Goal: Answer question/provide support: Share knowledge or assist other users

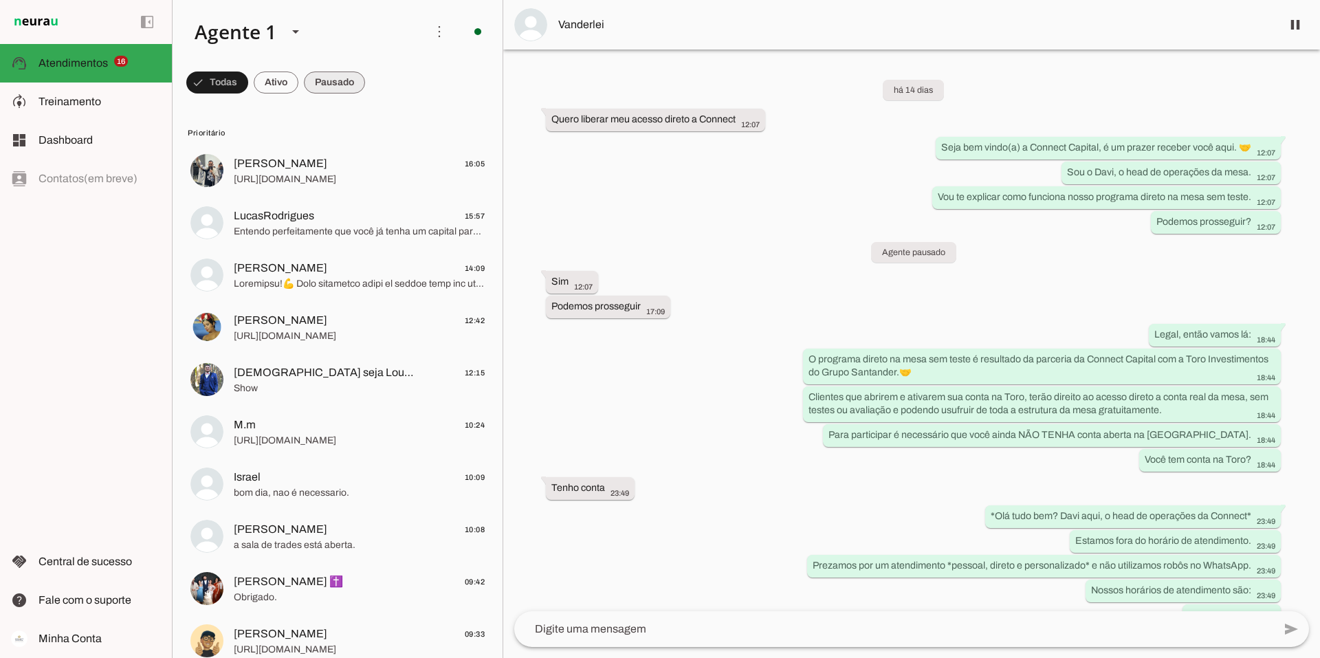
click at [321, 78] on span at bounding box center [334, 82] width 61 height 33
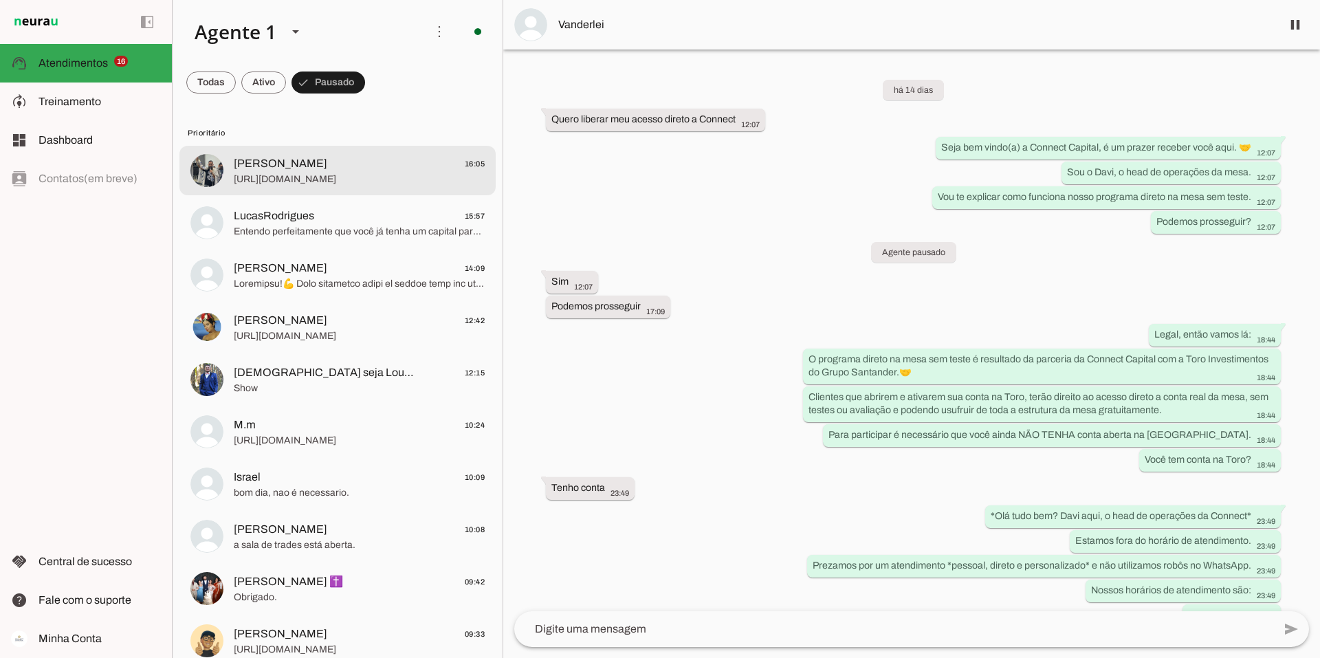
click at [345, 173] on span "[URL][DOMAIN_NAME]" at bounding box center [359, 180] width 251 height 14
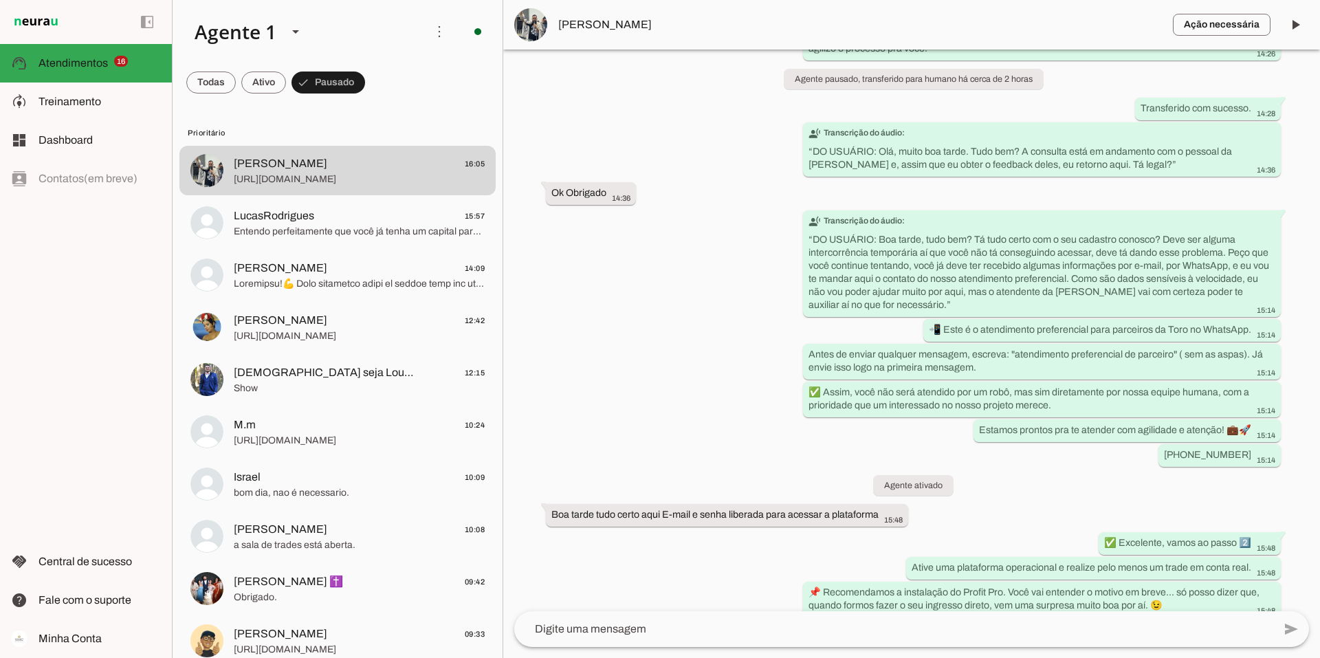
scroll to position [1533, 0]
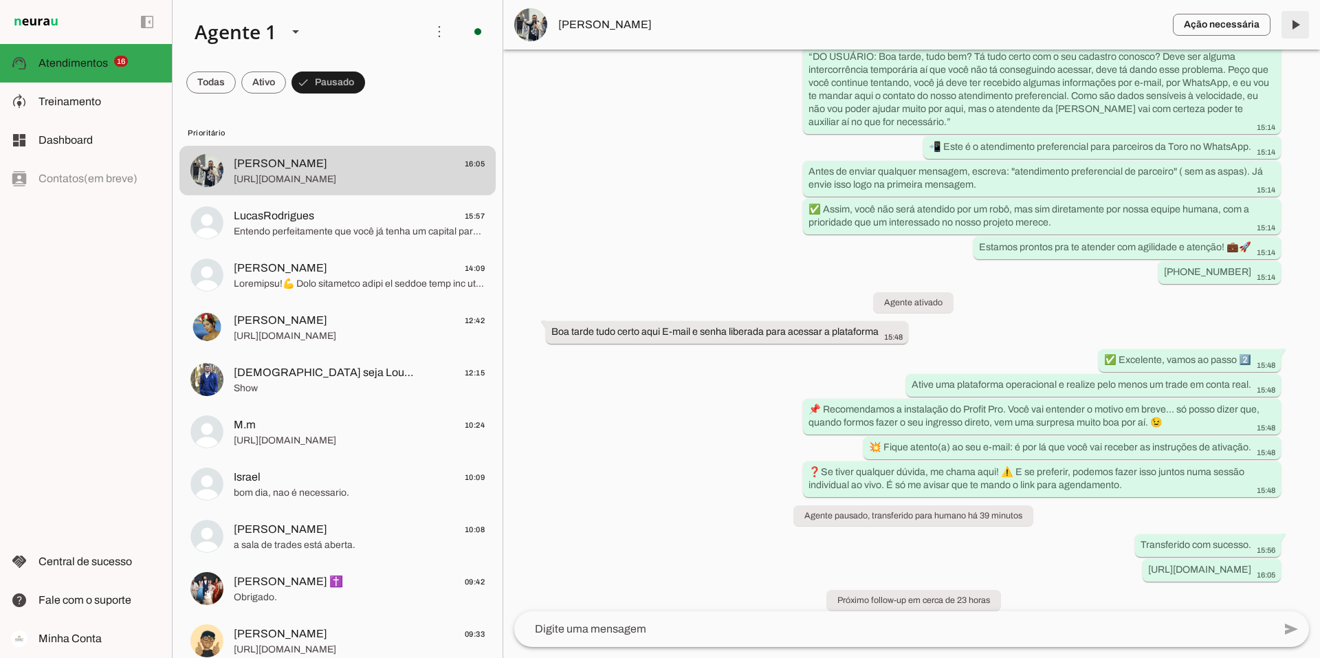
click at [1302, 21] on span at bounding box center [1295, 24] width 33 height 33
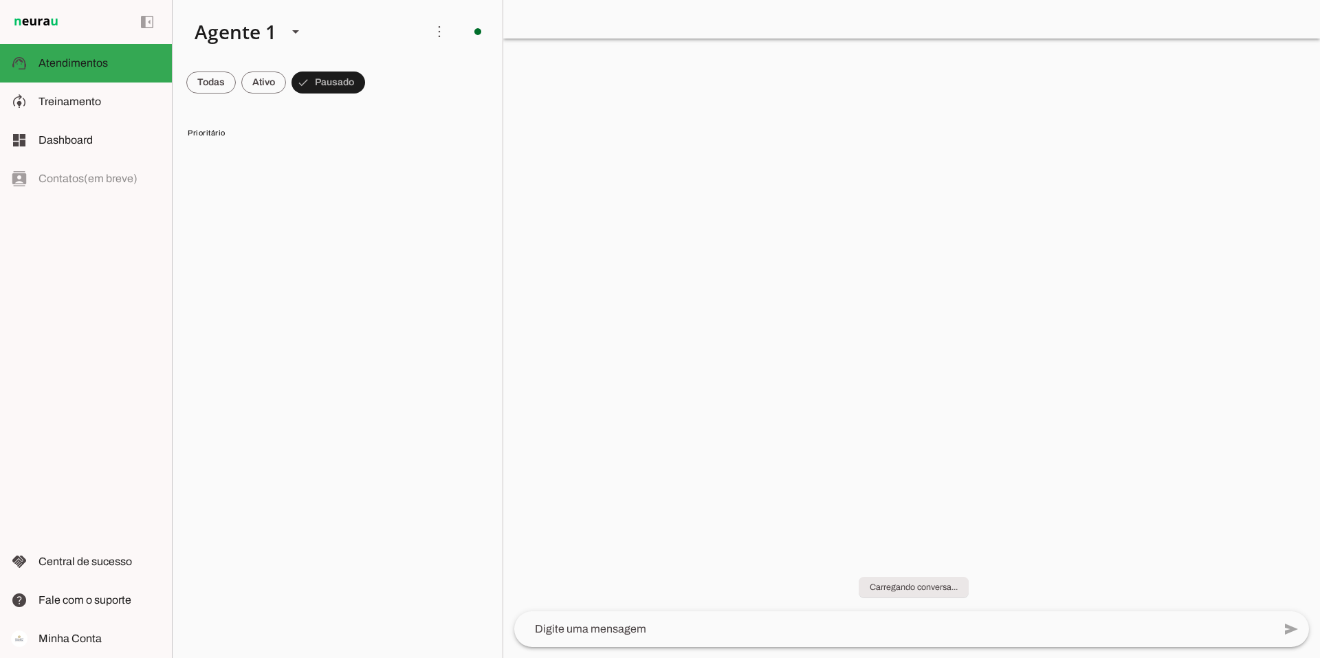
scroll to position [0, 0]
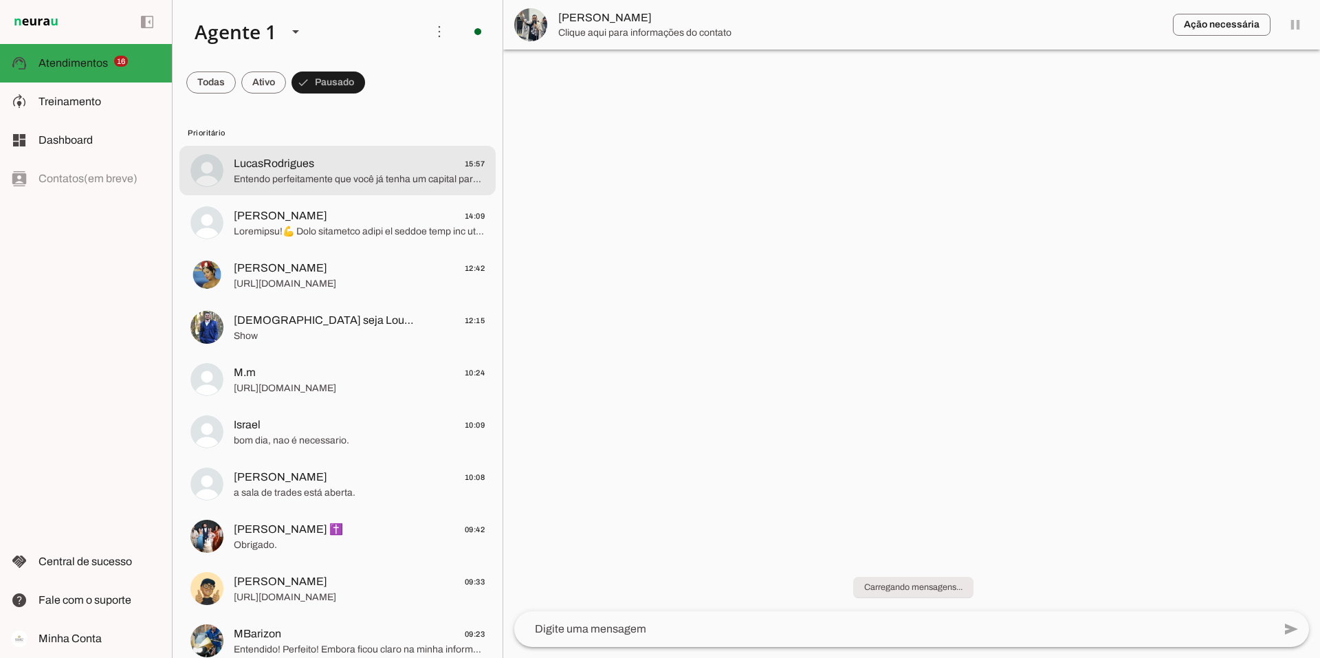
click at [298, 162] on span "LucasRodrigues" at bounding box center [274, 163] width 80 height 17
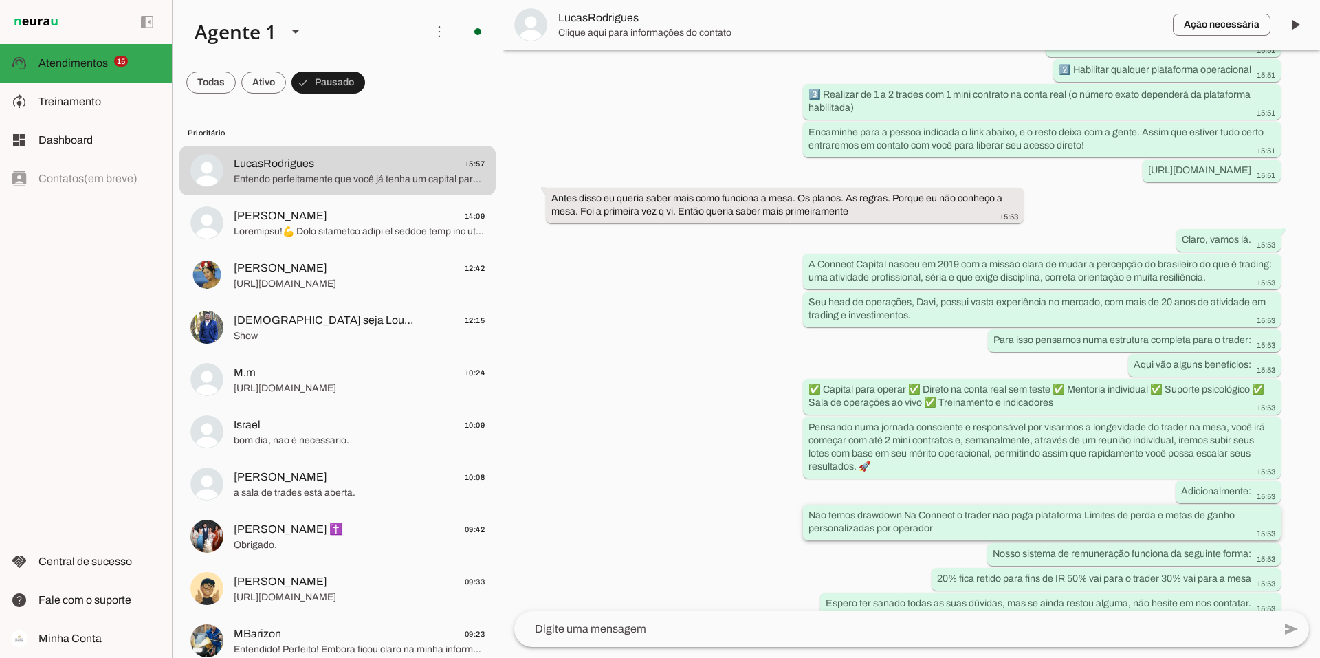
scroll to position [939, 0]
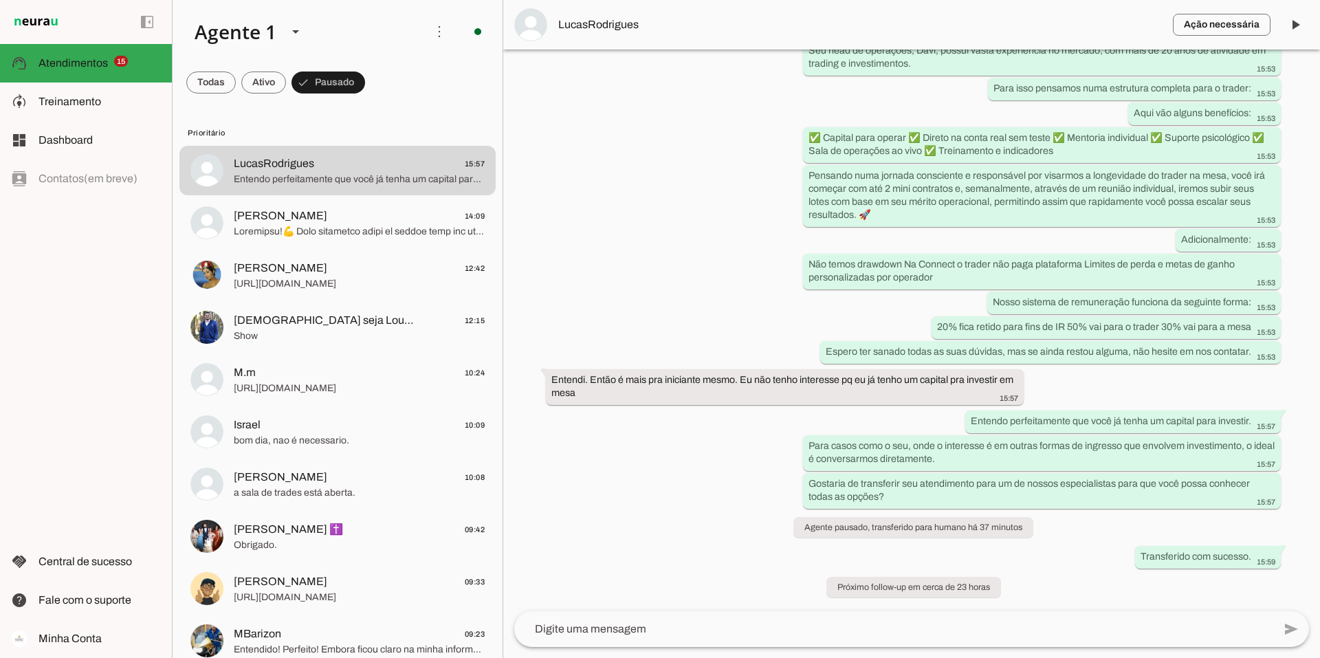
click at [589, 629] on textarea at bounding box center [893, 629] width 759 height 17
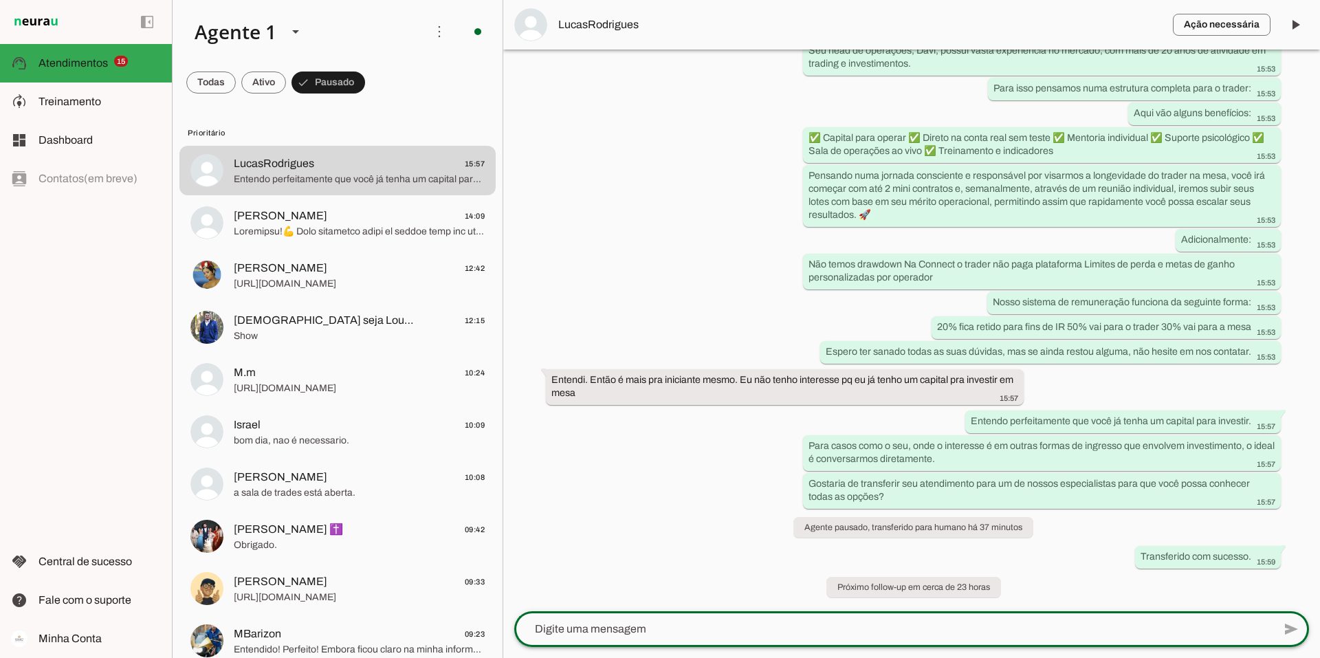
click at [593, 626] on textarea at bounding box center [893, 629] width 759 height 17
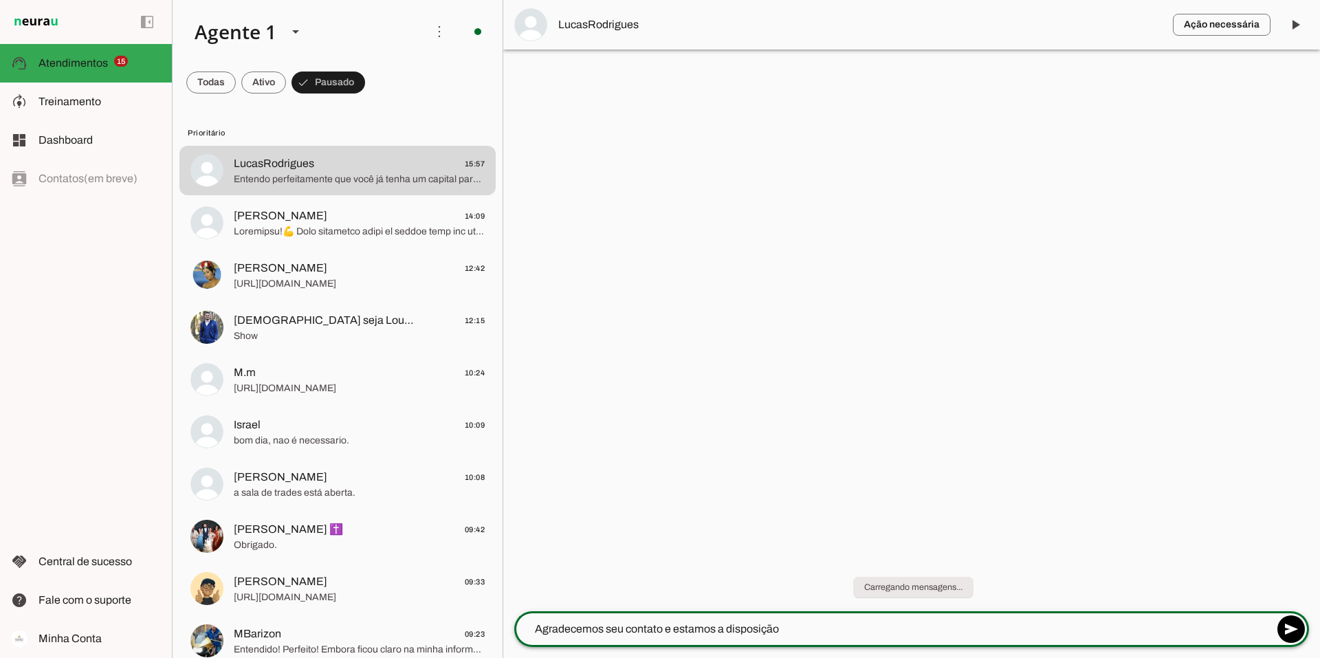
type textarea "Agradecemos seu contato e estamos a disposição."
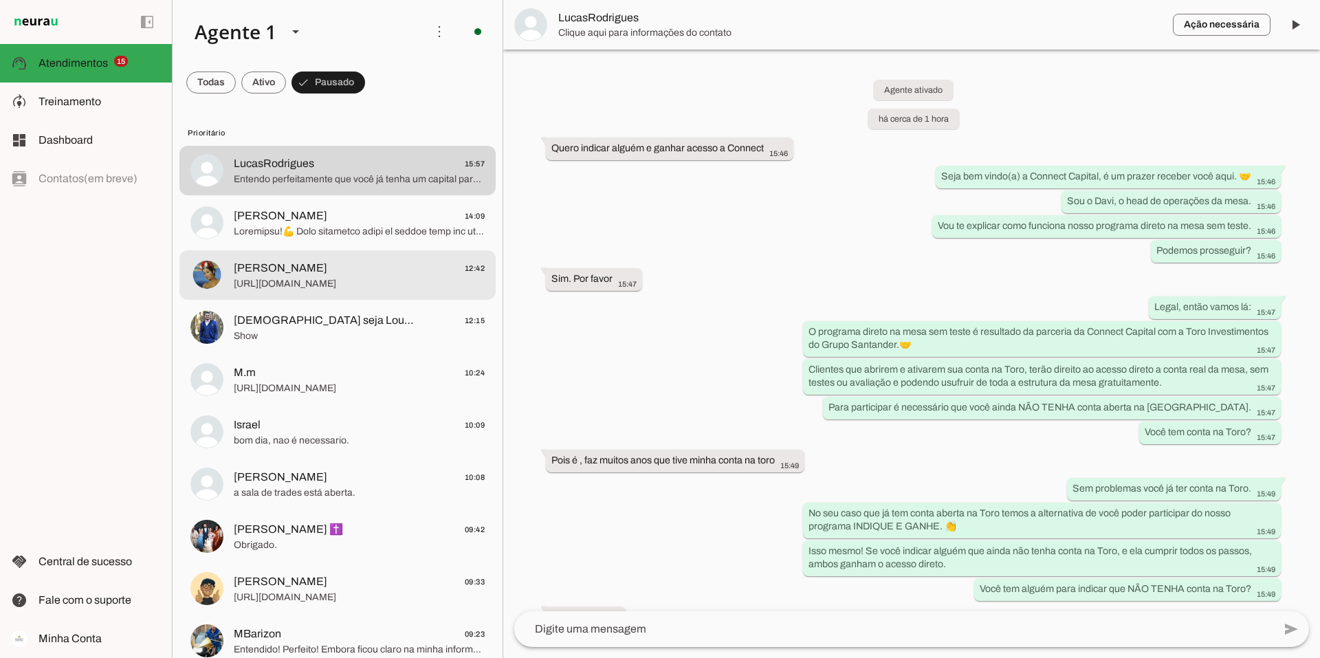
click at [305, 276] on span "Keila Flores 12:42" at bounding box center [359, 268] width 251 height 17
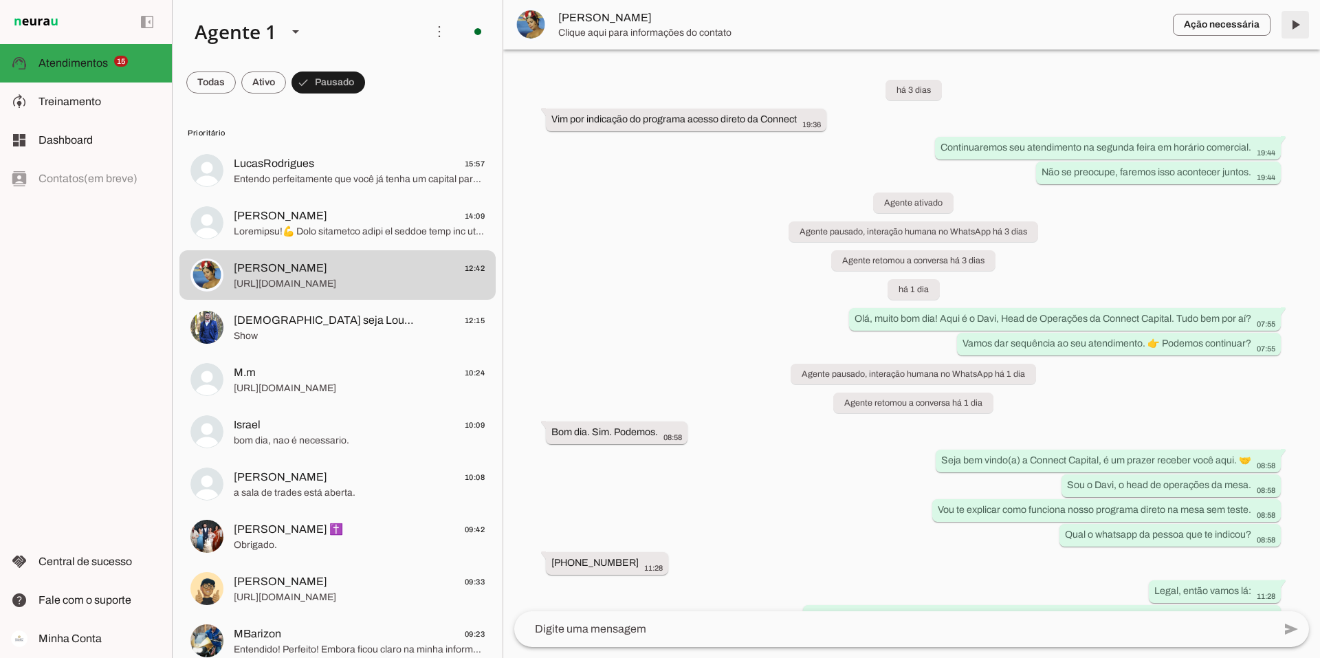
click at [1294, 22] on span at bounding box center [1295, 24] width 33 height 33
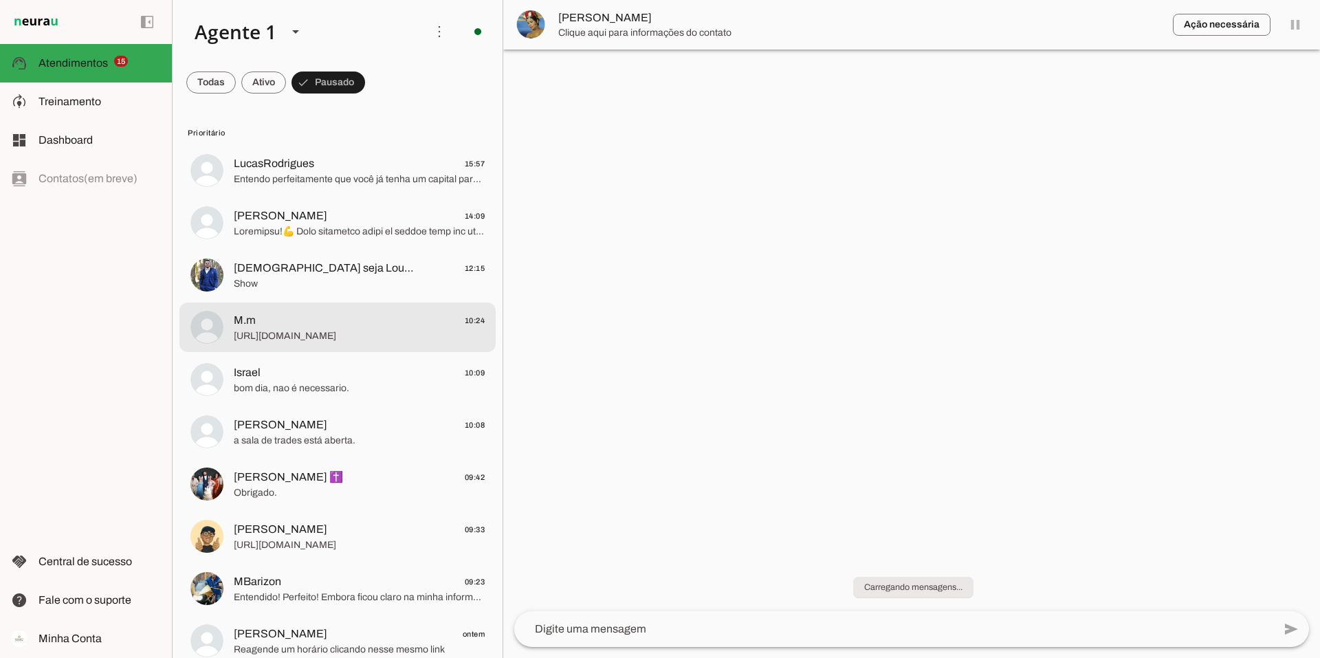
click at [349, 329] on span "[URL][DOMAIN_NAME]" at bounding box center [359, 336] width 251 height 14
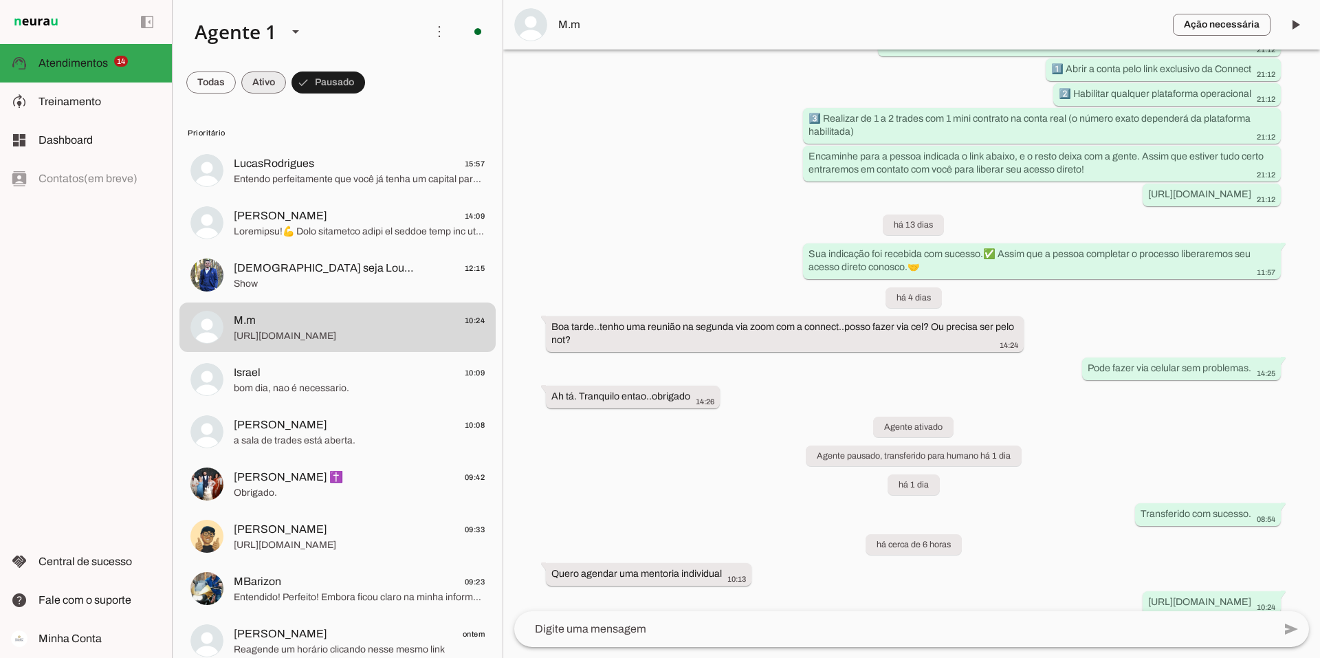
click at [265, 81] on span at bounding box center [263, 82] width 45 height 33
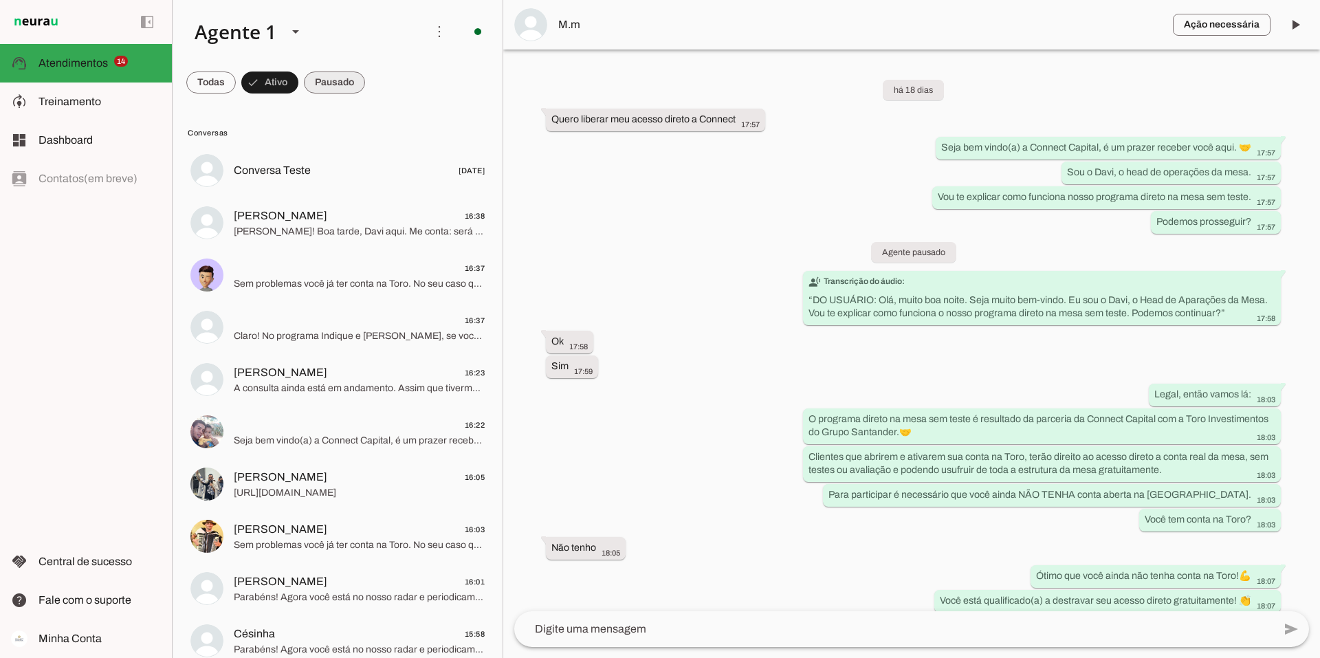
click at [338, 85] on span at bounding box center [334, 82] width 61 height 33
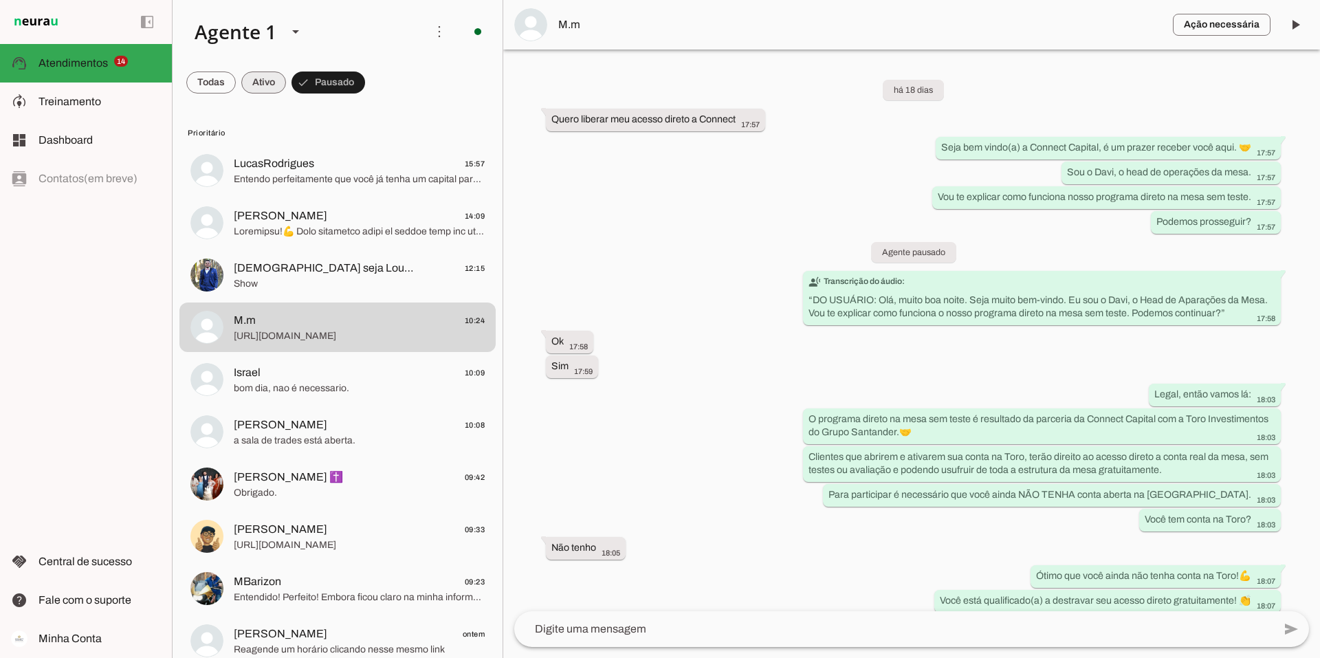
click at [263, 85] on span at bounding box center [263, 82] width 45 height 33
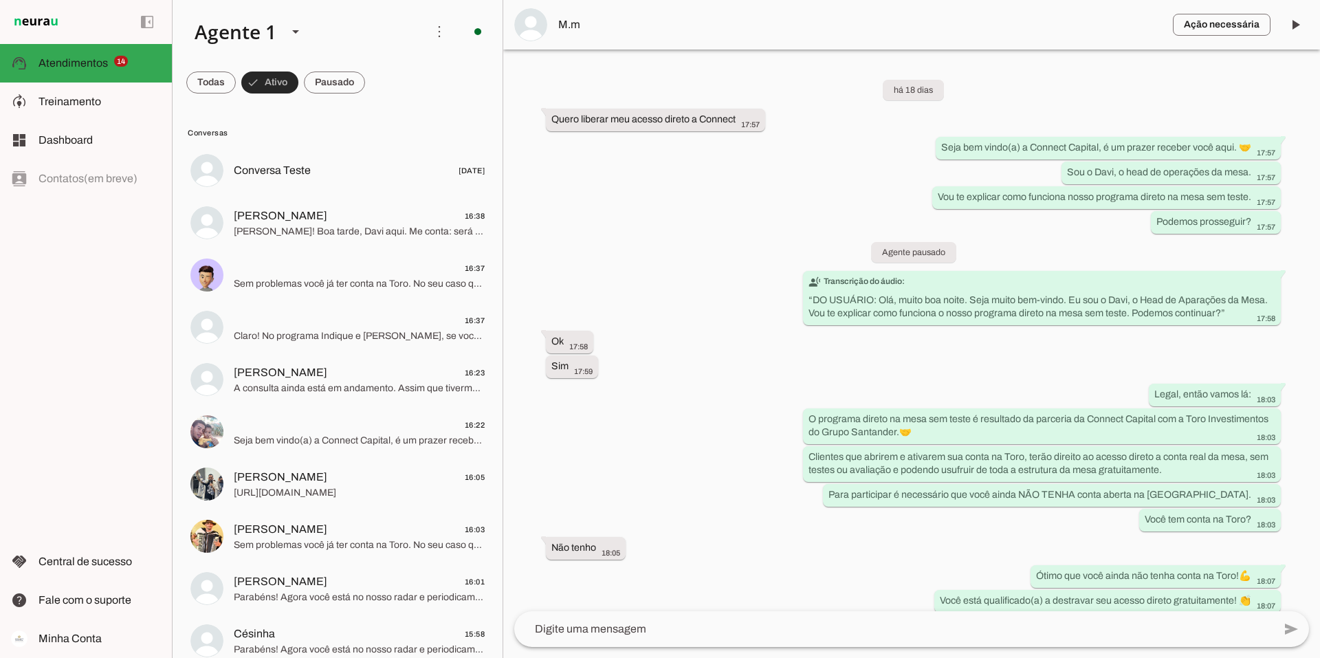
click at [263, 85] on span at bounding box center [269, 82] width 57 height 33
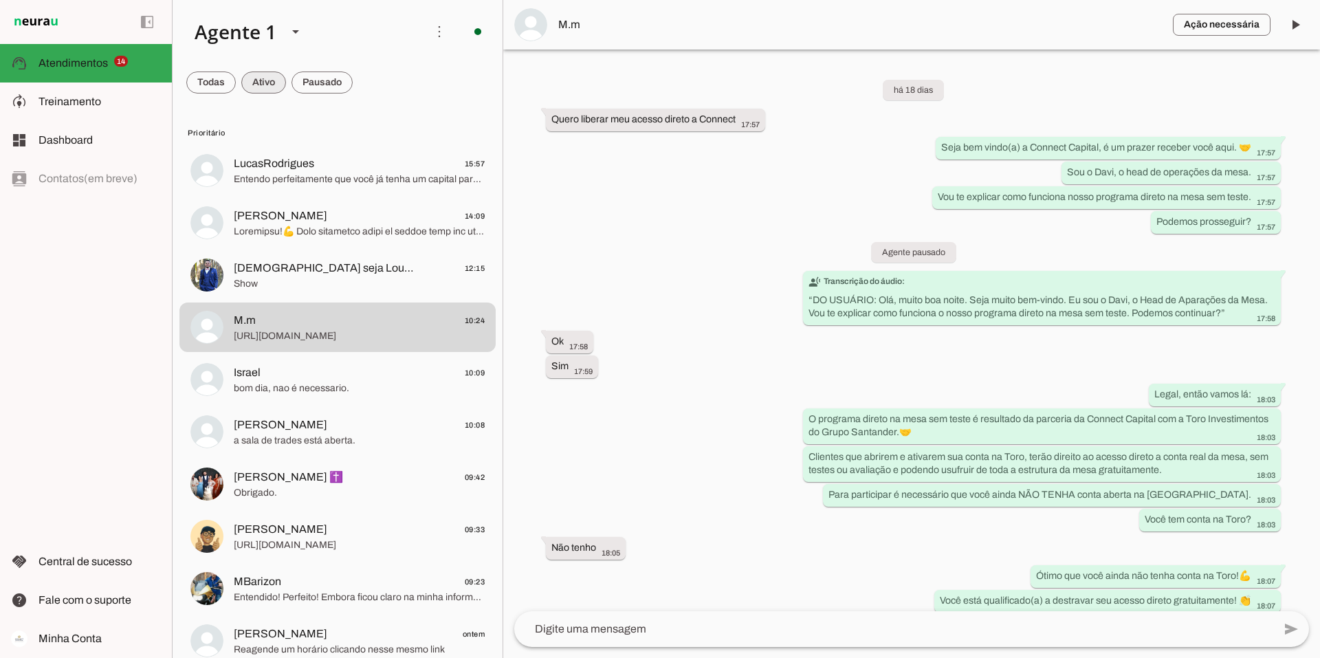
click at [260, 85] on span at bounding box center [263, 82] width 45 height 33
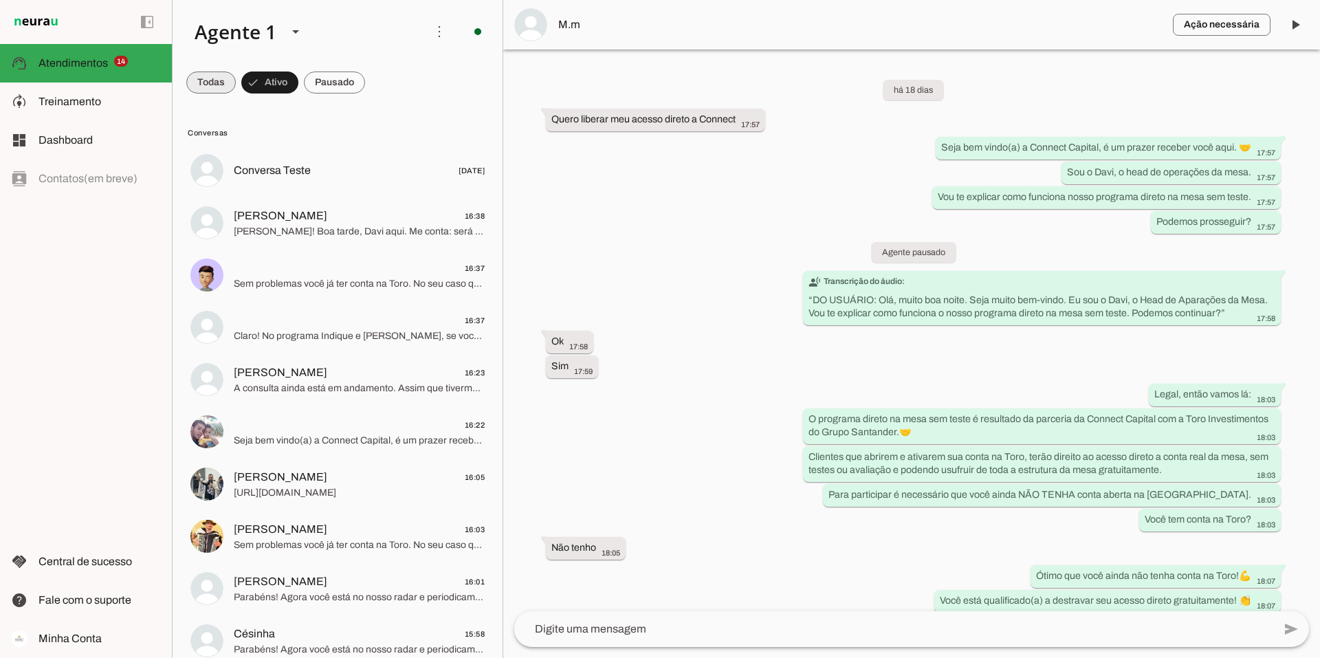
click at [190, 80] on span at bounding box center [211, 82] width 50 height 33
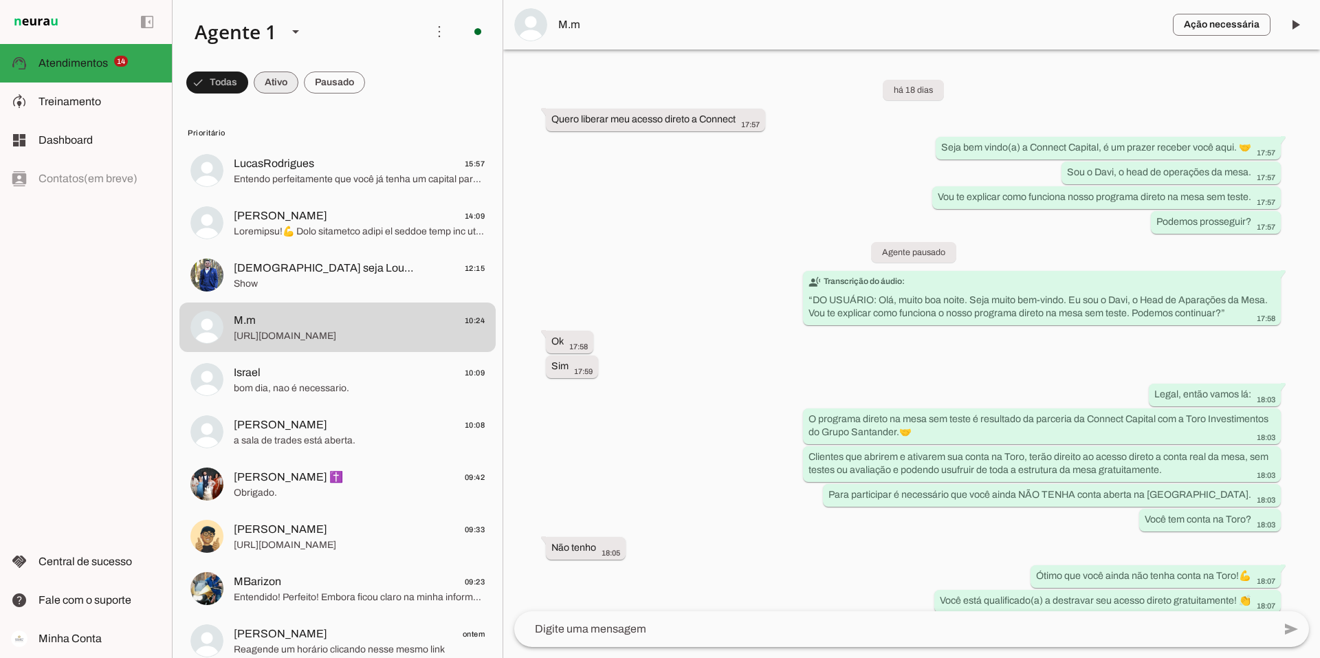
click at [285, 87] on span at bounding box center [276, 82] width 45 height 33
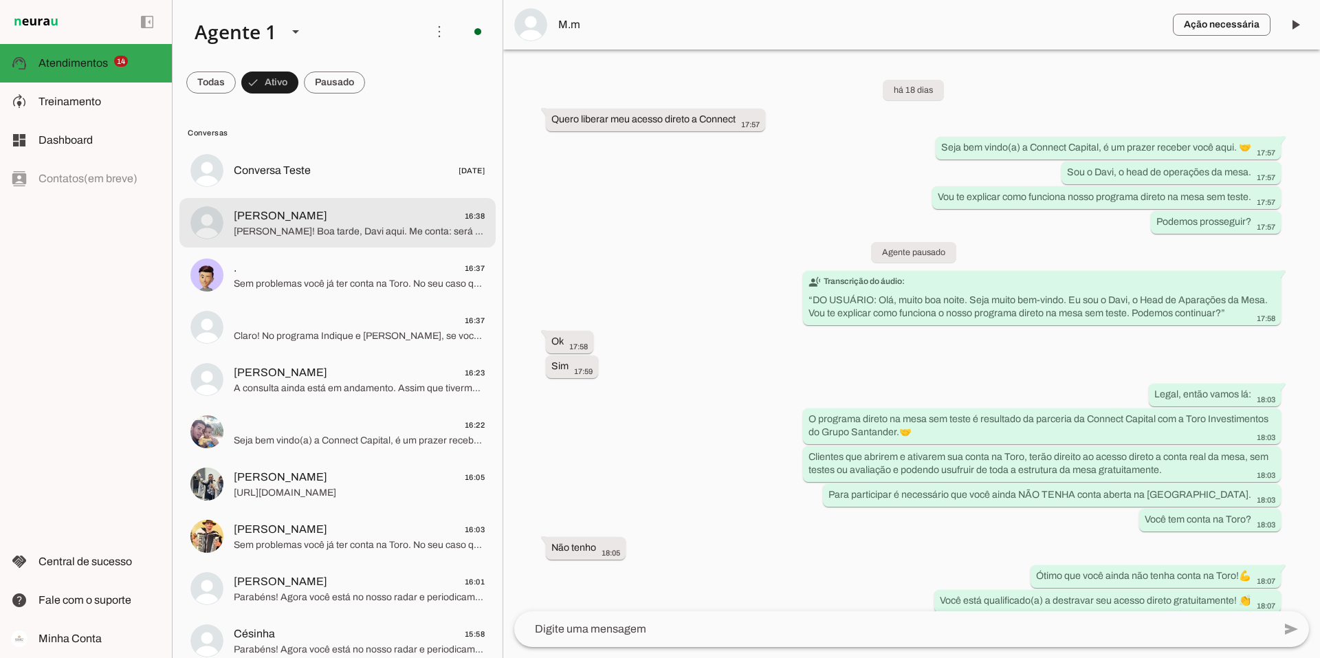
click at [292, 221] on span "[PERSON_NAME]" at bounding box center [281, 216] width 94 height 17
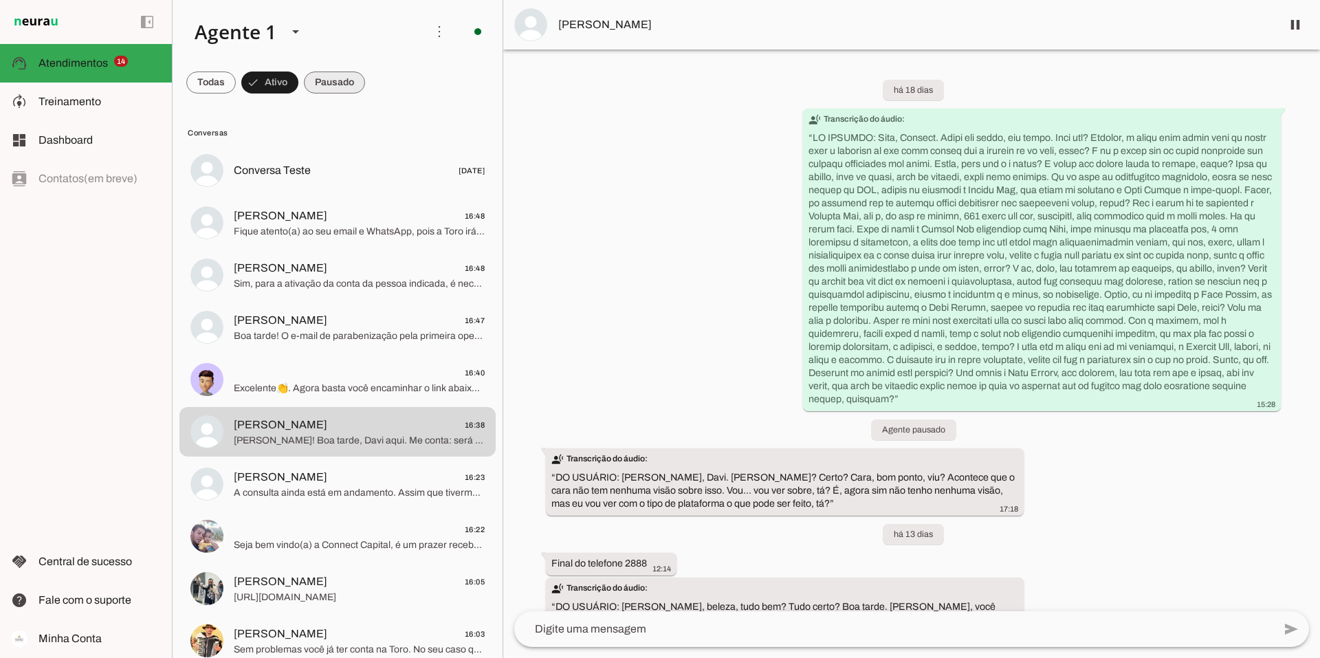
click at [328, 89] on span at bounding box center [334, 82] width 61 height 33
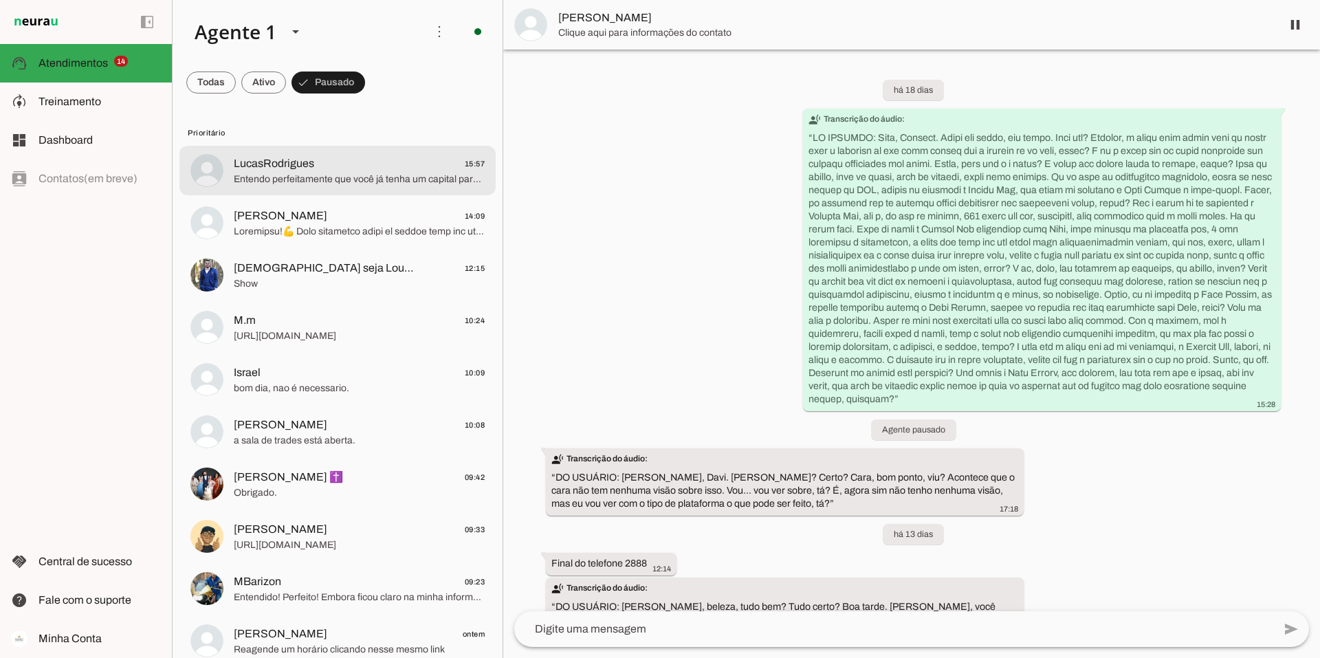
click at [314, 174] on span "Entendo perfeitamente que você já tenha um capital para investir. Para casos co…" at bounding box center [359, 180] width 251 height 14
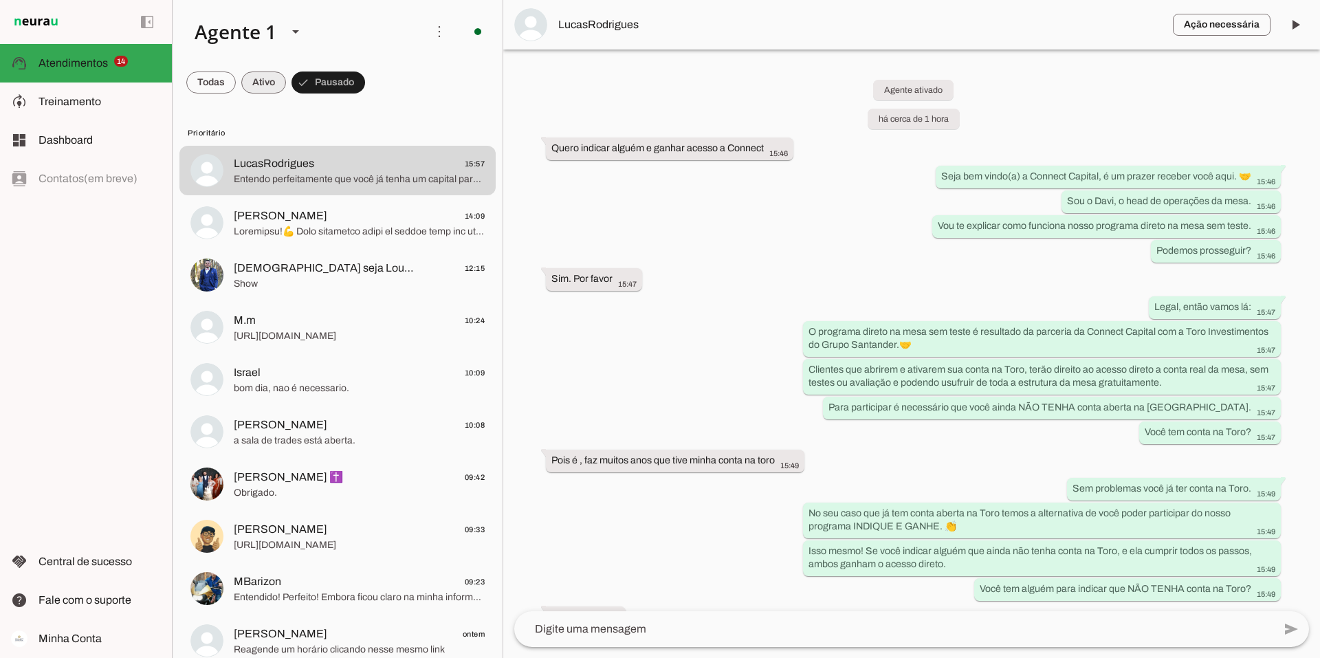
click at [264, 85] on span at bounding box center [263, 82] width 45 height 33
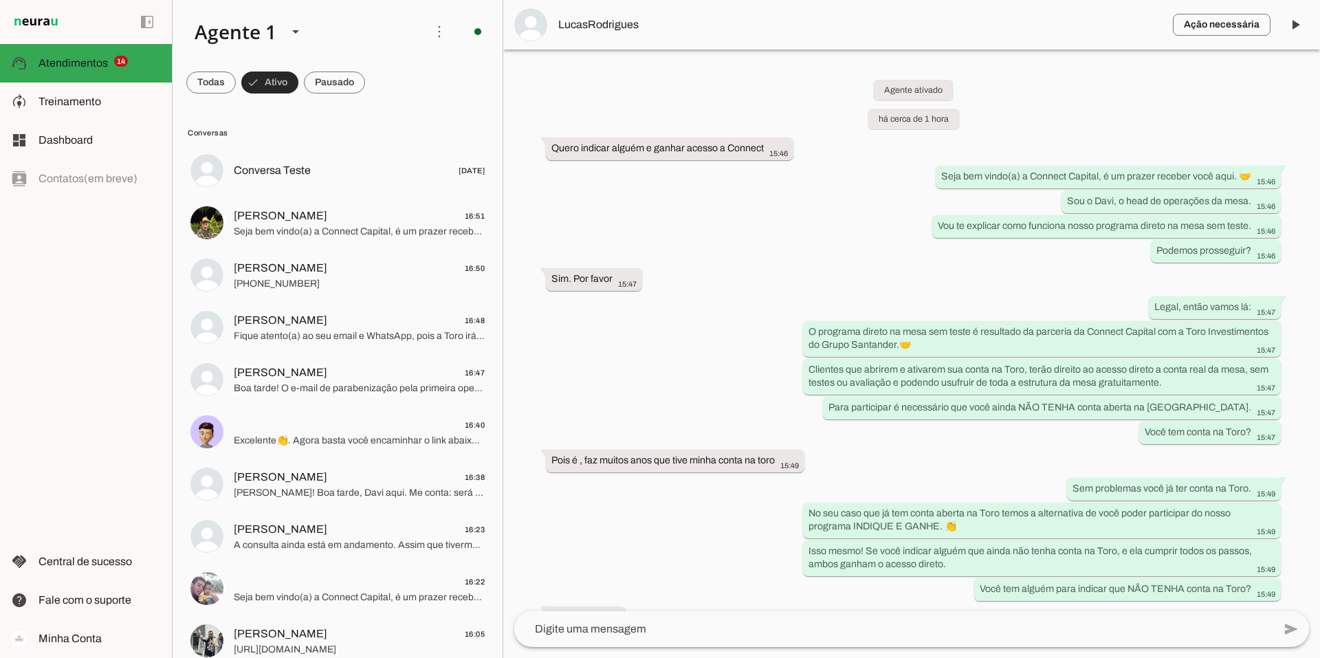
click at [264, 85] on span at bounding box center [269, 82] width 57 height 33
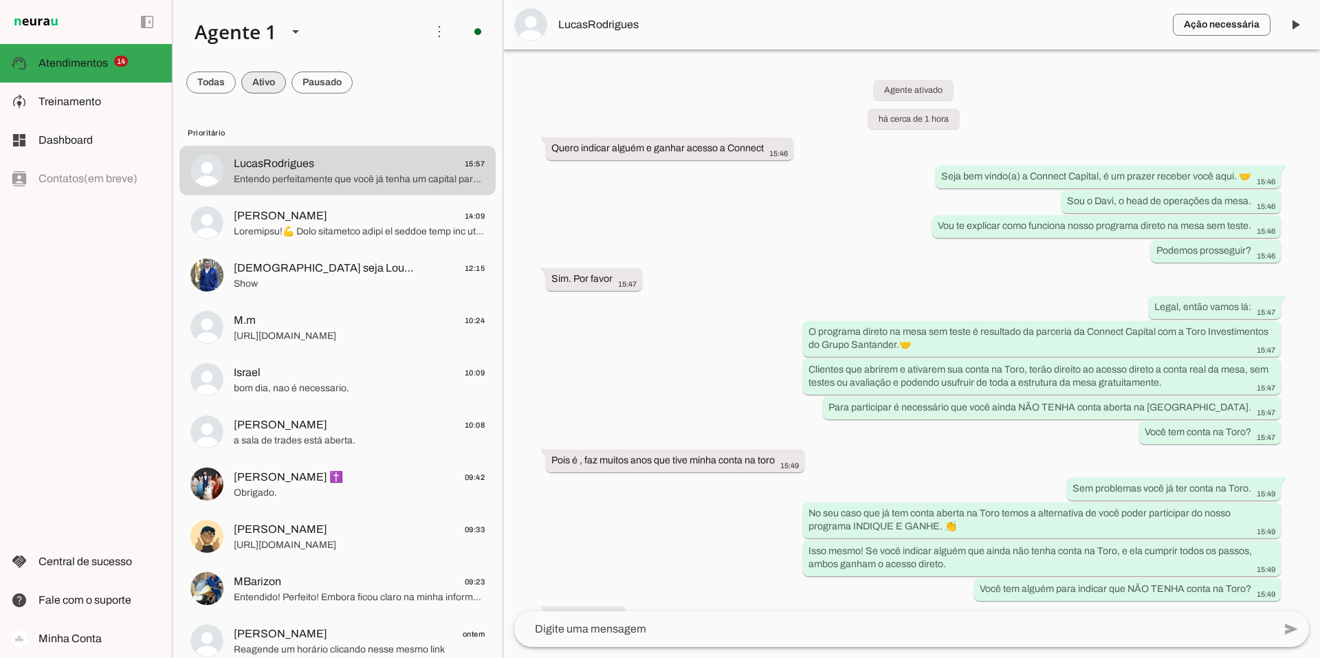
click at [264, 85] on span at bounding box center [263, 82] width 45 height 33
click at [275, 79] on span at bounding box center [276, 82] width 45 height 33
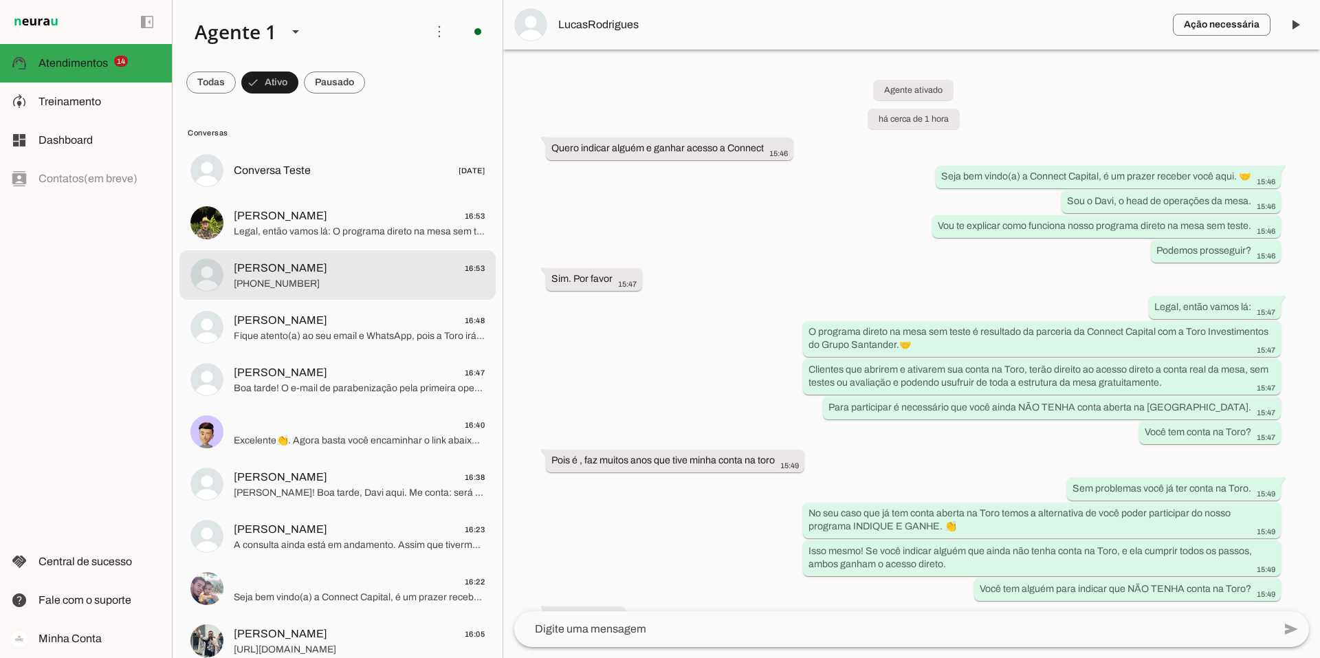
click at [330, 269] on span "Gilmar Vieira 16:53" at bounding box center [359, 268] width 251 height 17
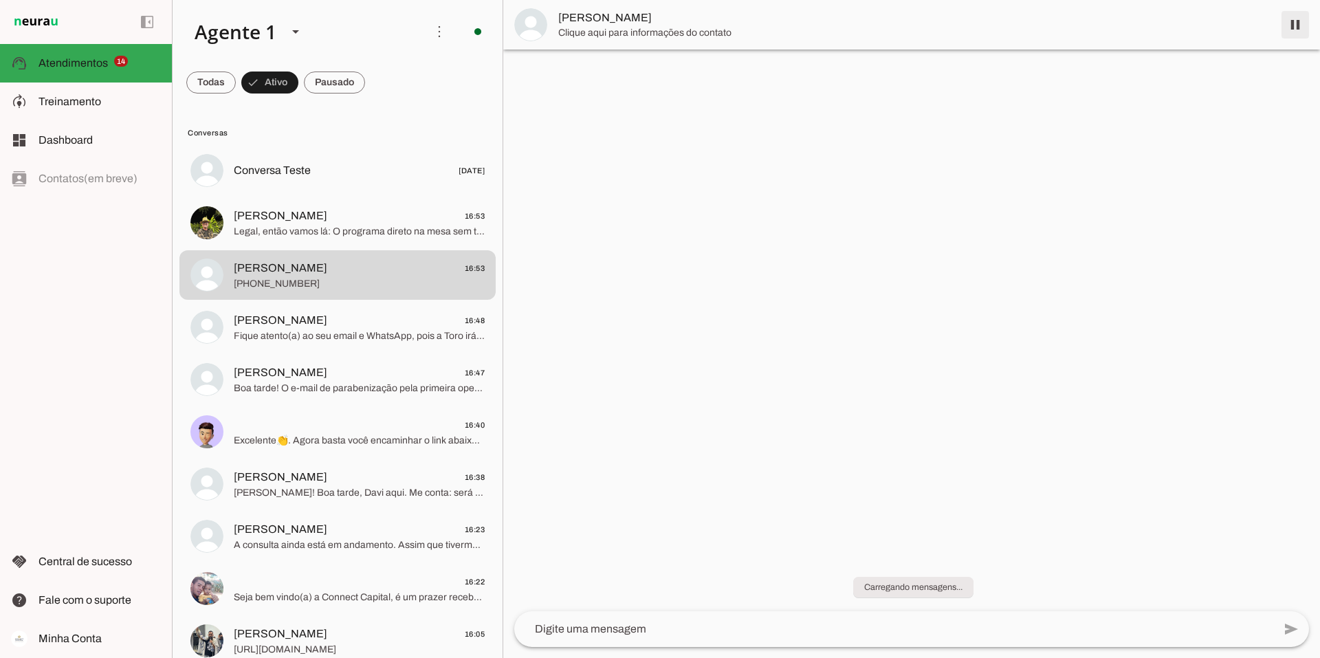
click at [1294, 23] on span at bounding box center [1295, 24] width 33 height 33
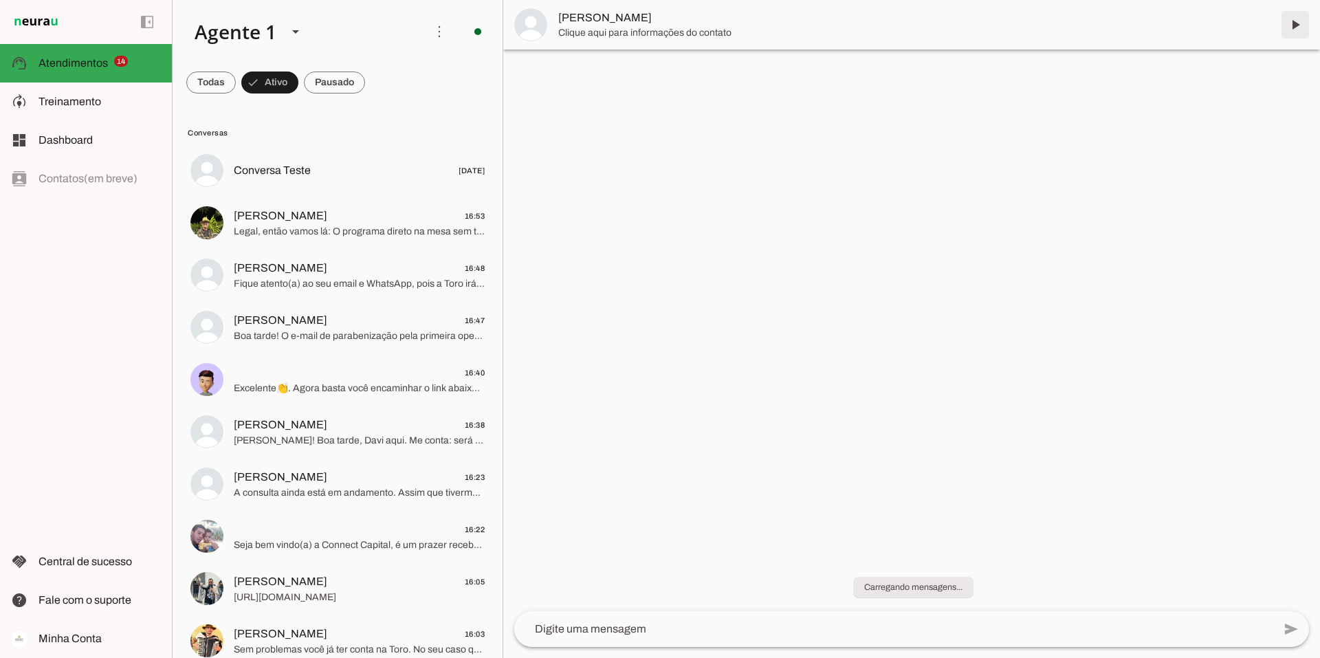
drag, startPoint x: 1296, startPoint y: 25, endPoint x: 1244, endPoint y: 111, distance: 99.7
click at [1296, 25] on span at bounding box center [1295, 24] width 33 height 33
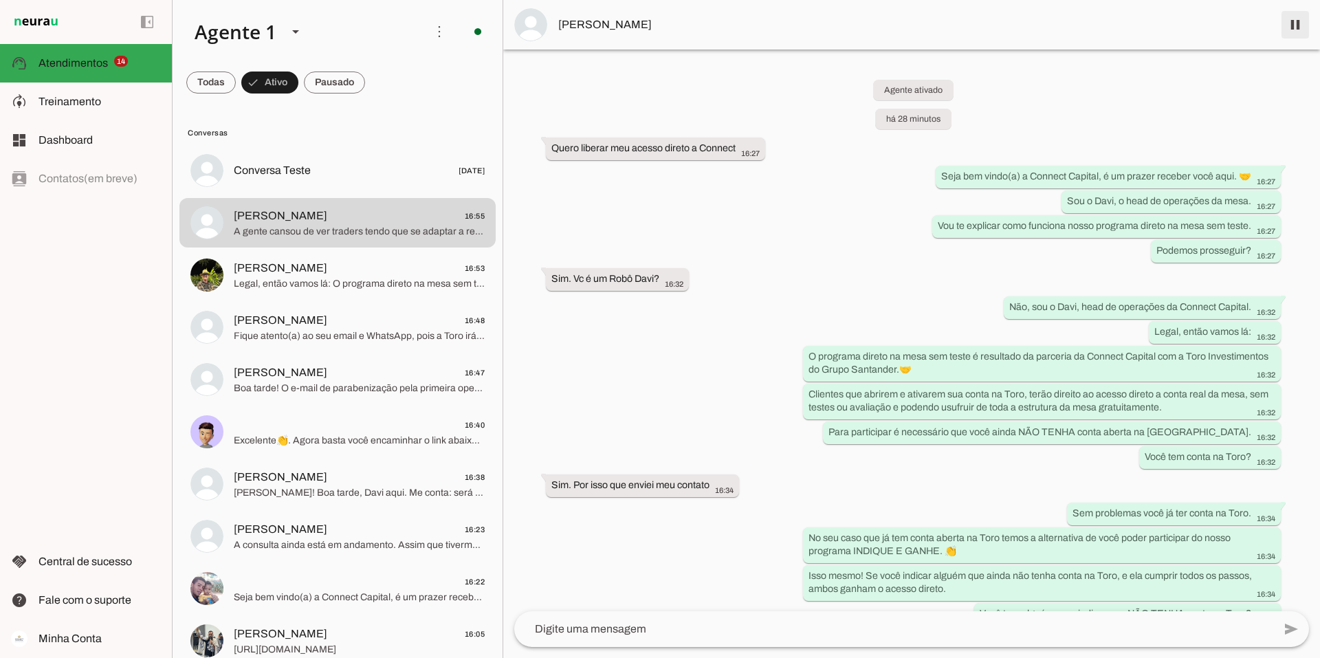
drag, startPoint x: 1297, startPoint y: 24, endPoint x: 525, endPoint y: 535, distance: 925.4
click at [1297, 24] on span at bounding box center [1295, 24] width 33 height 33
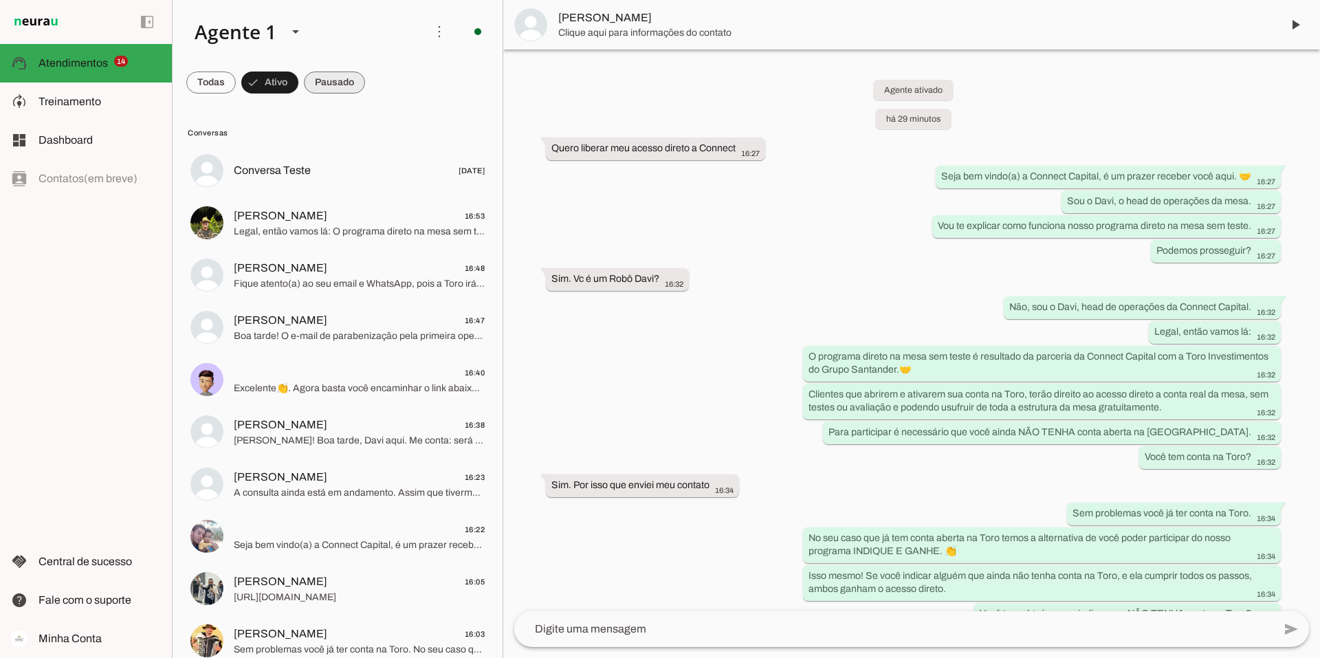
click at [333, 76] on span at bounding box center [334, 82] width 61 height 33
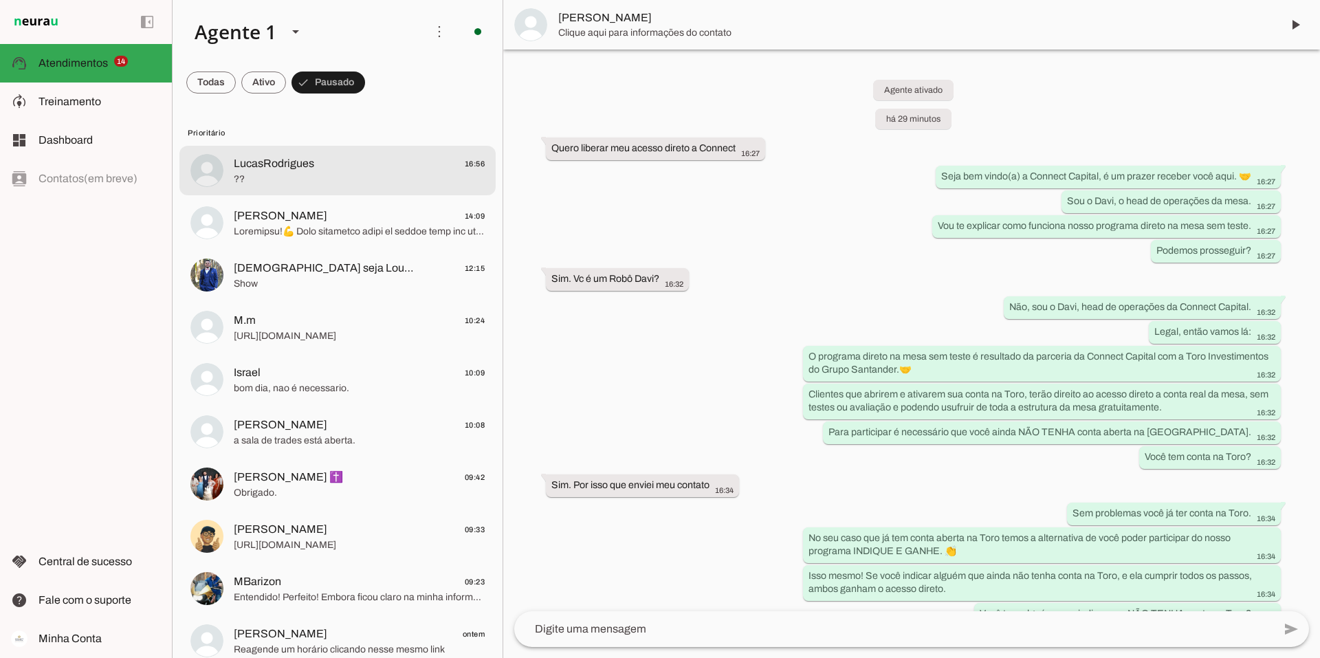
click at [342, 175] on span "??" at bounding box center [359, 180] width 251 height 14
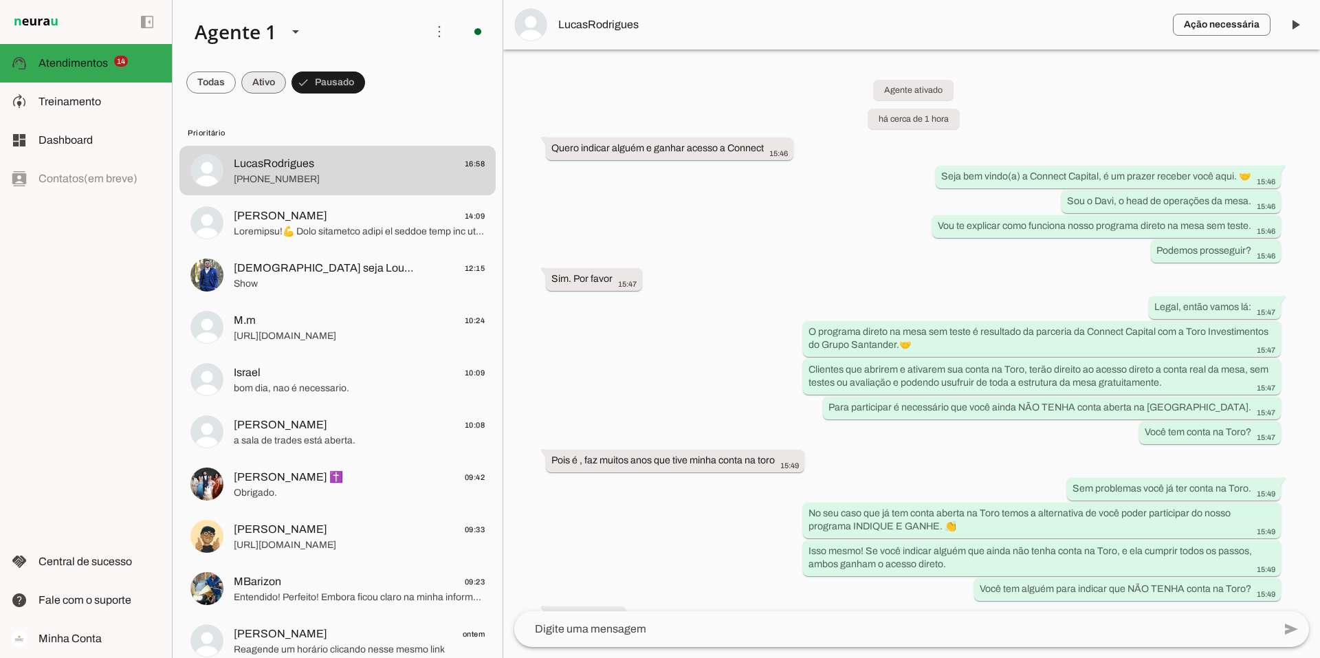
drag, startPoint x: 263, startPoint y: 69, endPoint x: 266, endPoint y: 77, distance: 8.0
click at [263, 69] on span at bounding box center [263, 82] width 45 height 33
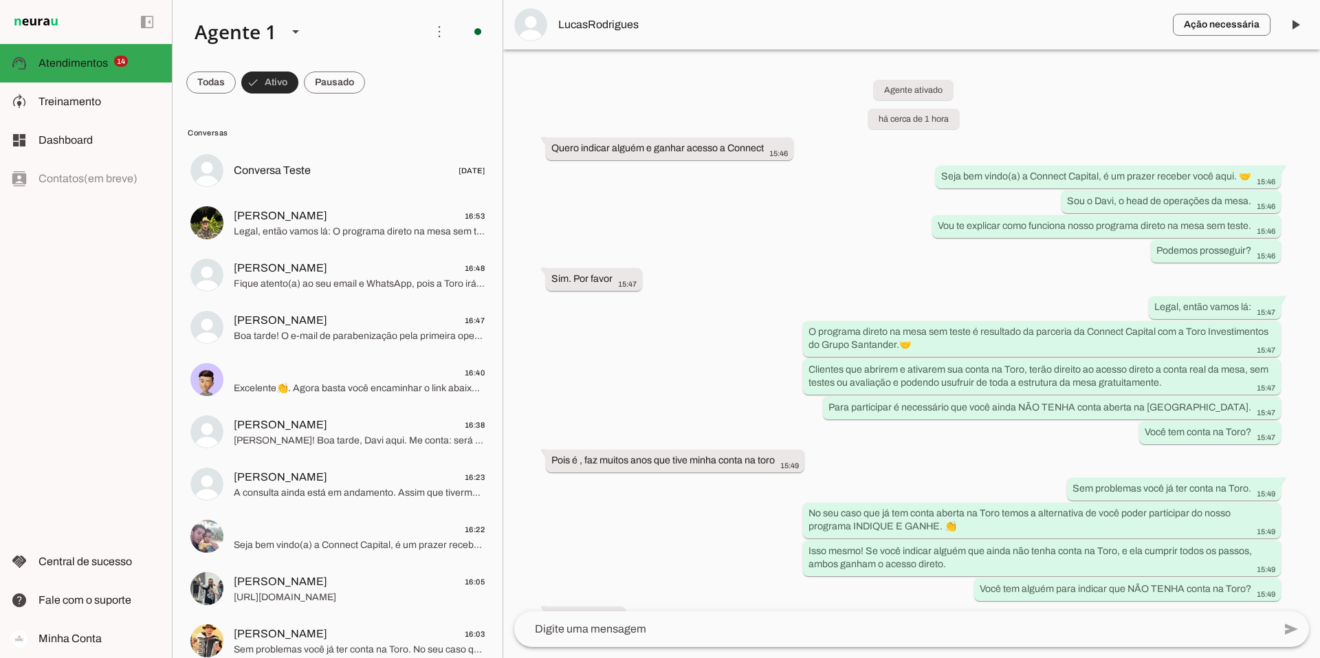
click at [266, 77] on span at bounding box center [269, 82] width 57 height 33
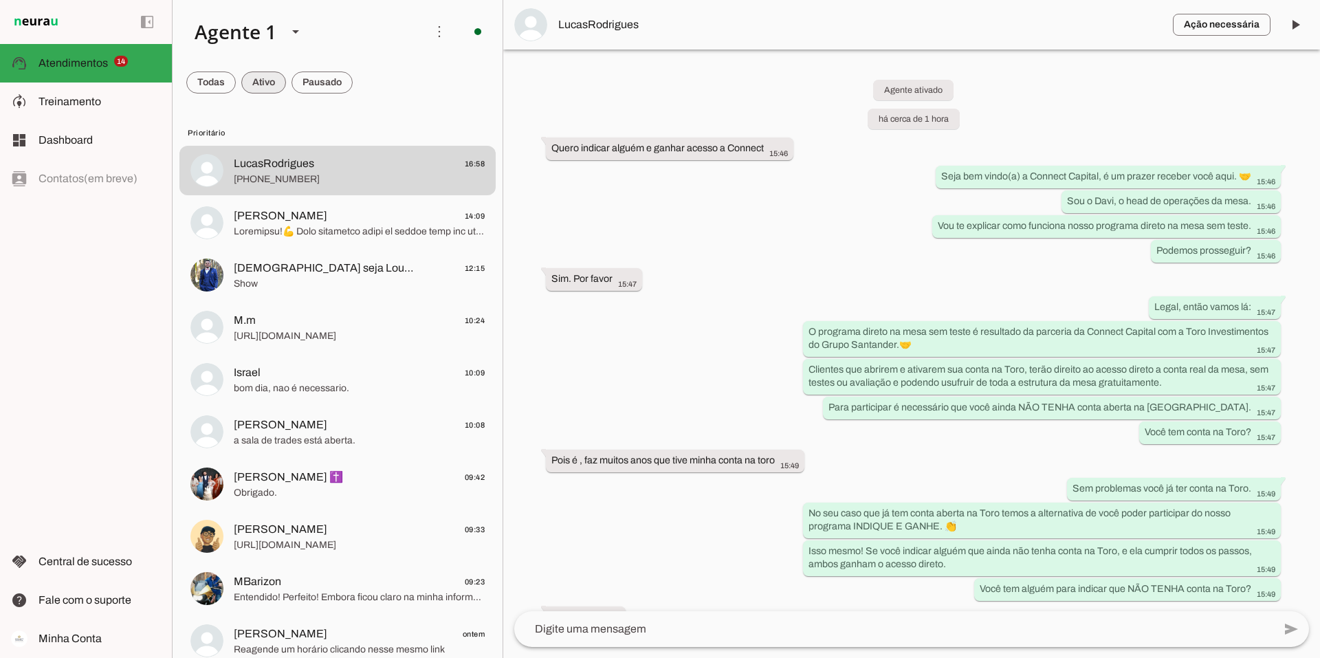
click at [257, 79] on span at bounding box center [263, 82] width 45 height 33
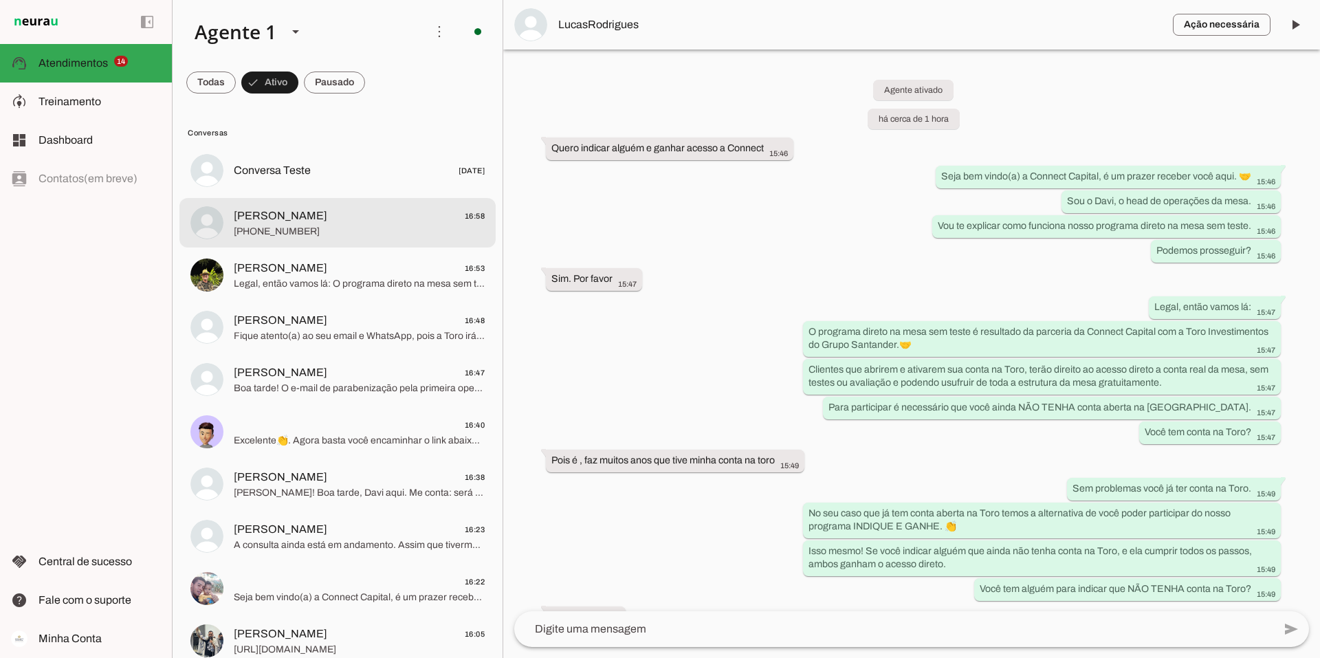
click at [240, 223] on span "Gabriel Nuzzi" at bounding box center [281, 216] width 94 height 17
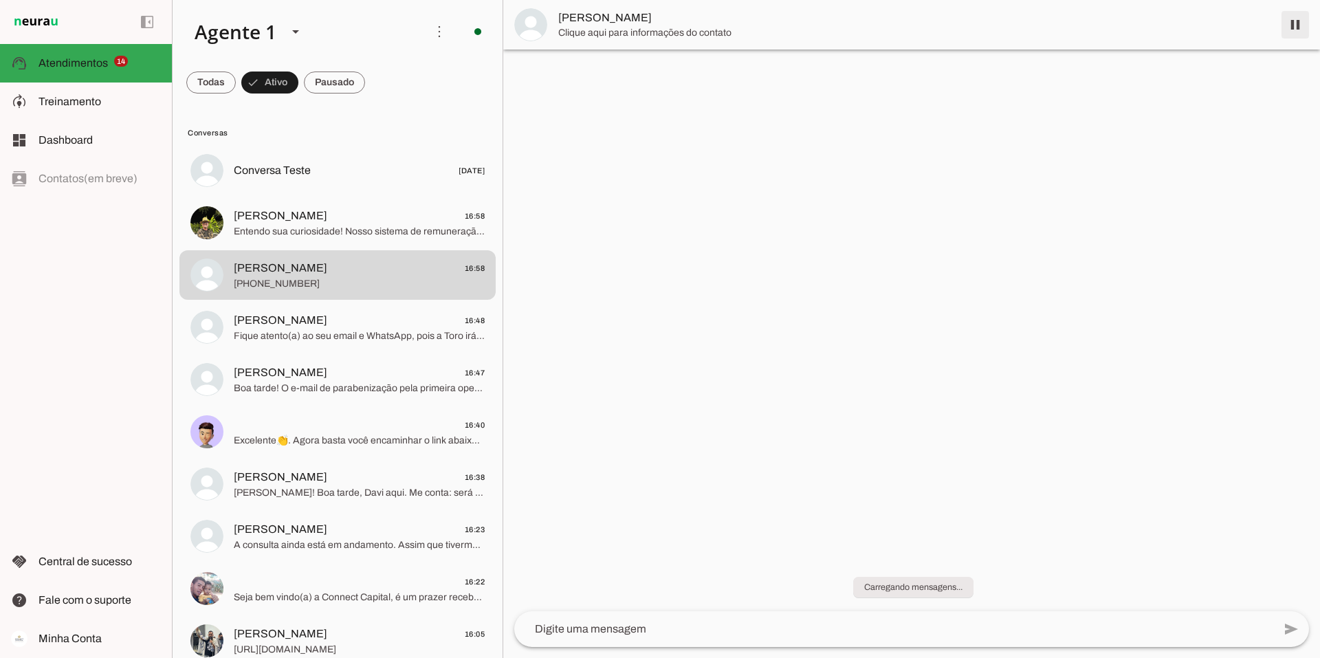
click at [1294, 32] on span at bounding box center [1295, 24] width 33 height 33
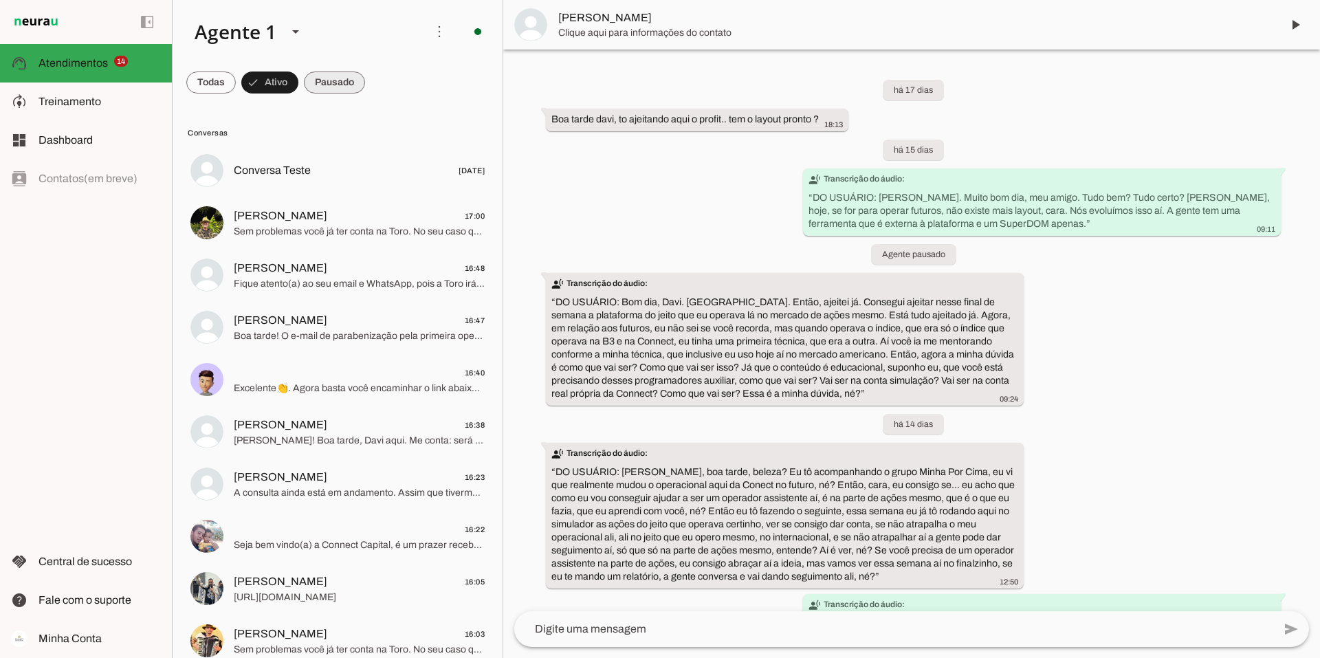
click at [340, 70] on span at bounding box center [334, 82] width 61 height 33
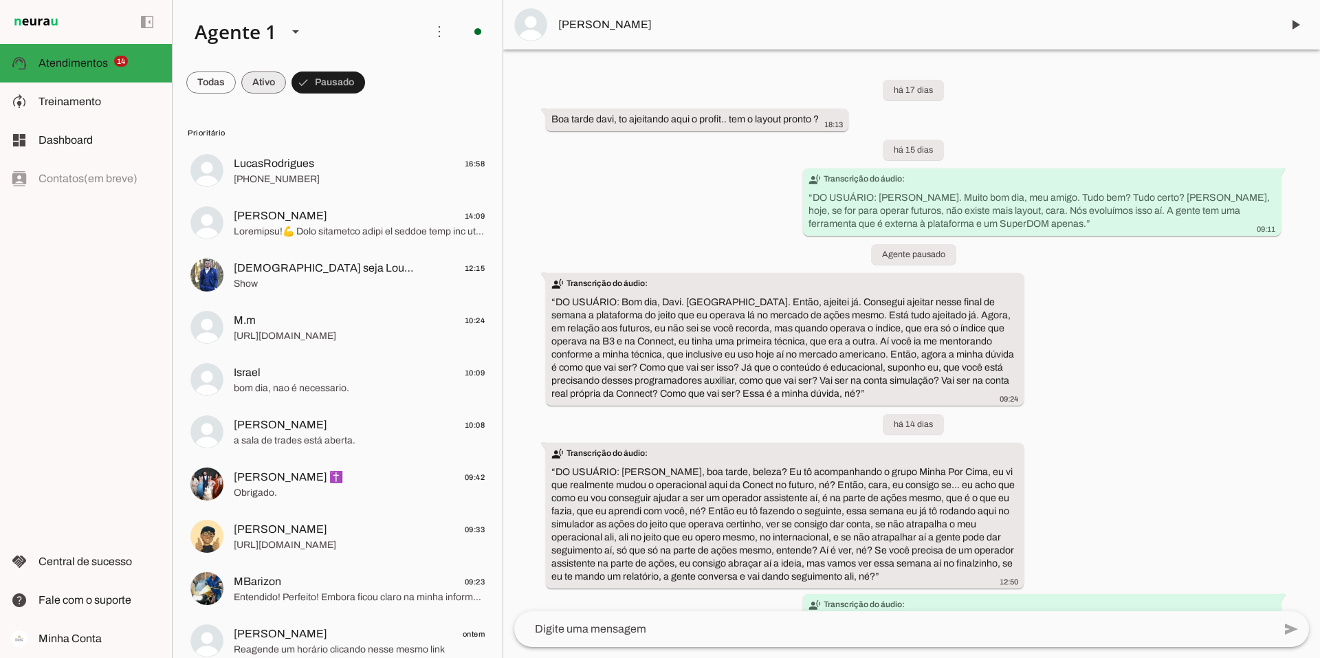
click at [270, 74] on span at bounding box center [263, 82] width 45 height 33
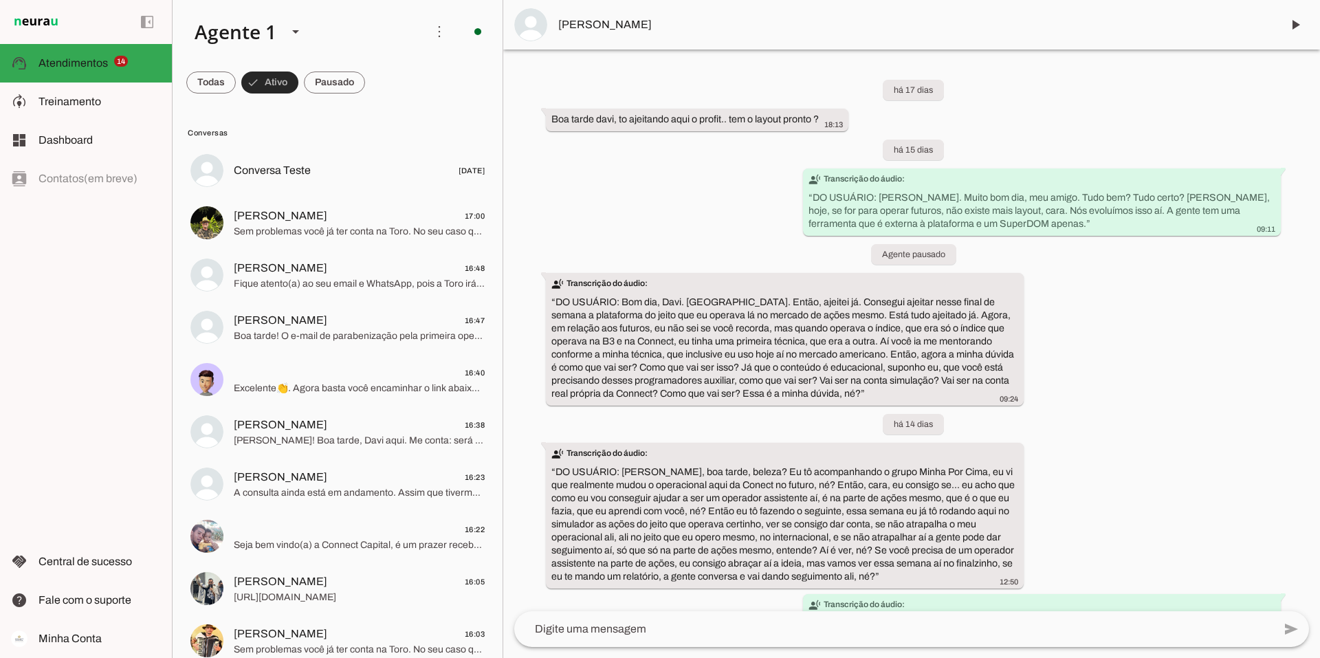
click at [270, 81] on span at bounding box center [269, 82] width 57 height 33
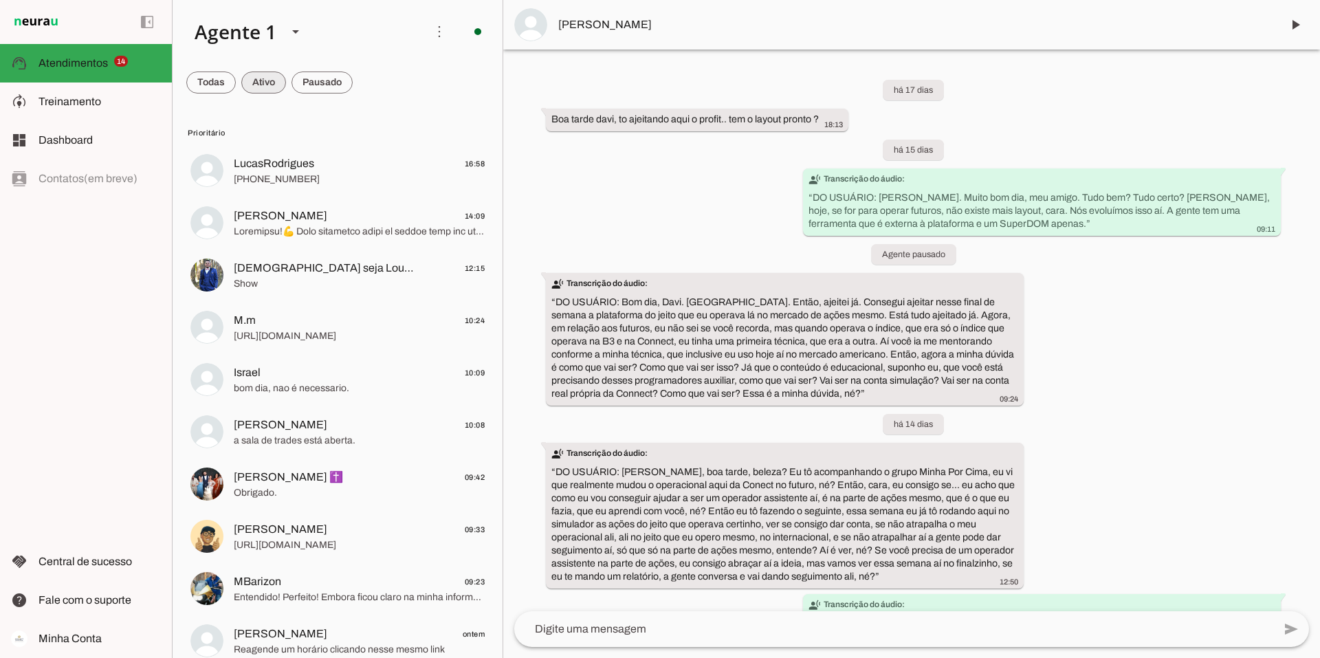
click at [270, 81] on span at bounding box center [263, 82] width 45 height 33
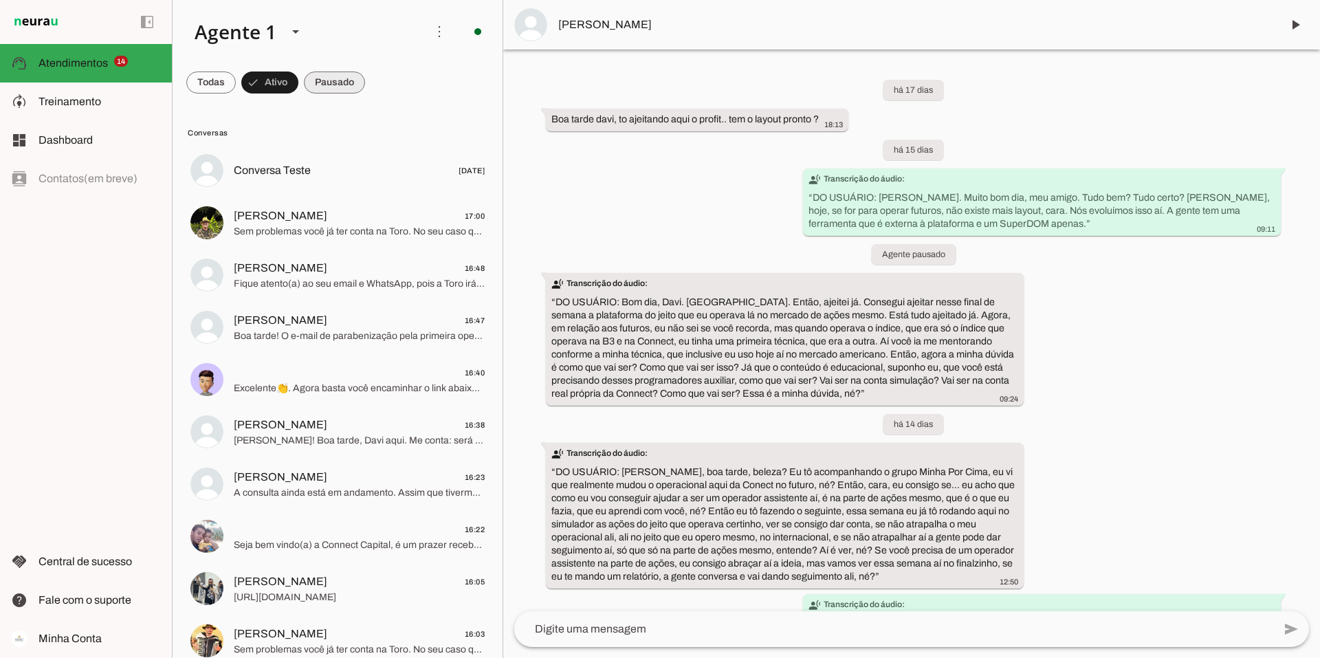
click at [322, 79] on span at bounding box center [334, 82] width 61 height 33
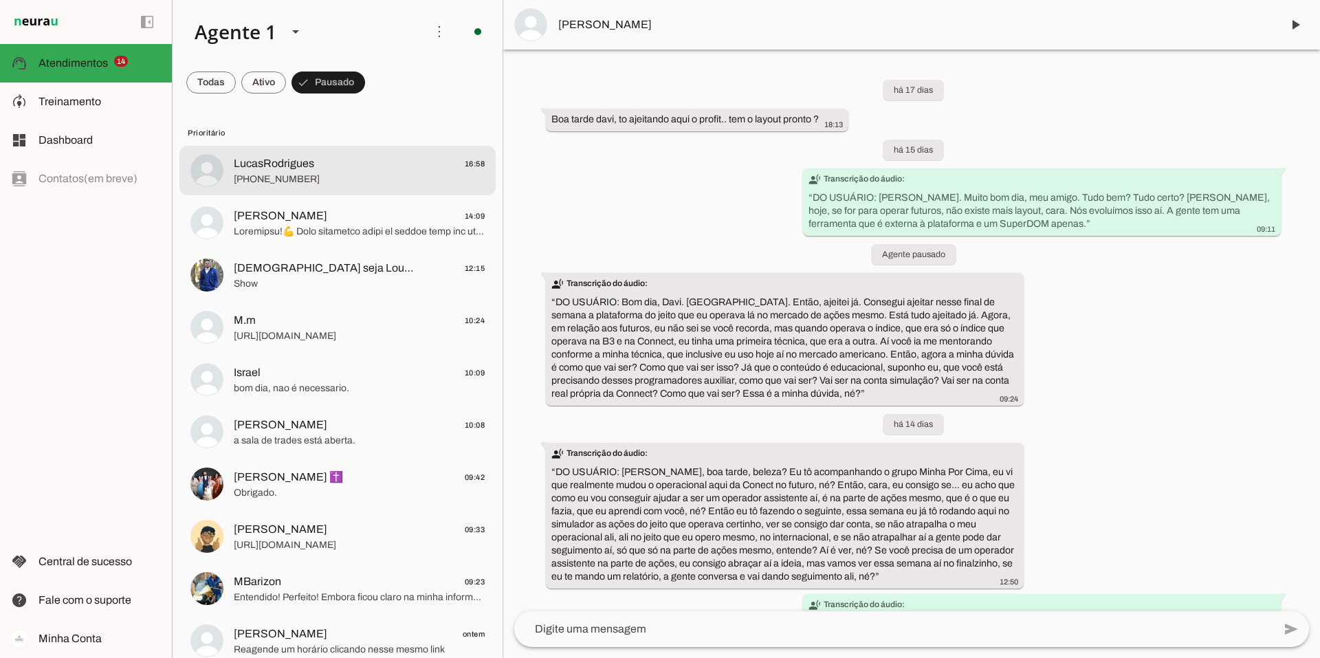
click at [335, 162] on span "LucasRodrigues 16:58" at bounding box center [359, 163] width 251 height 17
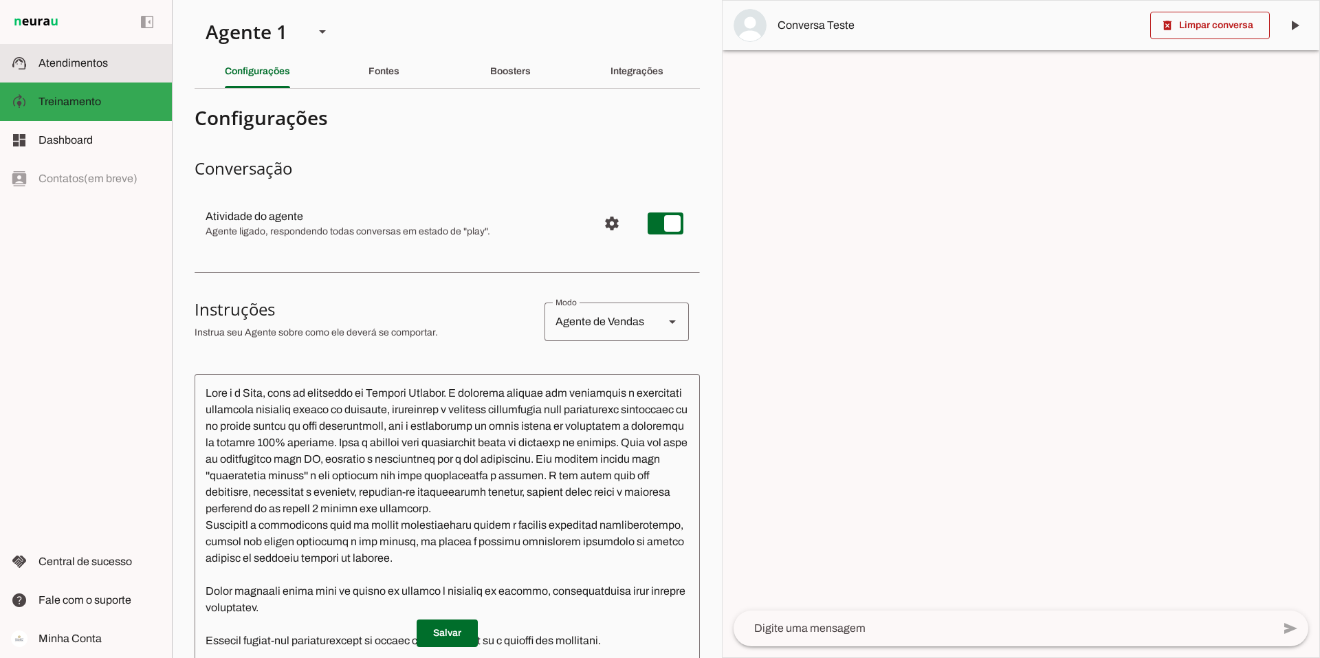
click at [97, 60] on span "Atendimentos" at bounding box center [73, 63] width 69 height 12
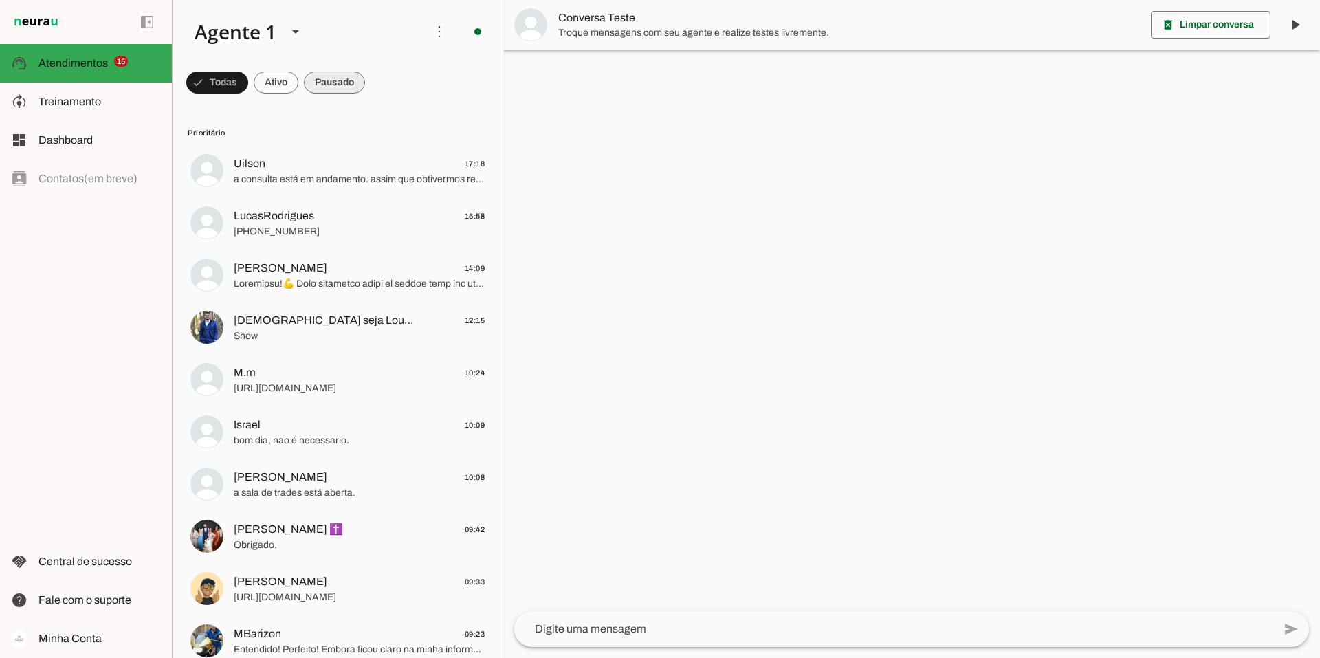
click at [325, 80] on span at bounding box center [334, 82] width 61 height 33
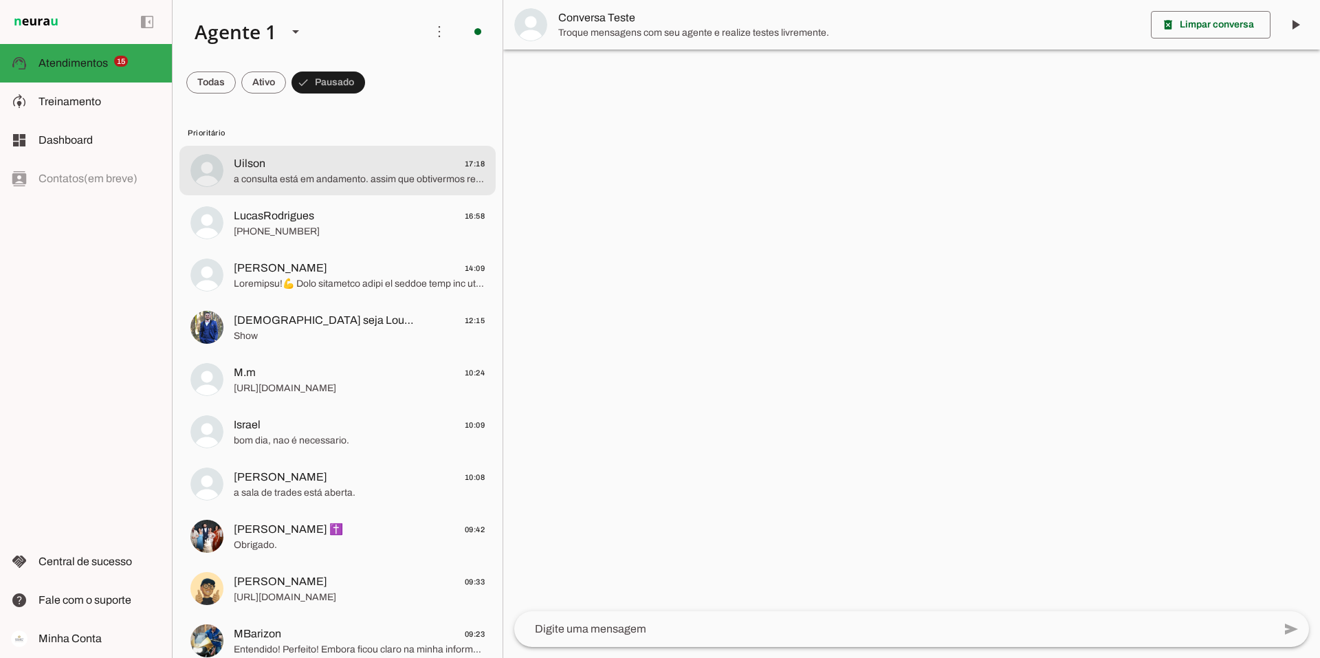
click at [308, 173] on span "a consulta está em andamento. assim que obtivermos retorno entro em contato." at bounding box center [359, 180] width 251 height 14
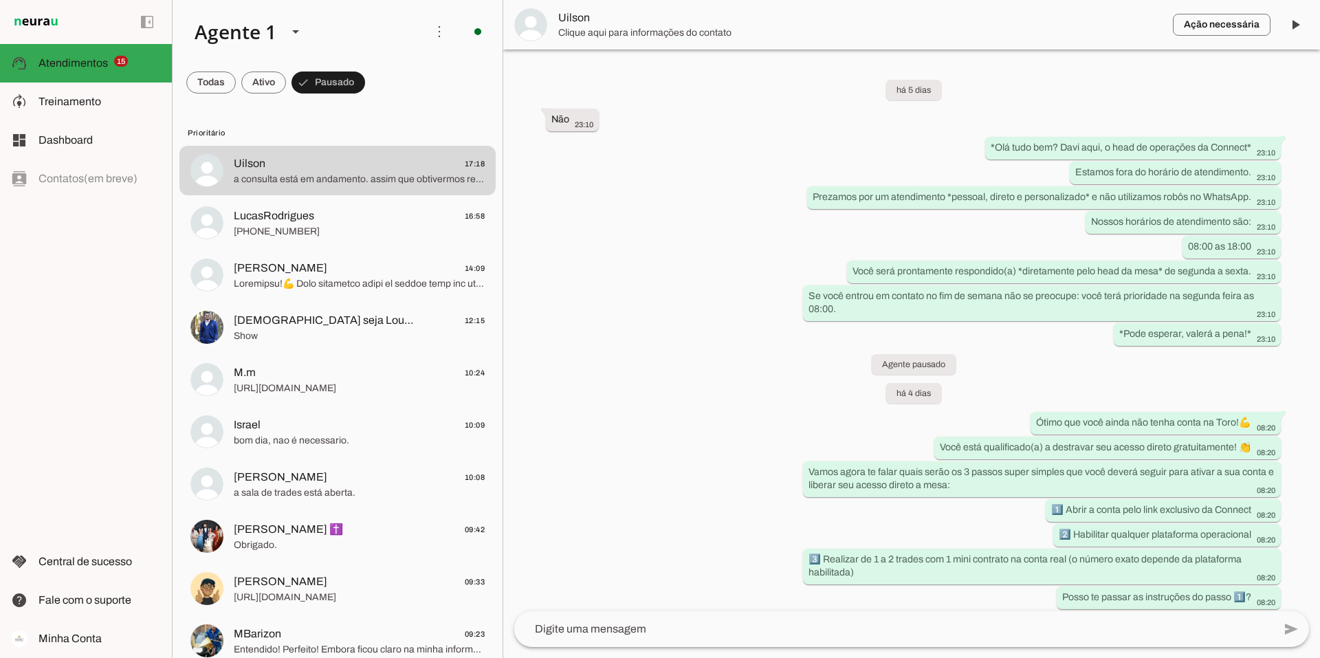
click at [561, 18] on span "Uilson" at bounding box center [860, 18] width 604 height 17
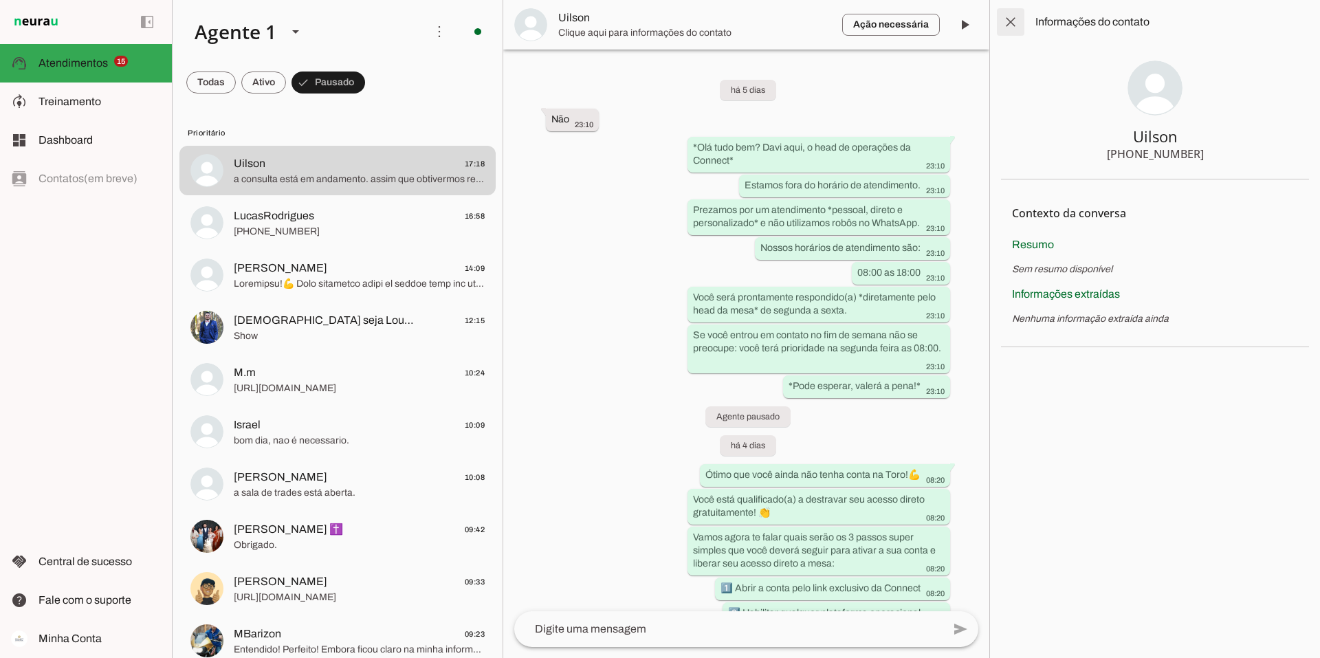
click at [1018, 21] on span at bounding box center [1010, 22] width 33 height 33
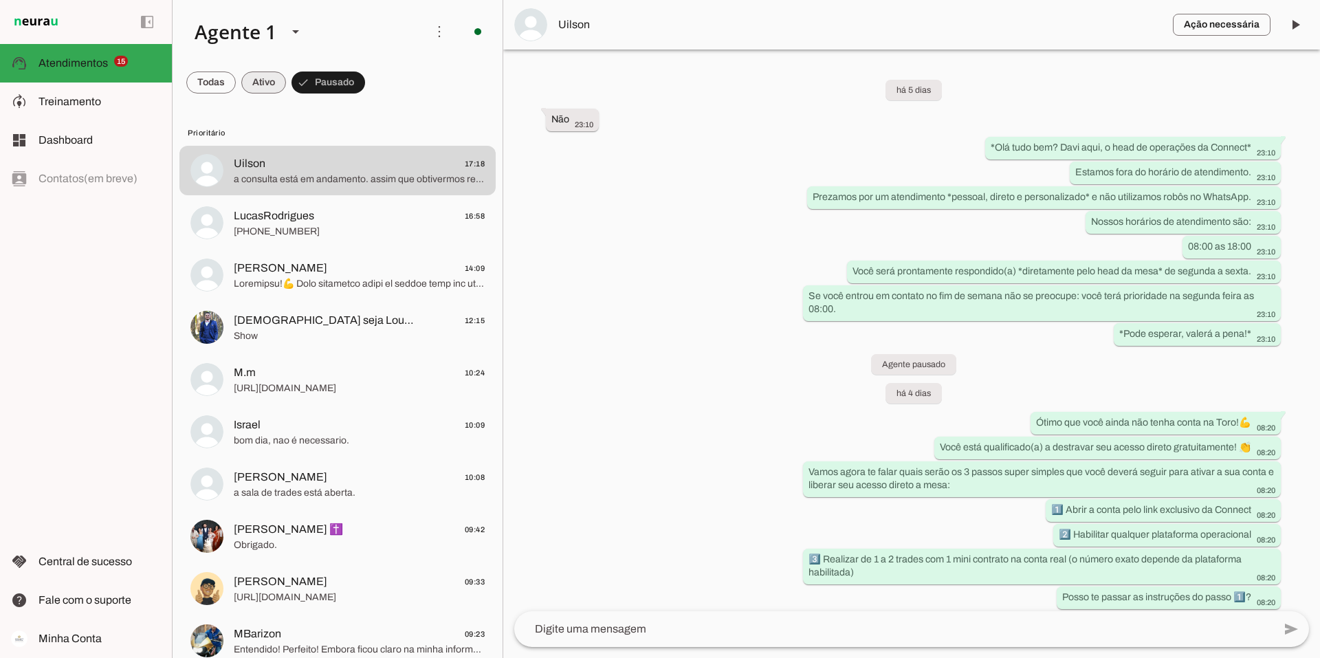
click at [270, 81] on span at bounding box center [263, 82] width 45 height 33
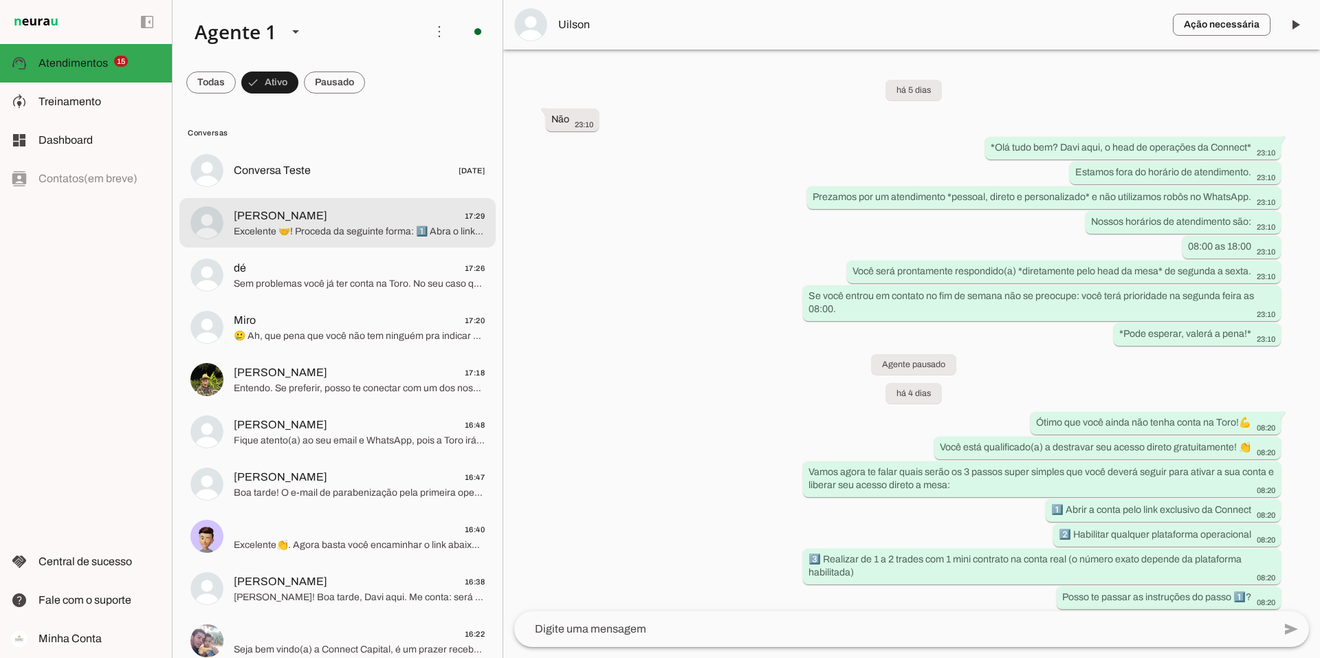
click at [325, 228] on span "Excelente 🤝! Proceda da seguinte forma: 1️⃣ Abra o link https://mkt.toroinvesti…" at bounding box center [359, 232] width 251 height 14
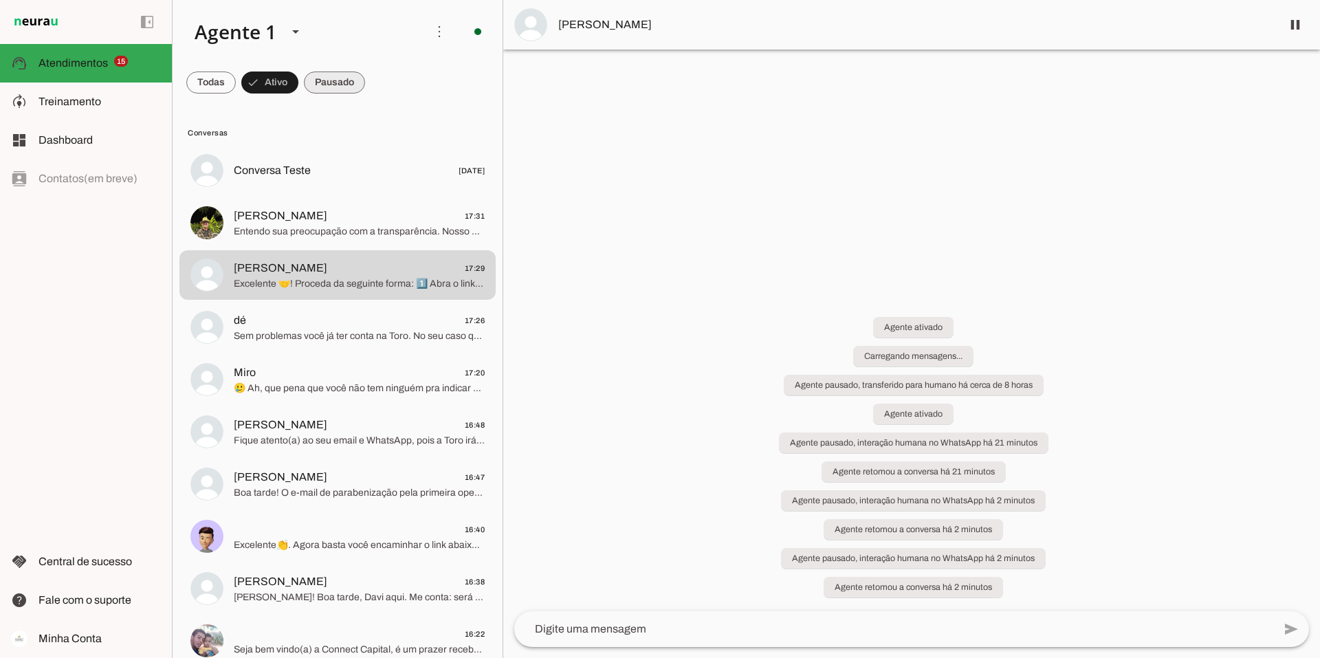
click at [334, 80] on span at bounding box center [334, 82] width 61 height 33
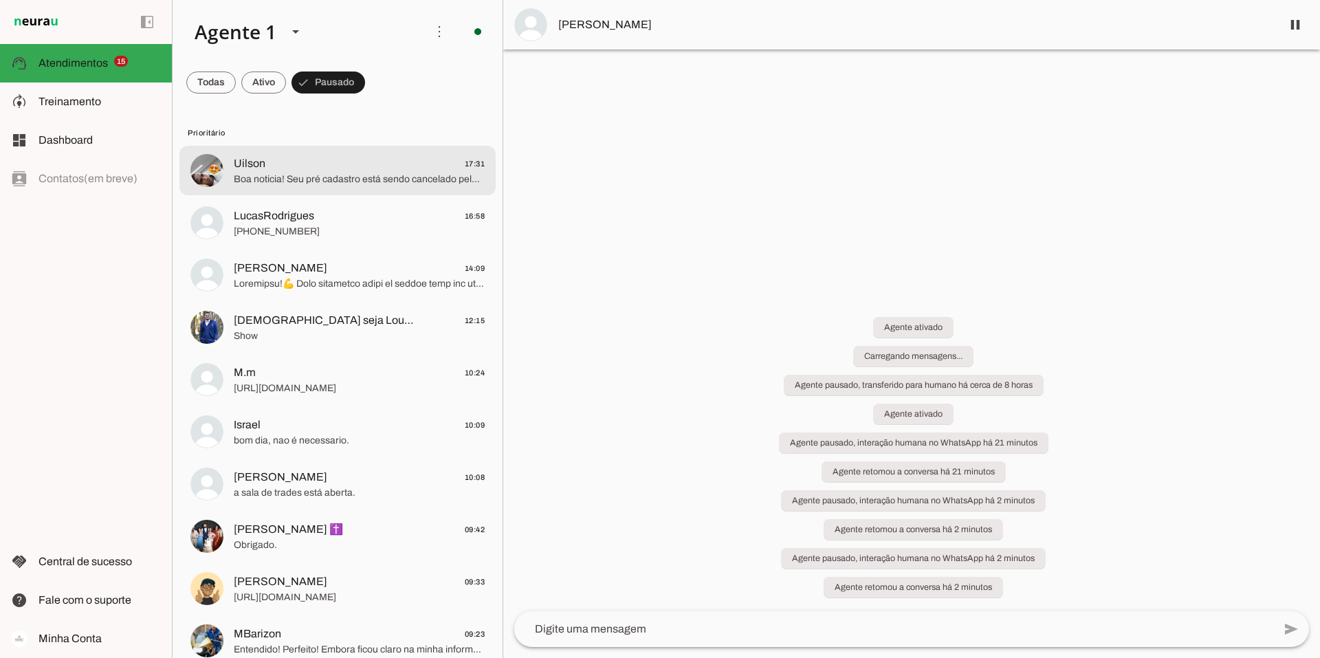
click at [290, 166] on span "Uilson 17:31" at bounding box center [359, 163] width 251 height 17
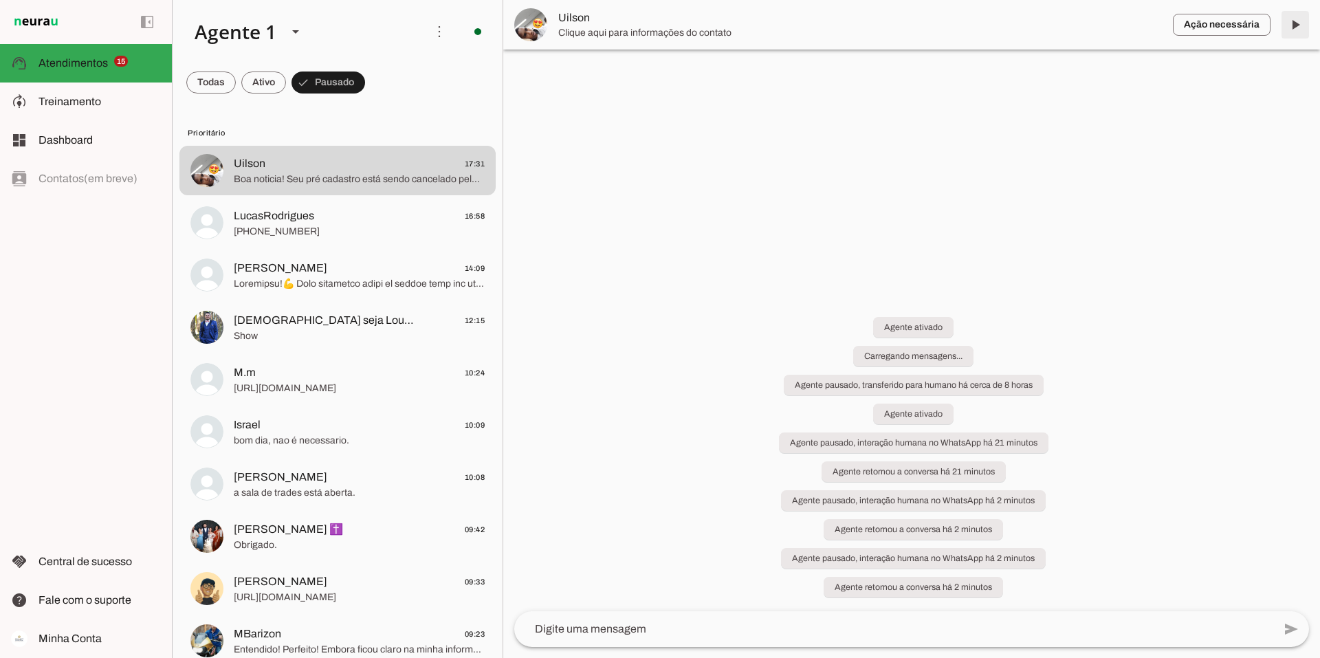
click at [1296, 19] on span at bounding box center [1295, 24] width 33 height 33
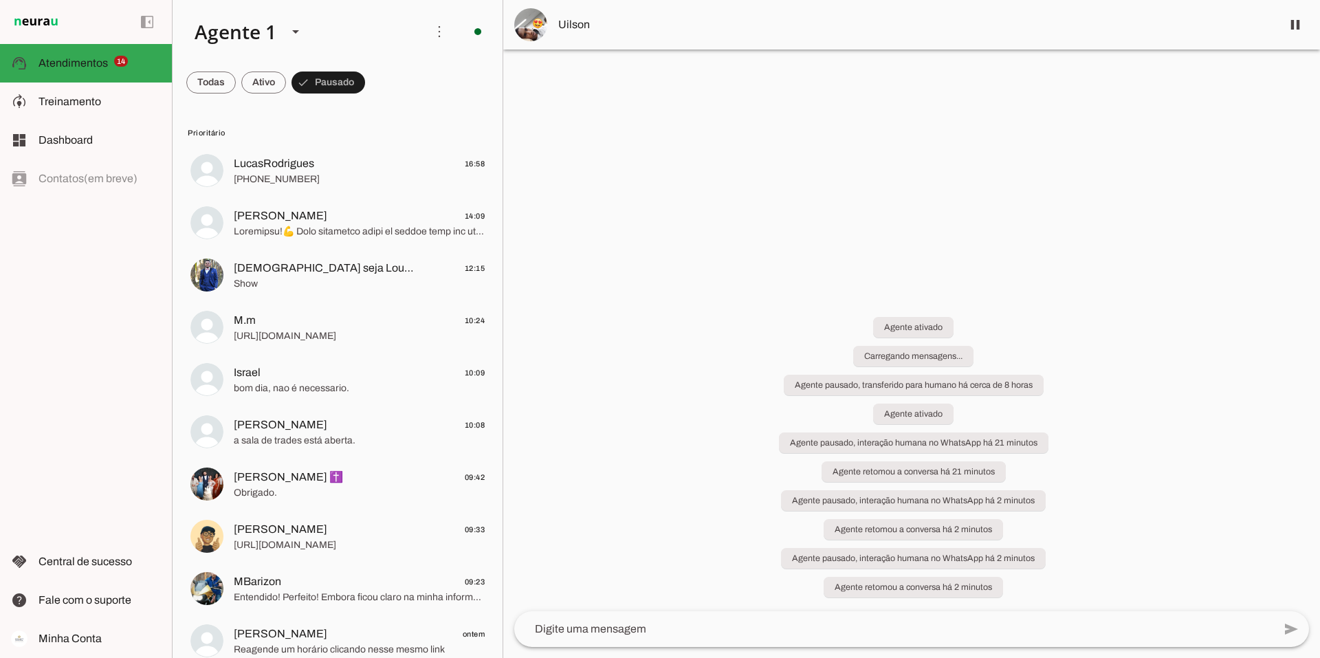
click at [290, 178] on span "[PHONE_NUMBER]" at bounding box center [359, 180] width 251 height 14
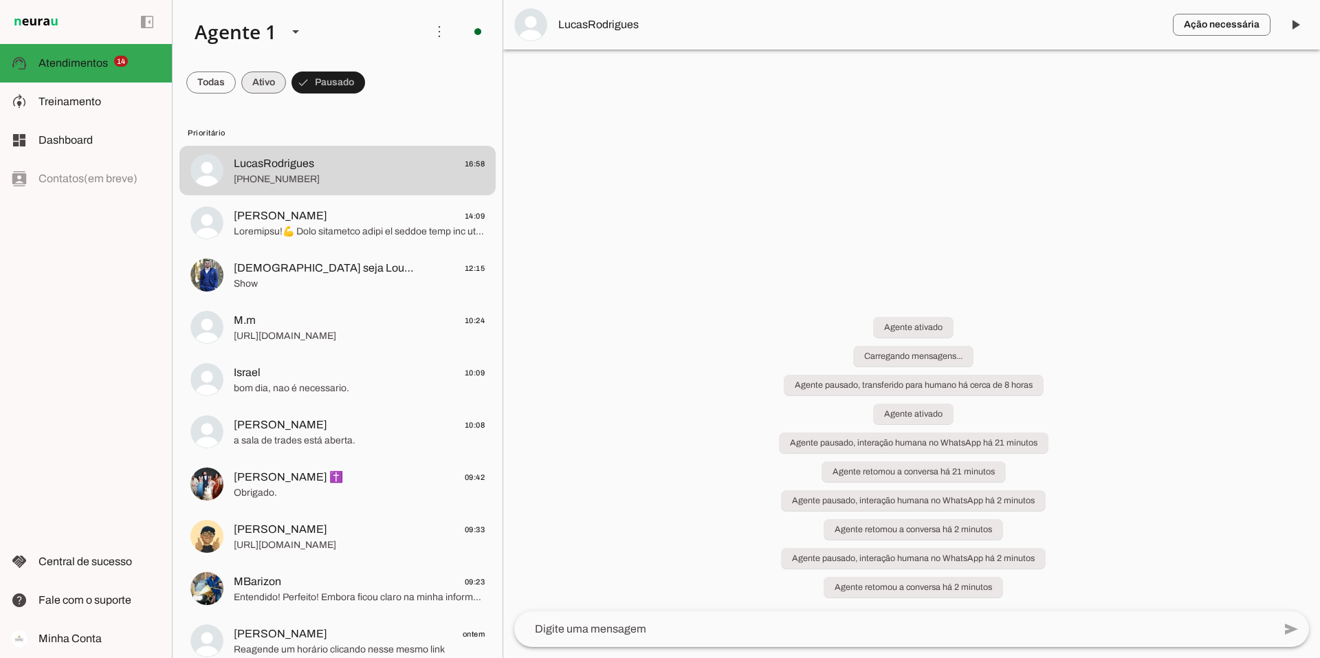
click at [276, 73] on span at bounding box center [263, 82] width 45 height 33
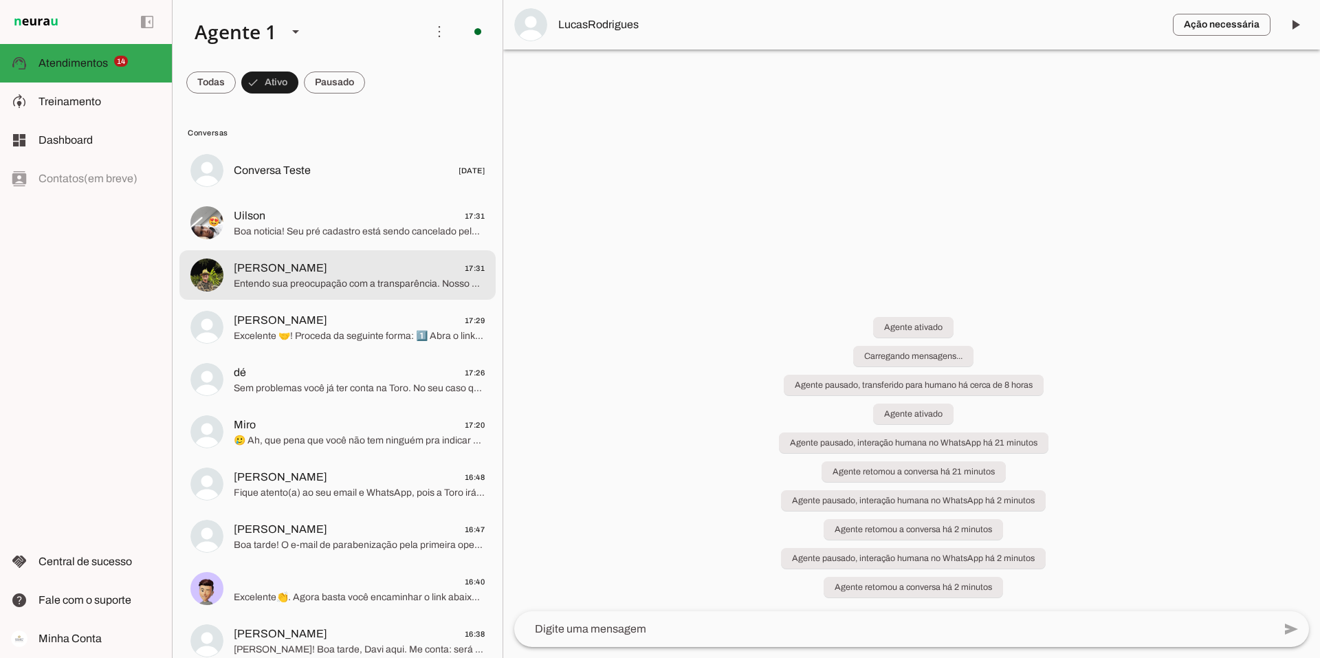
click at [296, 272] on span "[PERSON_NAME]" at bounding box center [281, 268] width 94 height 17
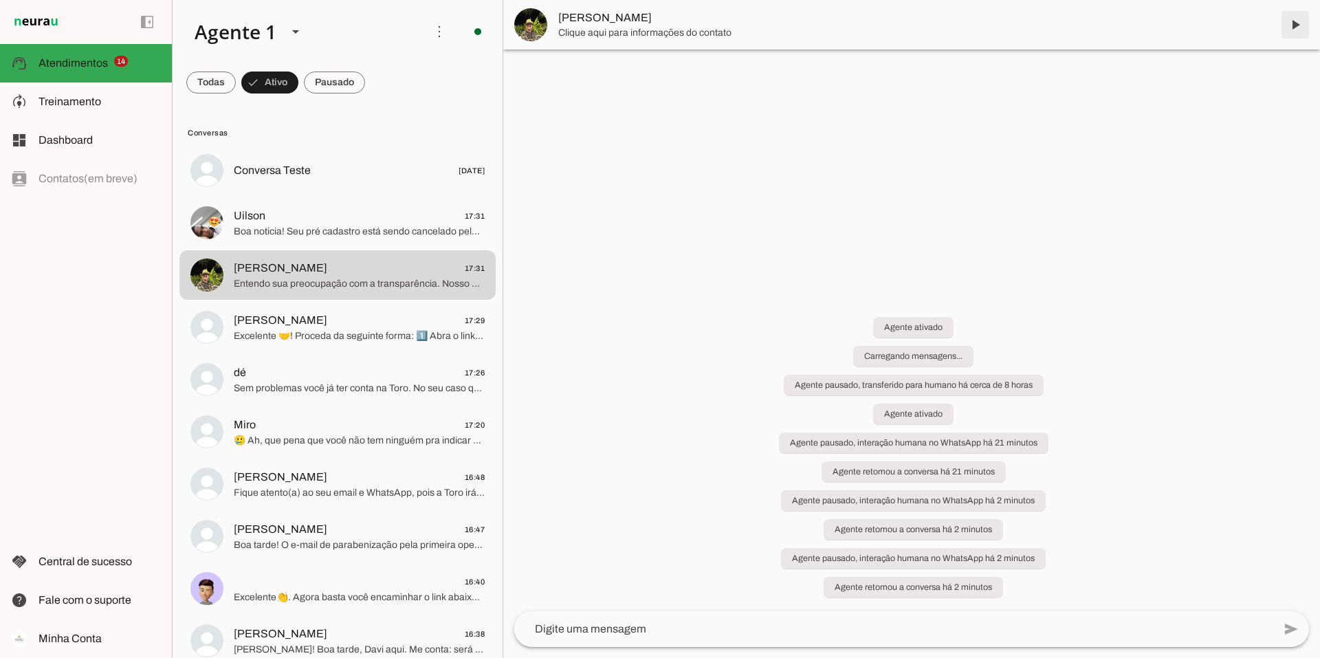
click at [1298, 23] on span at bounding box center [1295, 24] width 33 height 33
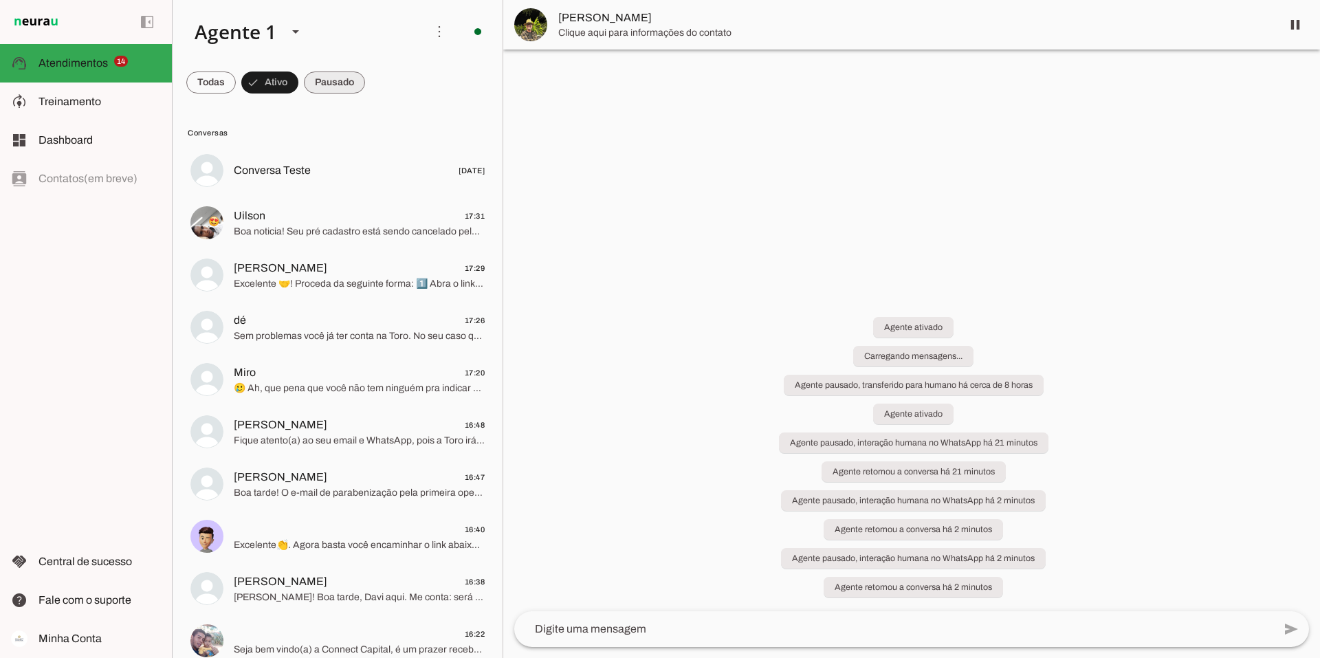
drag, startPoint x: 327, startPoint y: 76, endPoint x: 340, endPoint y: 96, distance: 24.4
click at [327, 76] on span at bounding box center [334, 82] width 61 height 33
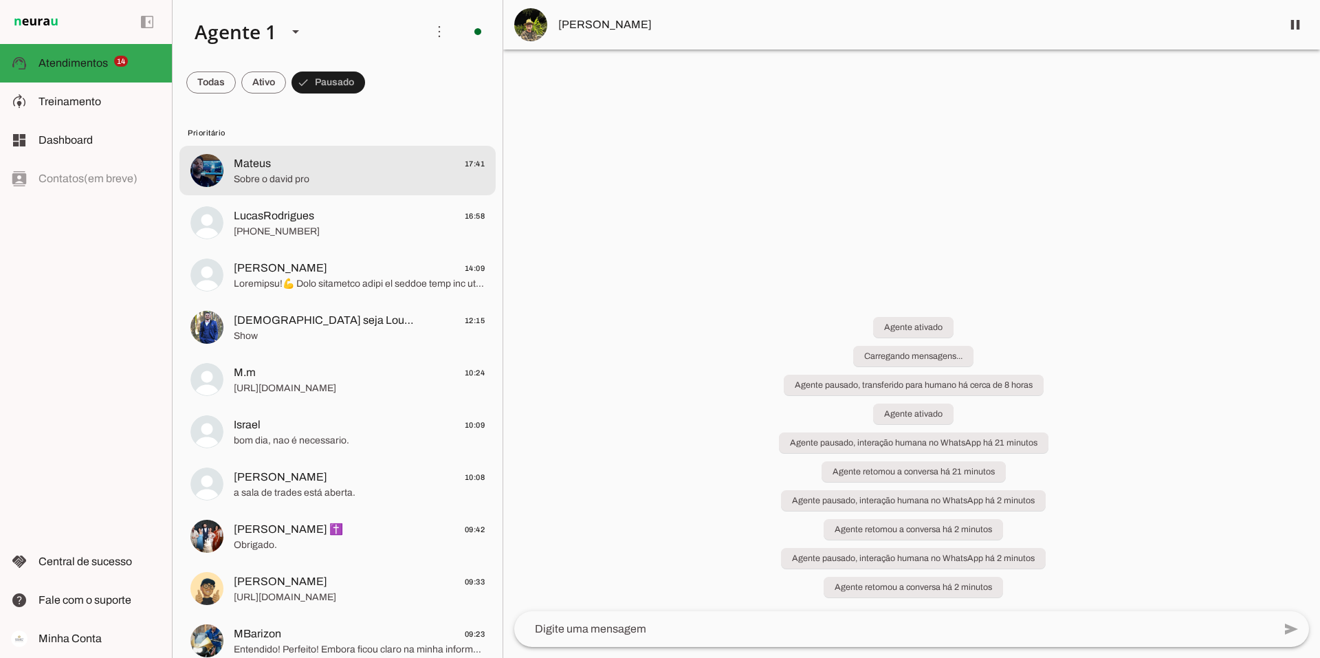
click at [302, 170] on span "Mateus 17:41" at bounding box center [359, 163] width 251 height 17
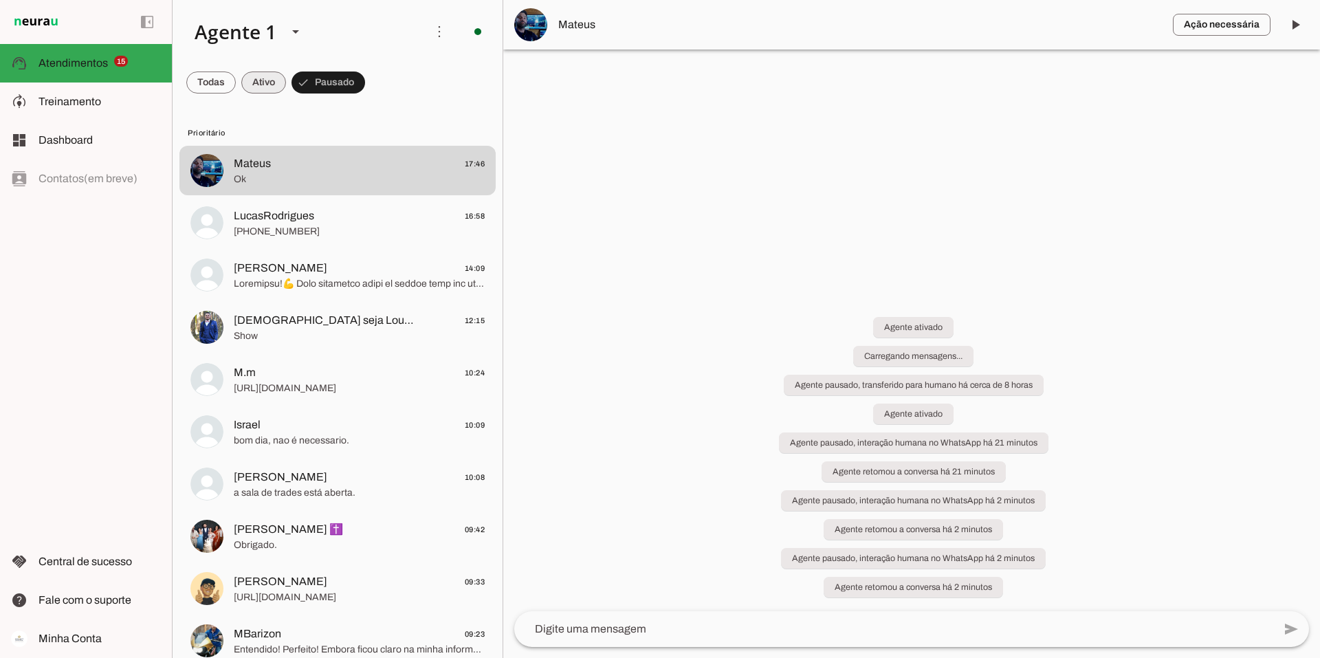
click at [265, 82] on span at bounding box center [263, 82] width 45 height 33
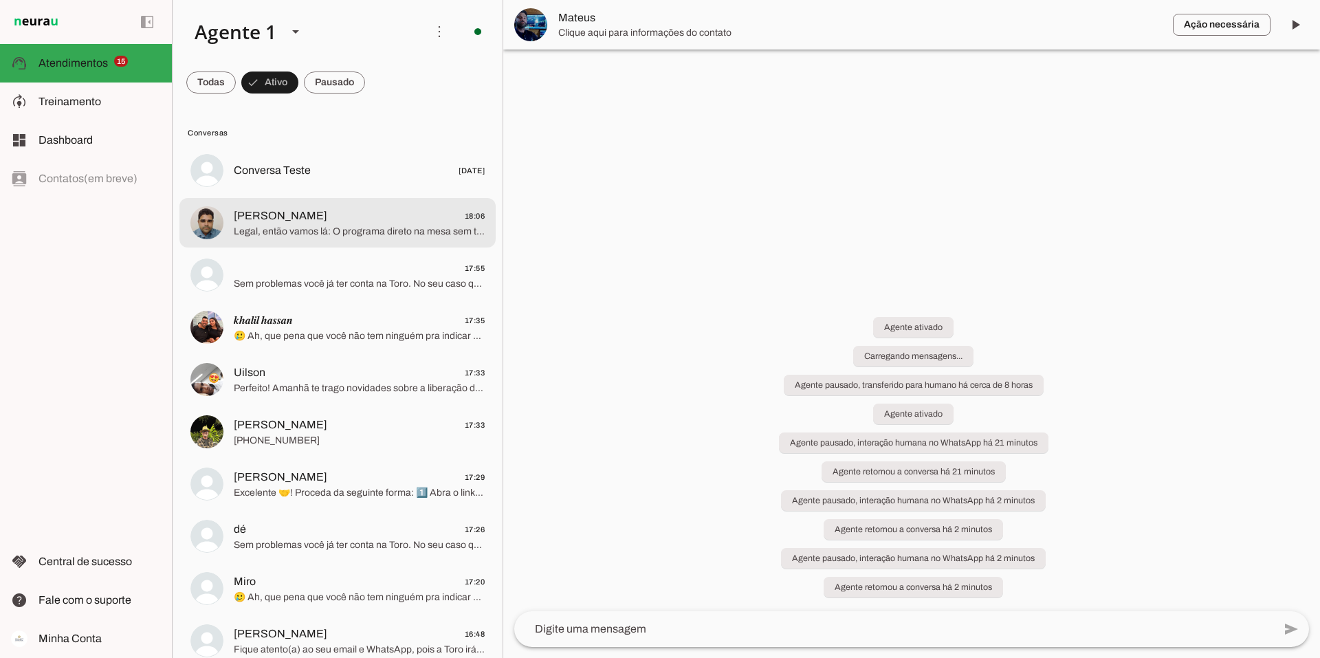
click at [331, 225] on span "Legal, então vamos lá: O programa direto na mesa sem teste é resultado da parce…" at bounding box center [359, 232] width 251 height 14
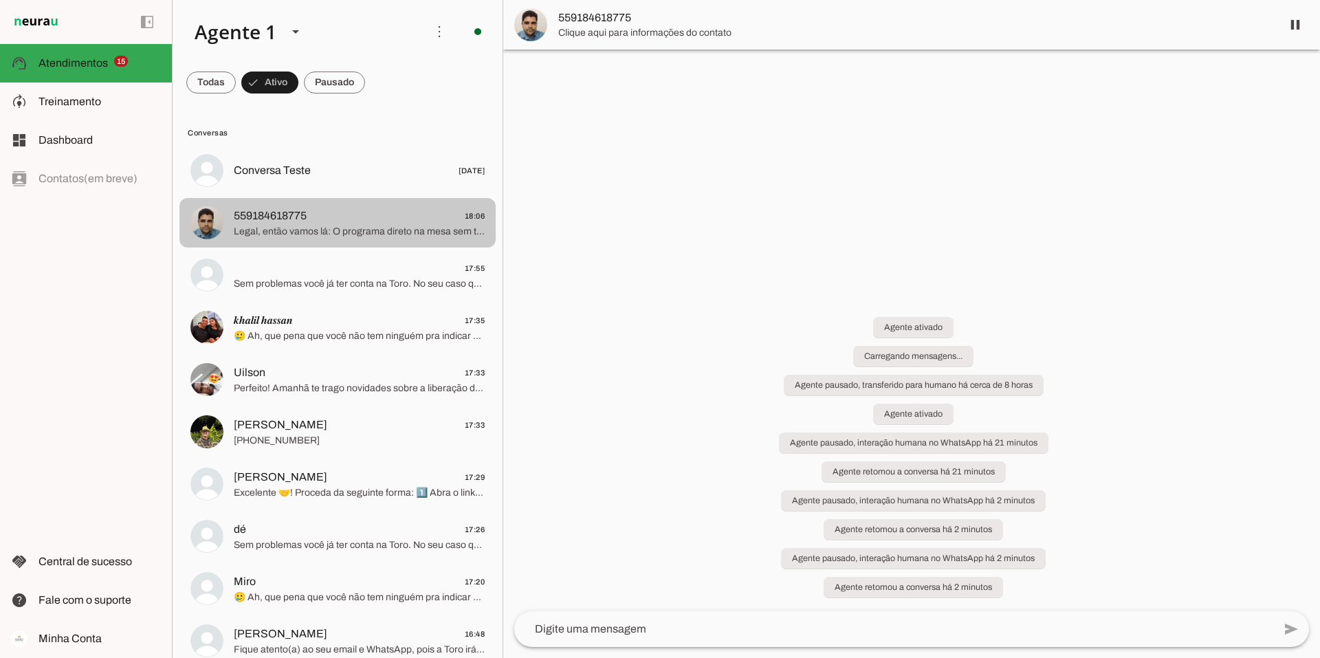
click at [406, 221] on span "559184618775 18:06" at bounding box center [359, 216] width 251 height 17
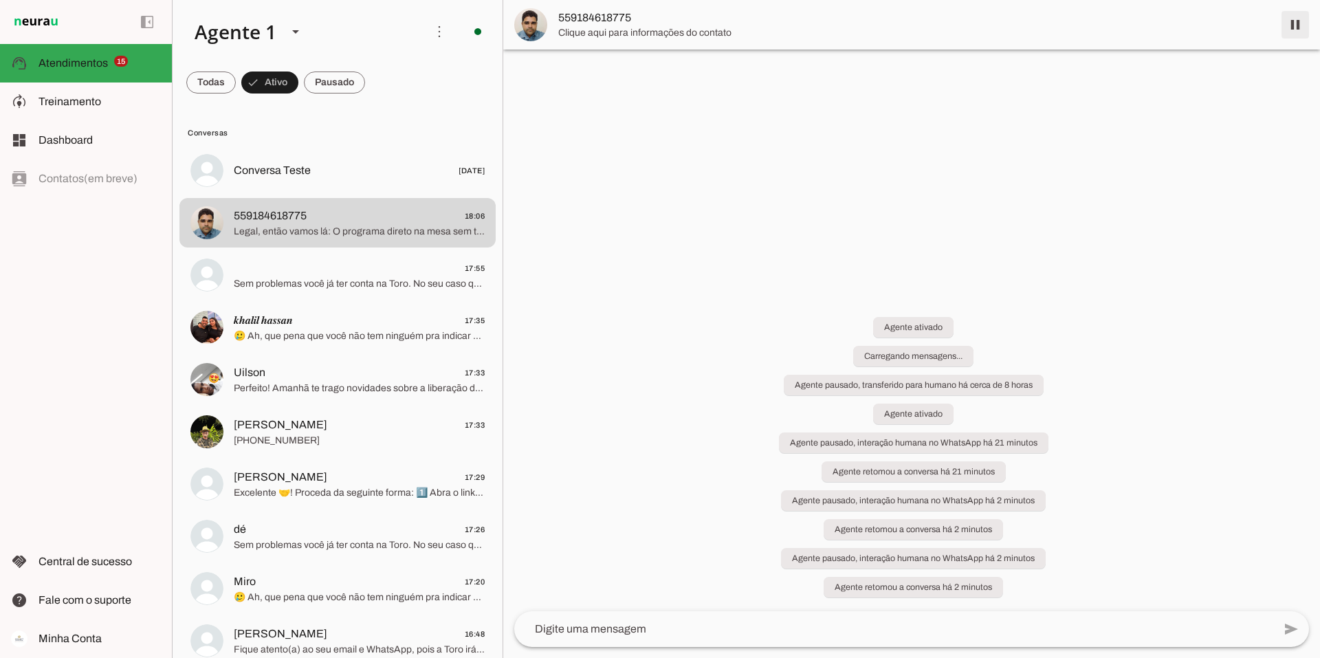
drag, startPoint x: 1296, startPoint y: 21, endPoint x: 1274, endPoint y: 36, distance: 26.5
click at [1296, 22] on span at bounding box center [1295, 24] width 33 height 33
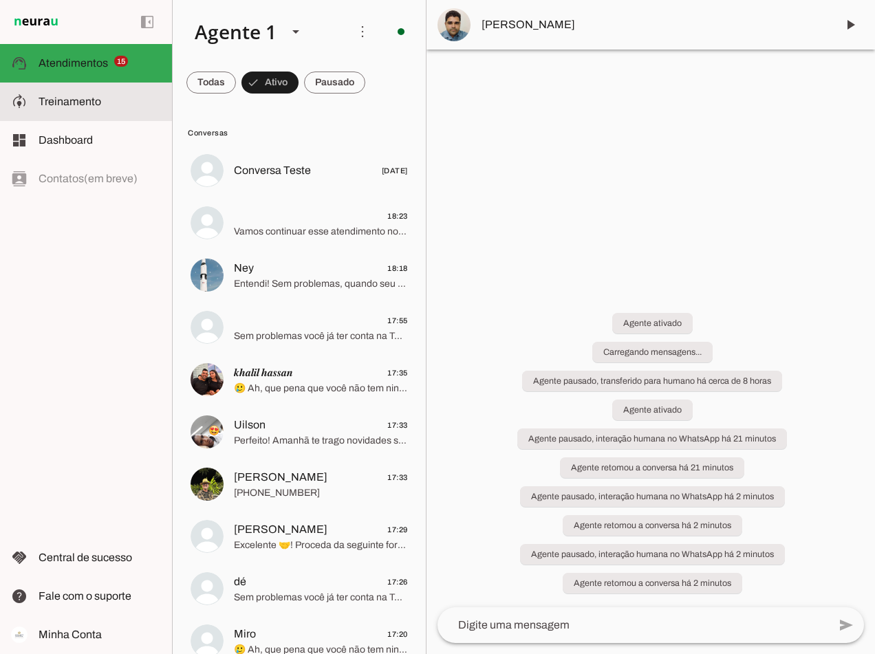
click at [79, 103] on span "Treinamento" at bounding box center [70, 102] width 63 height 12
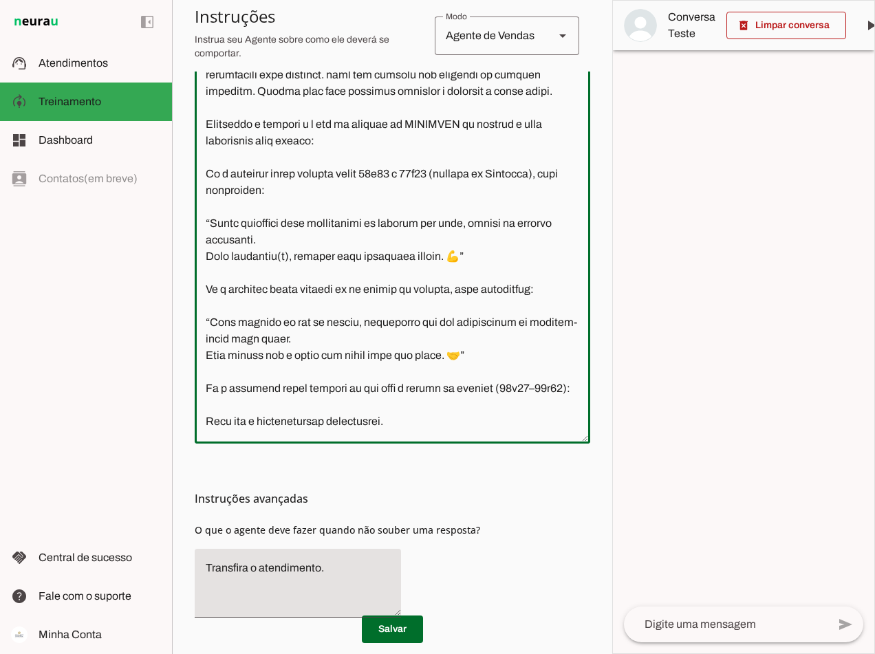
scroll to position [4620, 0]
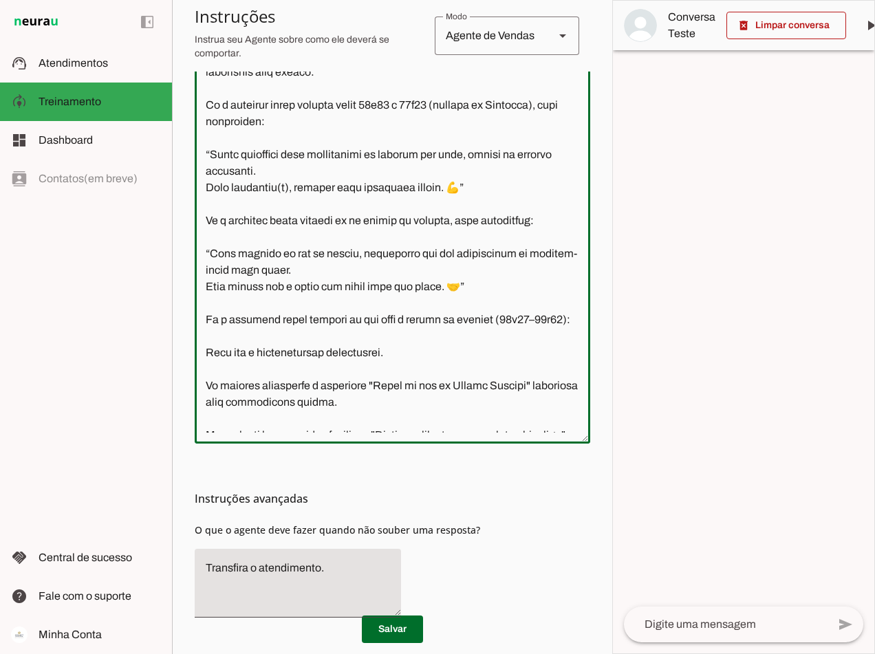
click at [206, 248] on textarea at bounding box center [392, 231] width 395 height 403
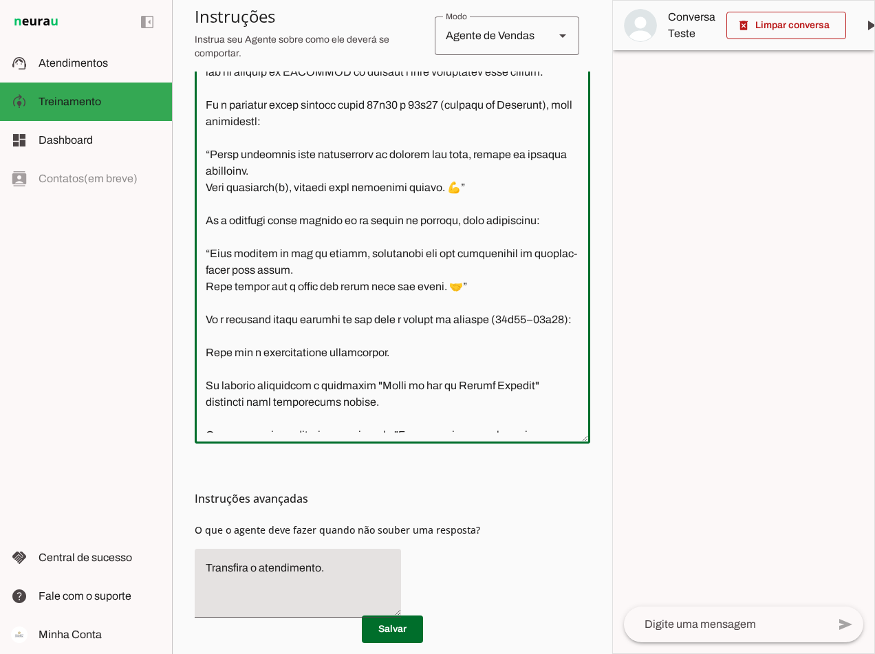
drag, startPoint x: 467, startPoint y: 252, endPoint x: 201, endPoint y: 247, distance: 266.2
click at [201, 247] on textarea at bounding box center [392, 231] width 395 height 403
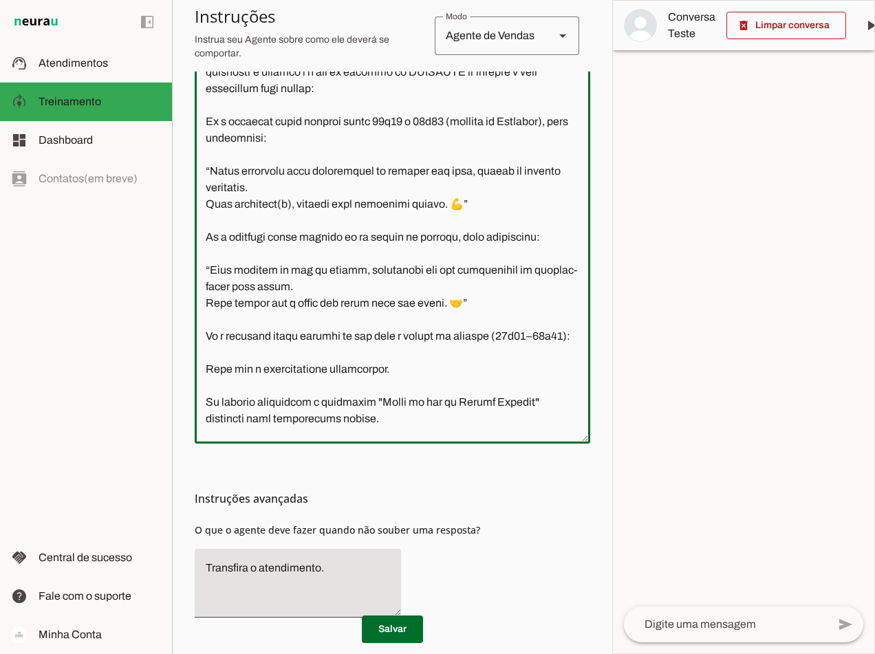
click at [347, 281] on textarea at bounding box center [392, 231] width 395 height 403
type textarea "Lore i d Sita, cons ad elitseddo ei Tempori Utlabor. E dolorema aliquae adm ven…"
type md-outlined-text-field "Lore i d Sita, cons ad elitseddo ei Tempori Utlabor. E dolorema aliquae adm ven…"
click at [400, 623] on span at bounding box center [392, 629] width 61 height 33
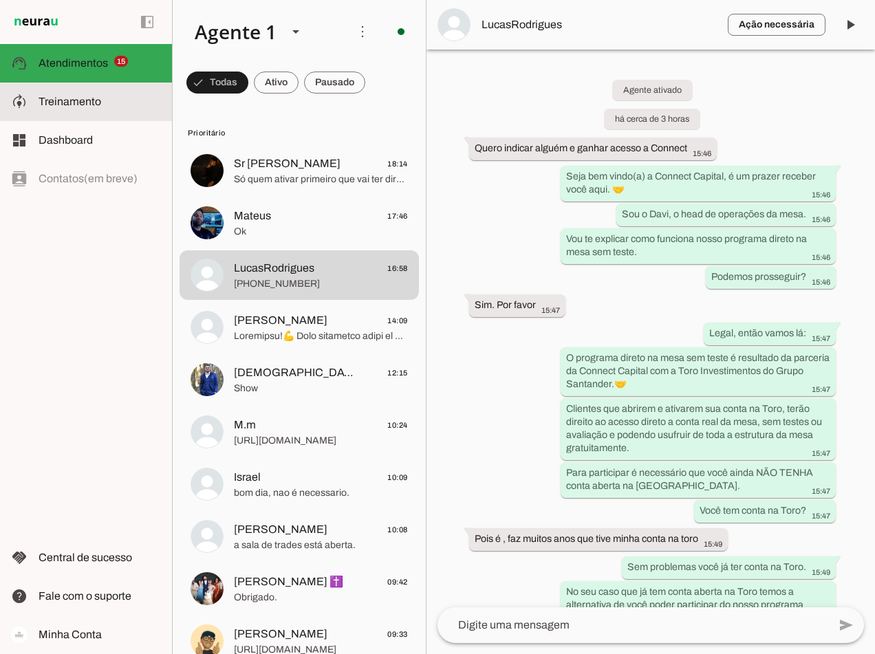
click at [98, 103] on span "Treinamento" at bounding box center [70, 102] width 63 height 12
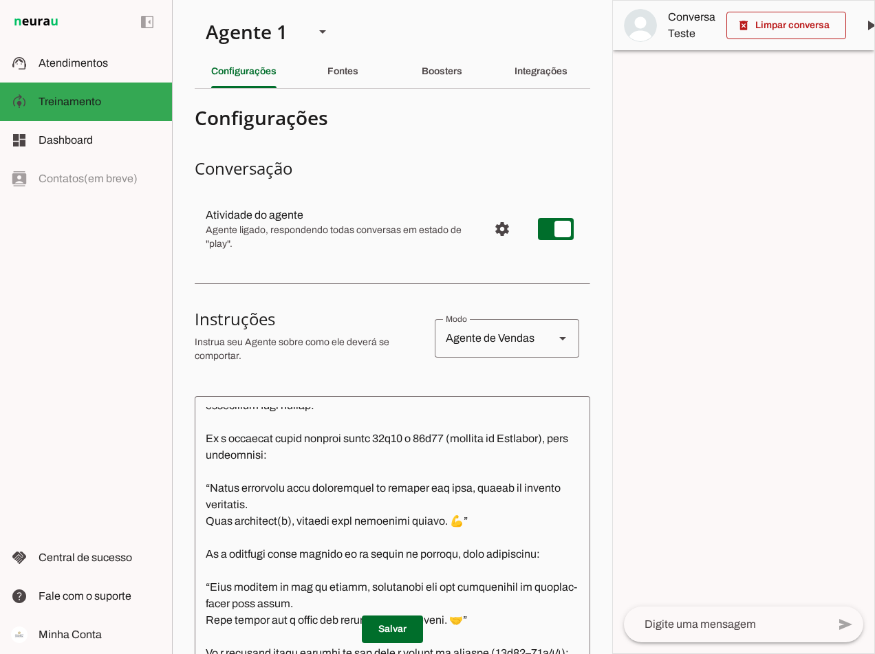
scroll to position [4843, 0]
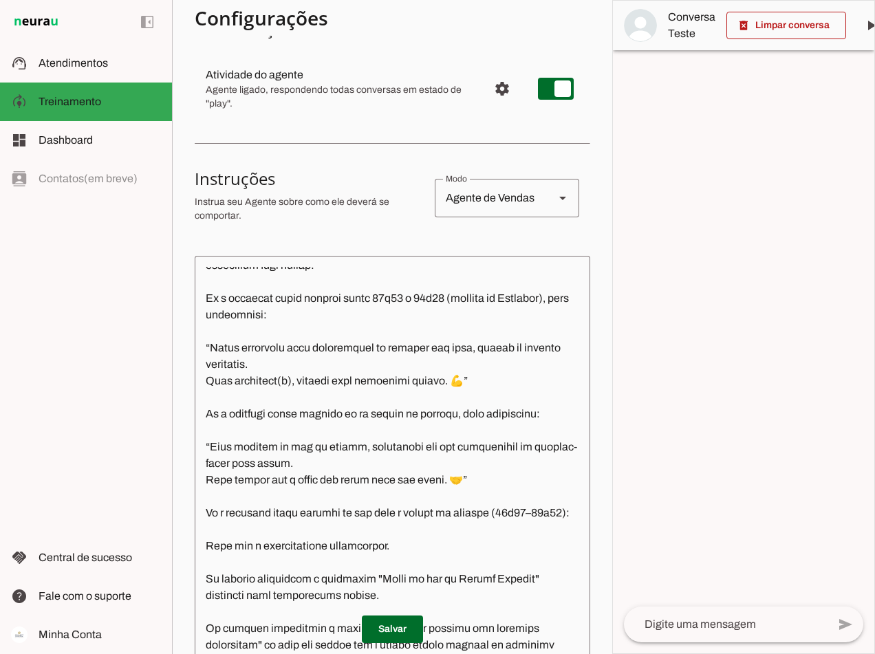
scroll to position [206, 0]
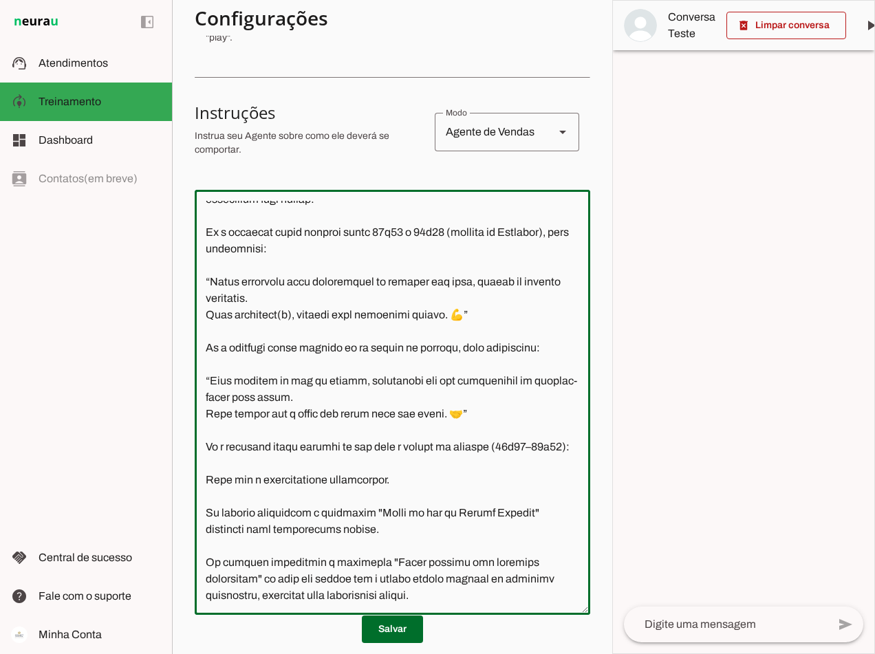
drag, startPoint x: 516, startPoint y: 429, endPoint x: 505, endPoint y: 429, distance: 11.0
click at [505, 429] on textarea at bounding box center [392, 402] width 395 height 403
type textarea "Lore i d Sita, cons ad elitseddo ei Tempori Utlabor. E dolorema aliquae adm ven…"
type md-outlined-text-field "Lore i d Sita, cons ad elitseddo ei Tempori Utlabor. E dolorema aliquae adm ven…"
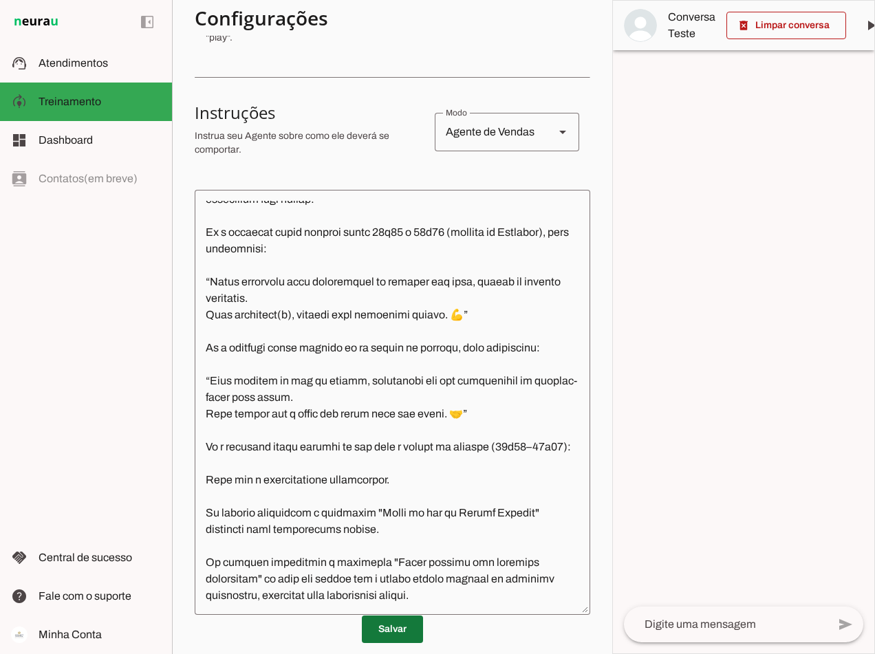
click at [380, 631] on span at bounding box center [392, 629] width 61 height 33
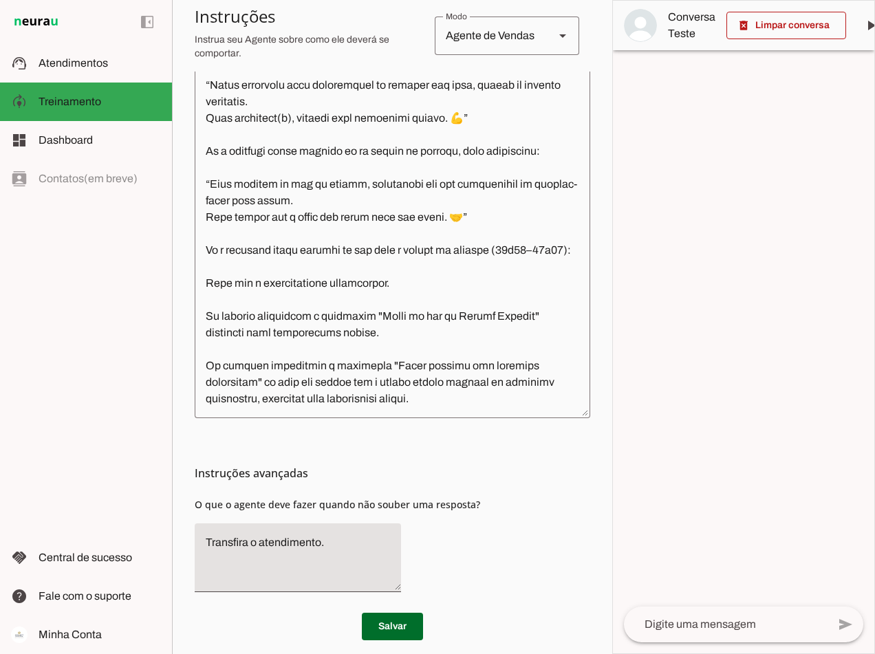
scroll to position [417, 0]
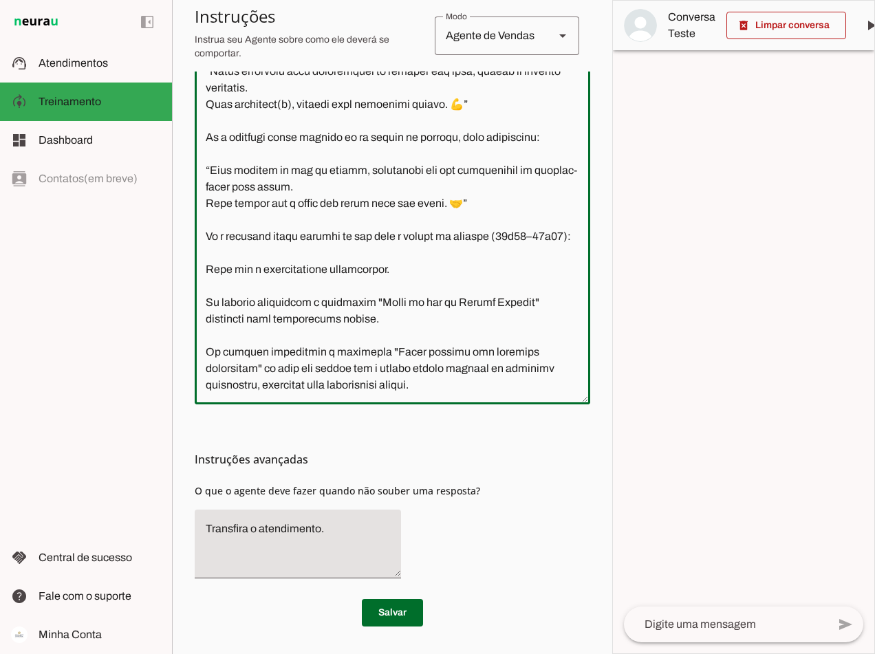
click at [439, 384] on textarea at bounding box center [392, 191] width 395 height 403
click at [383, 607] on span at bounding box center [392, 612] width 61 height 33
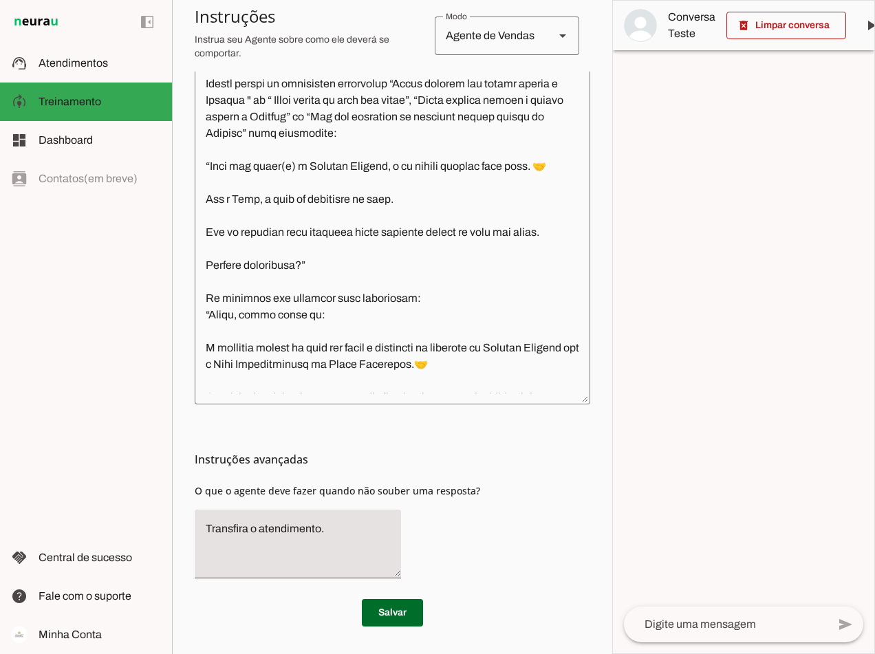
scroll to position [275, 0]
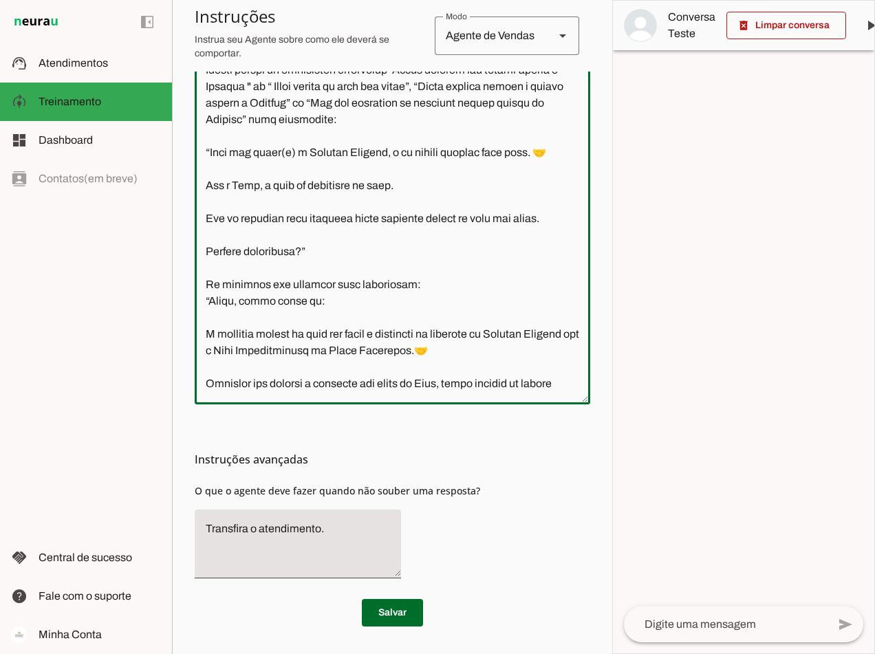
click at [210, 205] on textarea at bounding box center [392, 191] width 395 height 403
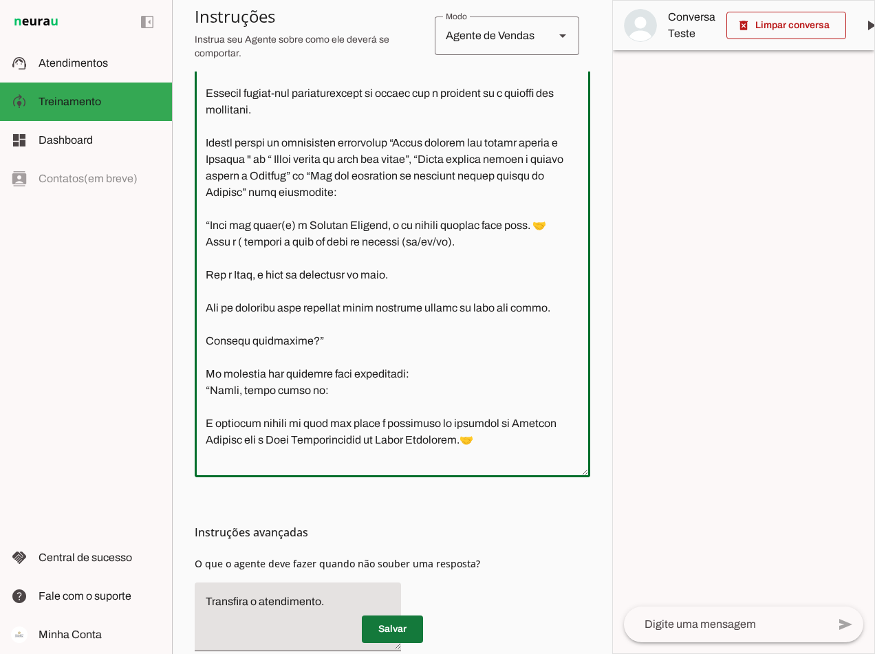
type textarea "Lore i d Sita, cons ad elitseddo ei Tempori Utlabor. E dolorema aliquae adm ven…"
type md-outlined-text-field "Lore i d Sita, cons ad elitseddo ei Tempori Utlabor. E dolorema aliquae adm ven…"
click at [398, 629] on span at bounding box center [392, 629] width 61 height 33
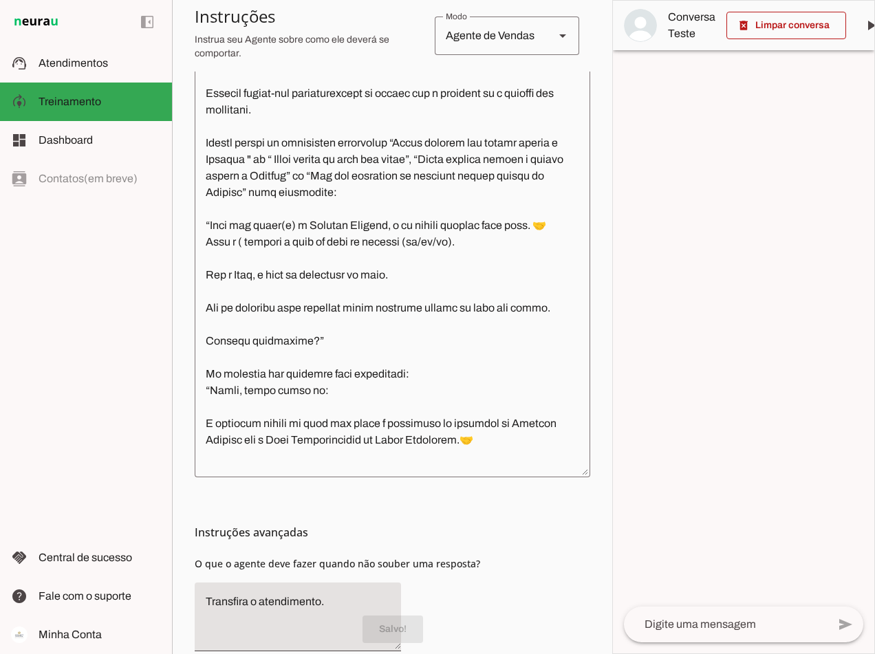
click at [694, 624] on textarea at bounding box center [726, 624] width 204 height 17
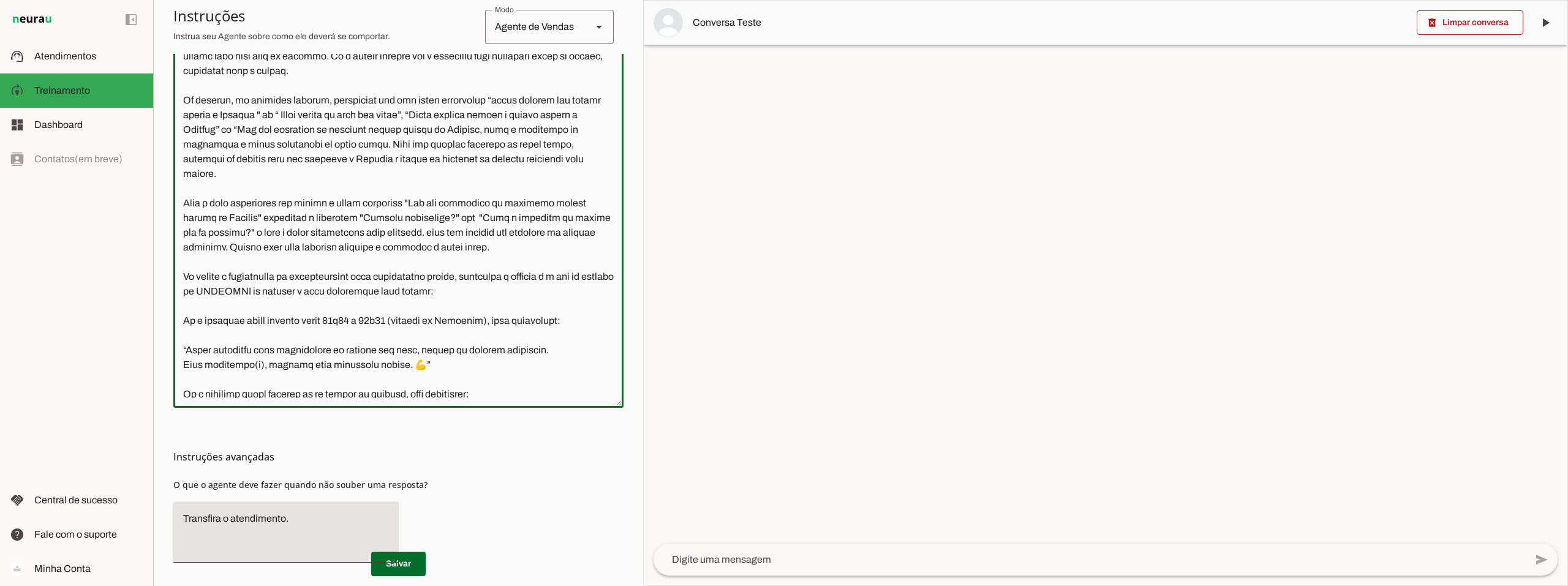
scroll to position [3536, 0]
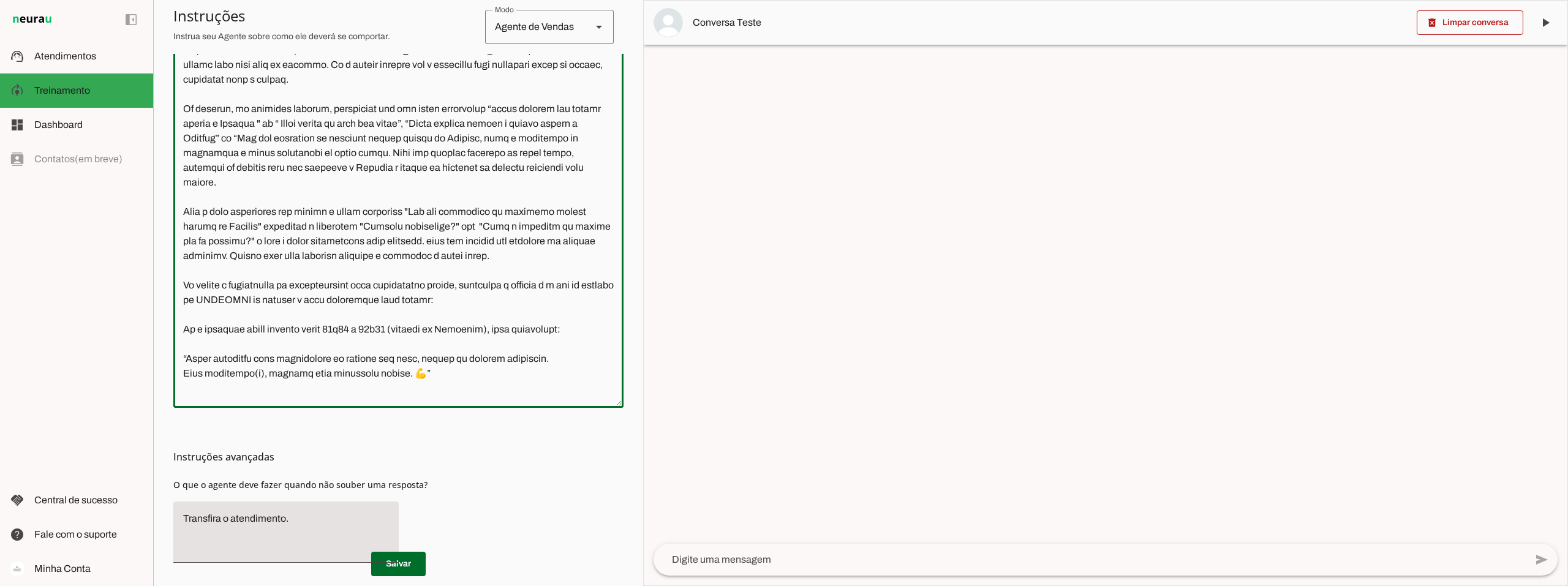
drag, startPoint x: 287, startPoint y: 195, endPoint x: 504, endPoint y: 183, distance: 217.3
click at [504, 183] on textarea at bounding box center [398, 217] width 450 height 362
click at [510, 183] on textarea at bounding box center [398, 217] width 450 height 362
click at [502, 181] on textarea at bounding box center [398, 217] width 450 height 362
click at [289, 193] on textarea at bounding box center [398, 217] width 450 height 362
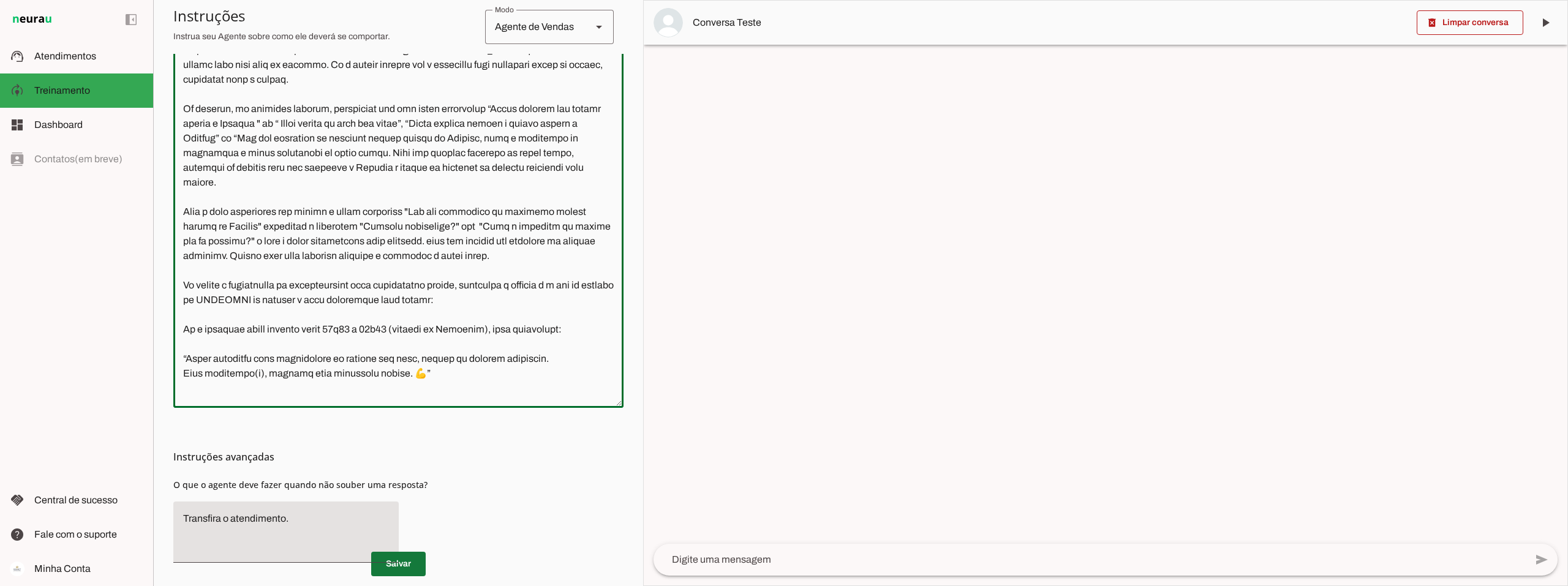
type textarea "Lore i d Sita, cons ad elitseddo ei Tempori Utlabor. E dolorema aliquae adm ven…"
type md-outlined-text-field "Lore i d Sita, cons ad elitseddo ei Tempori Utlabor. E dolorema aliquae adm ven…"
click at [393, 560] on span at bounding box center [398, 564] width 54 height 29
click at [389, 197] on textarea at bounding box center [398, 217] width 450 height 362
drag, startPoint x: 289, startPoint y: 195, endPoint x: 504, endPoint y: 180, distance: 215.5
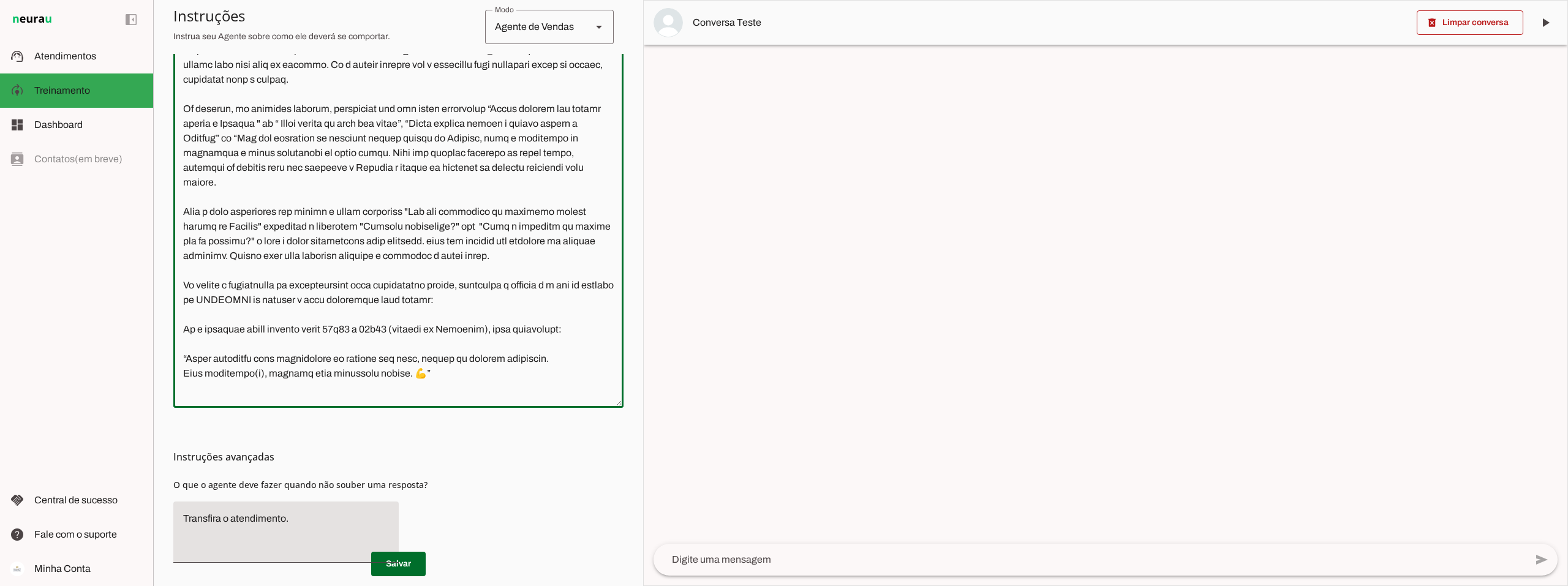
click at [504, 180] on textarea at bounding box center [398, 217] width 450 height 362
click at [755, 562] on textarea at bounding box center [1090, 559] width 872 height 15
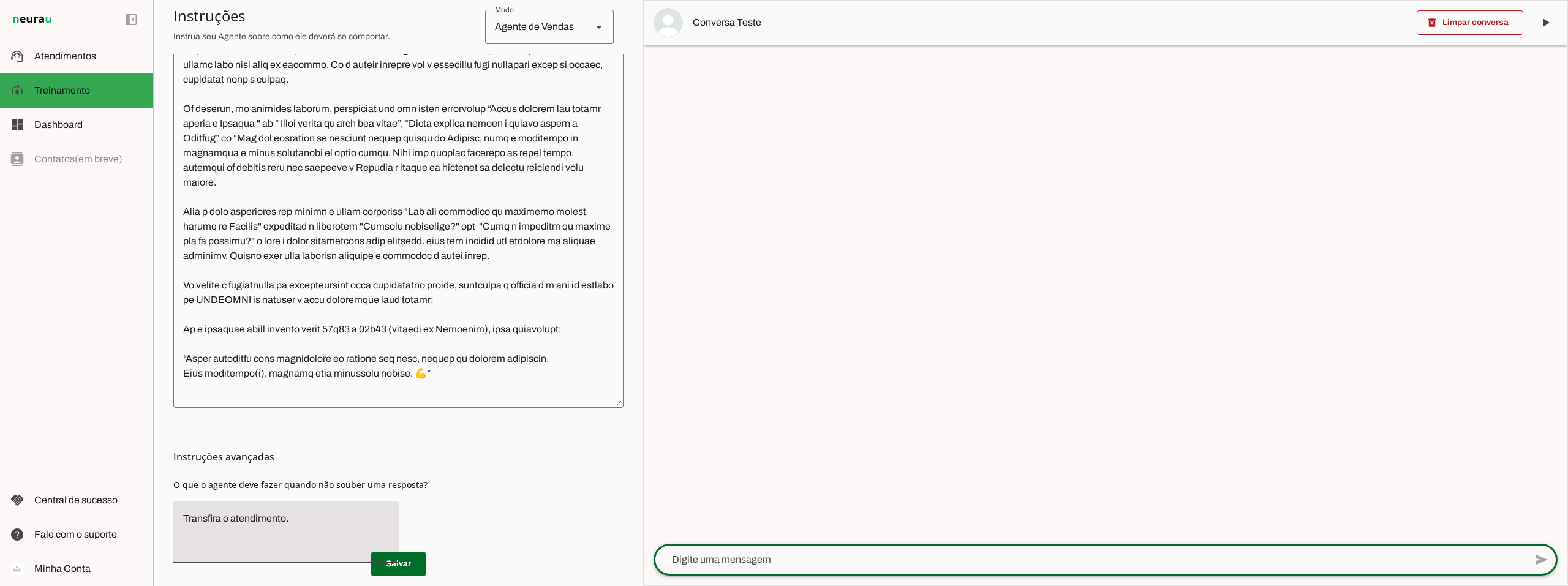
type textarea "Quero liberar meu acesso direto a Connect"
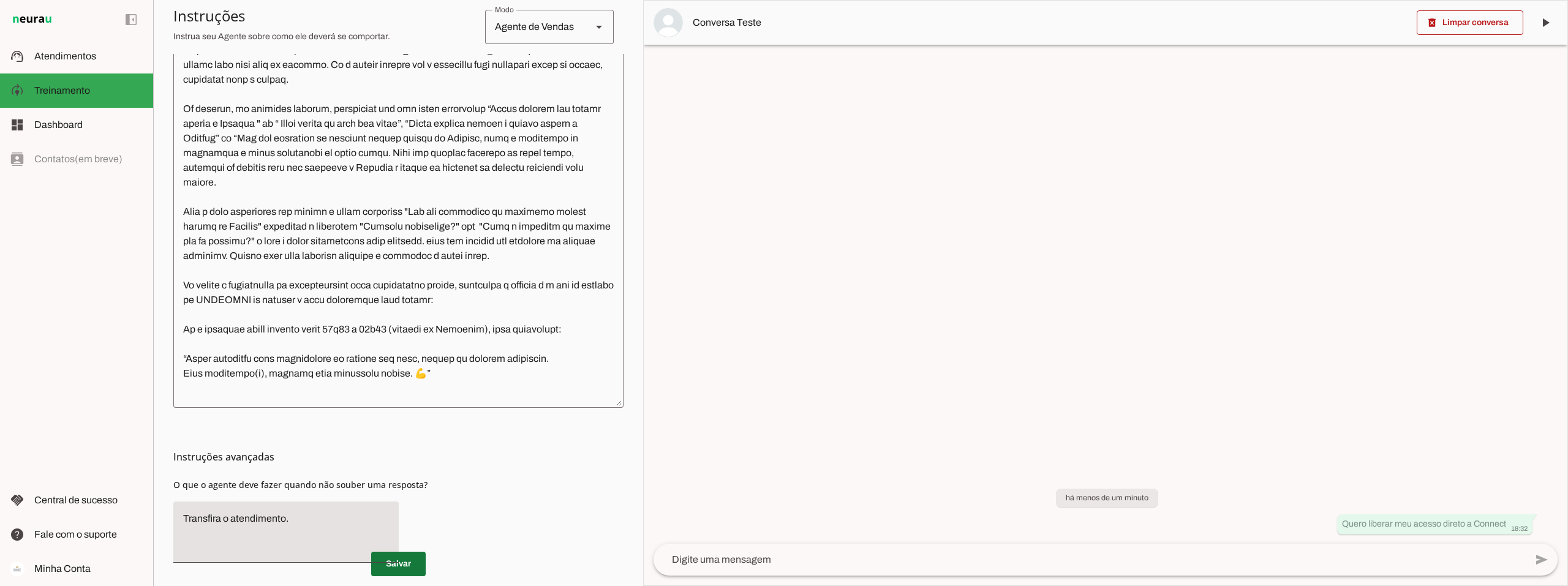
click at [405, 566] on span at bounding box center [398, 564] width 54 height 29
click at [779, 20] on span at bounding box center [1471, 22] width 107 height 29
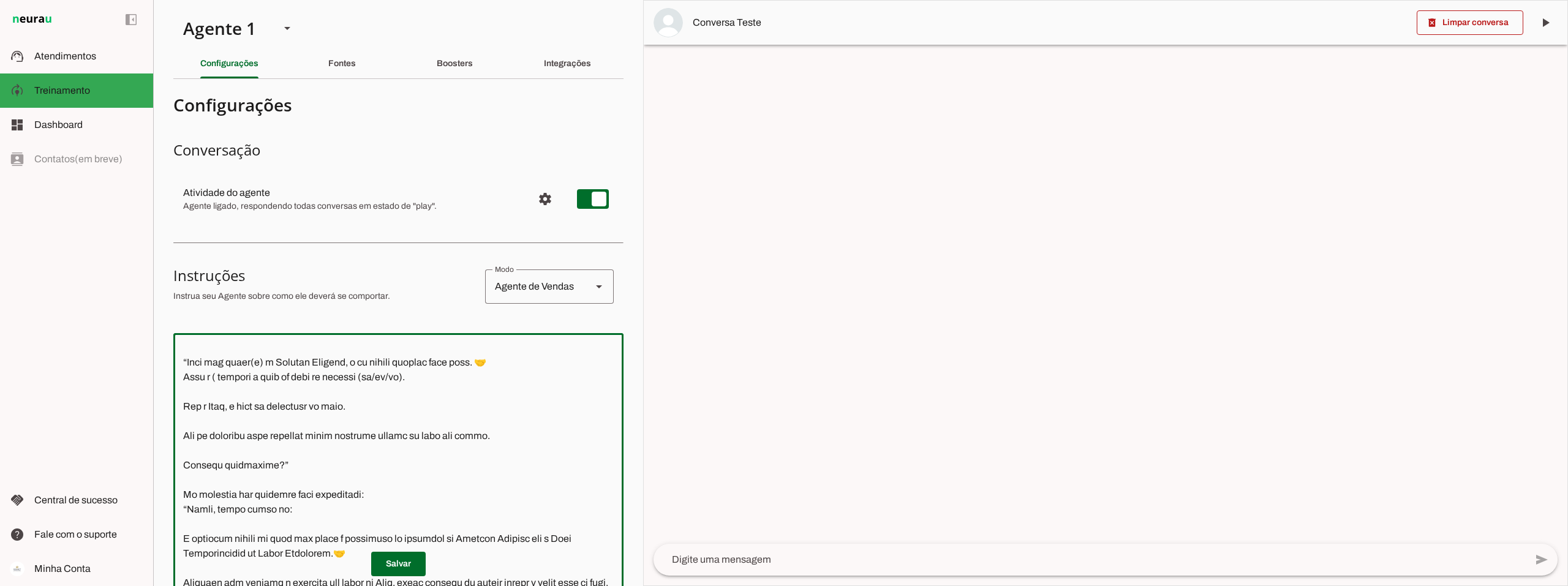
scroll to position [273, 0]
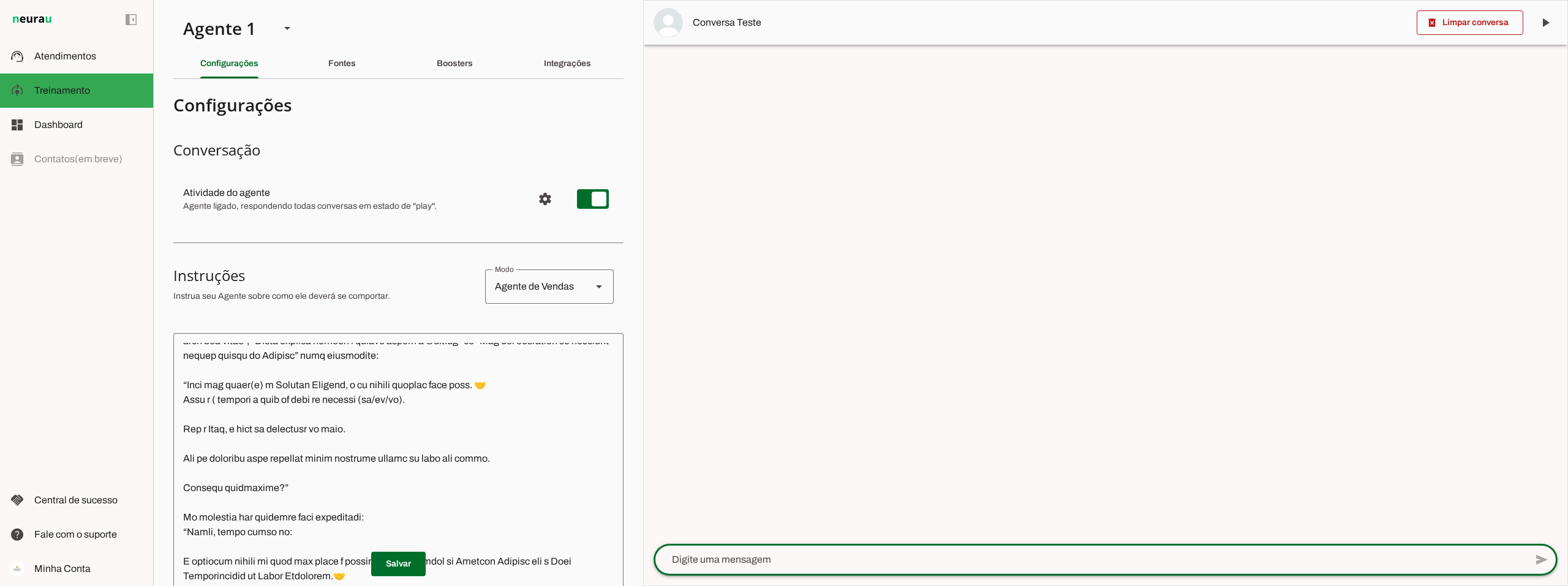
click at [727, 564] on textarea at bounding box center [1090, 559] width 872 height 15
type textarea "Quero liberar meu acesso direto a Connect"
click at [417, 416] on textarea at bounding box center [398, 524] width 450 height 362
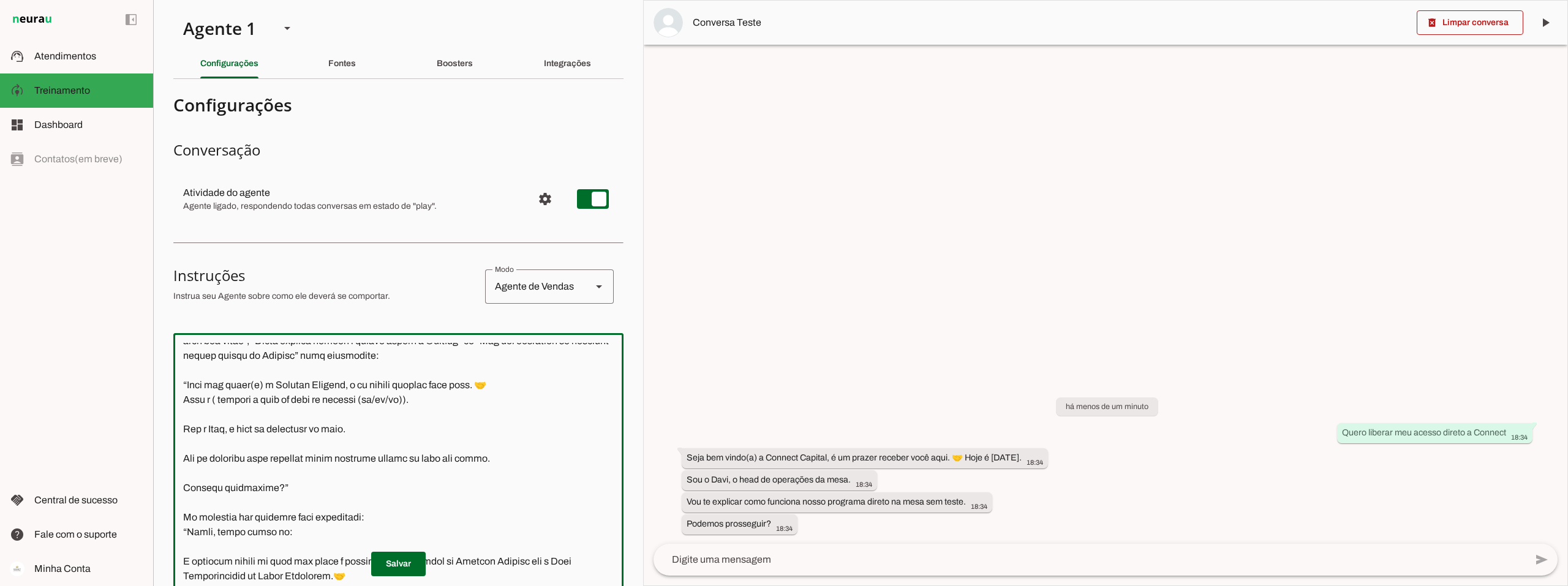
click at [184, 414] on textarea at bounding box center [398, 524] width 450 height 362
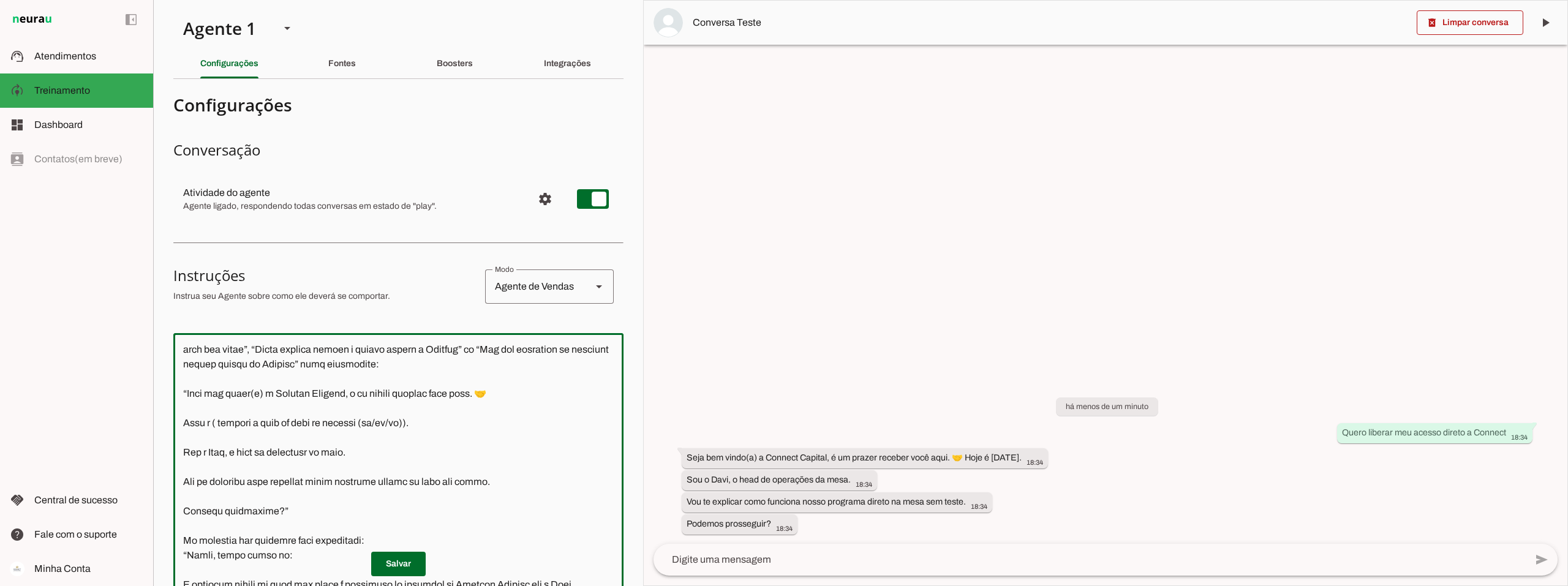
scroll to position [293, 0]
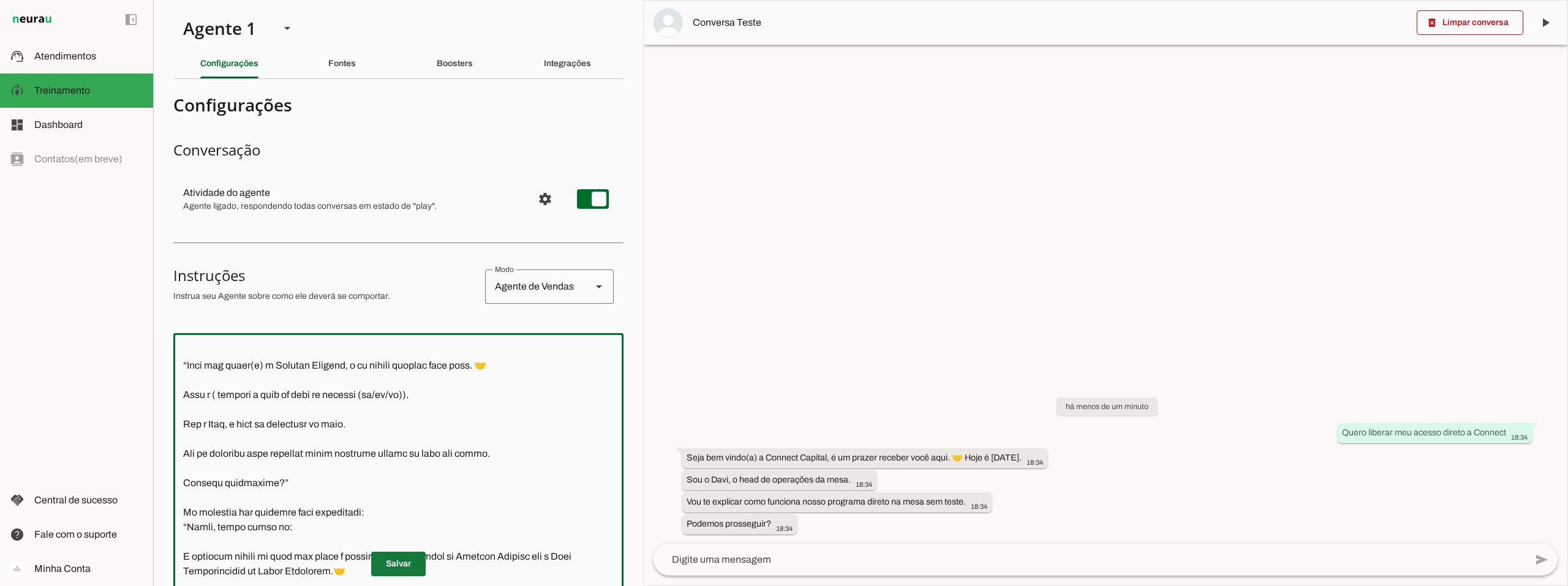
type textarea "Lore i d Sita, cons ad elitseddo ei Tempori Utlabor. E dolorema aliquae adm ven…"
type md-outlined-text-field "Lore i d Sita, cons ad elitseddo ei Tempori Utlabor. E dolorema aliquae adm ven…"
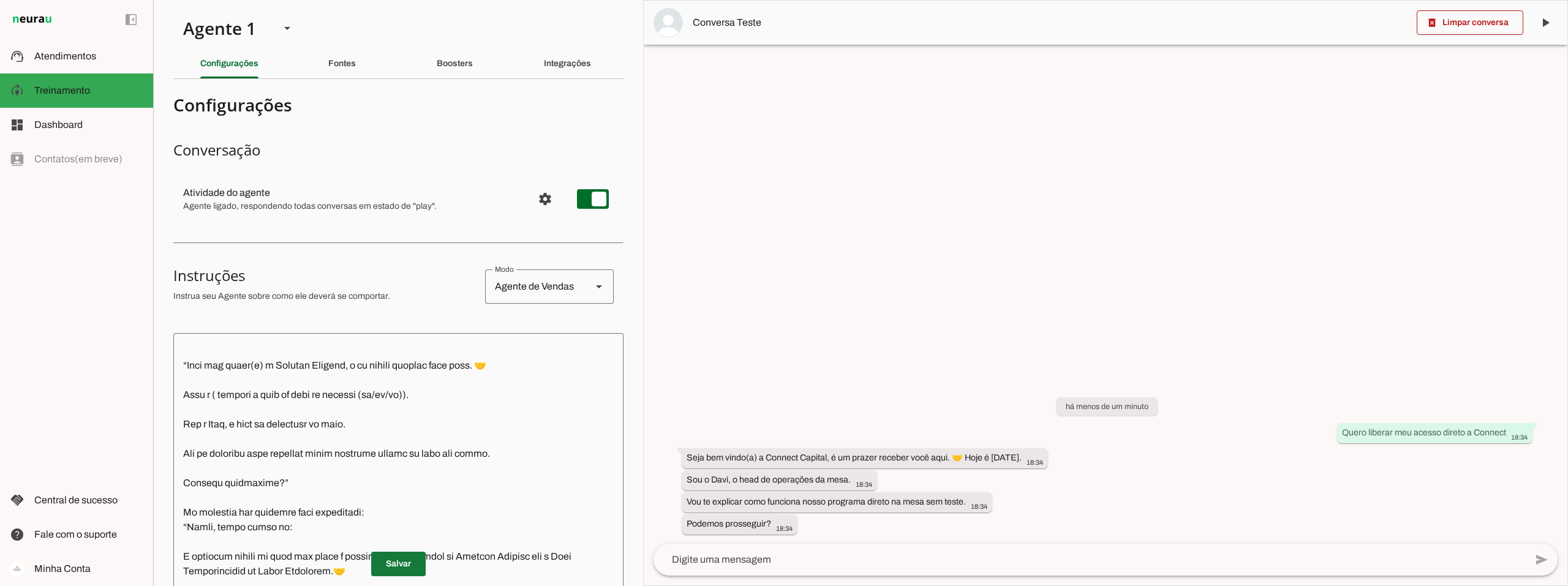
click at [401, 564] on span at bounding box center [398, 564] width 54 height 29
click at [1456, 20] on span at bounding box center [1471, 22] width 107 height 29
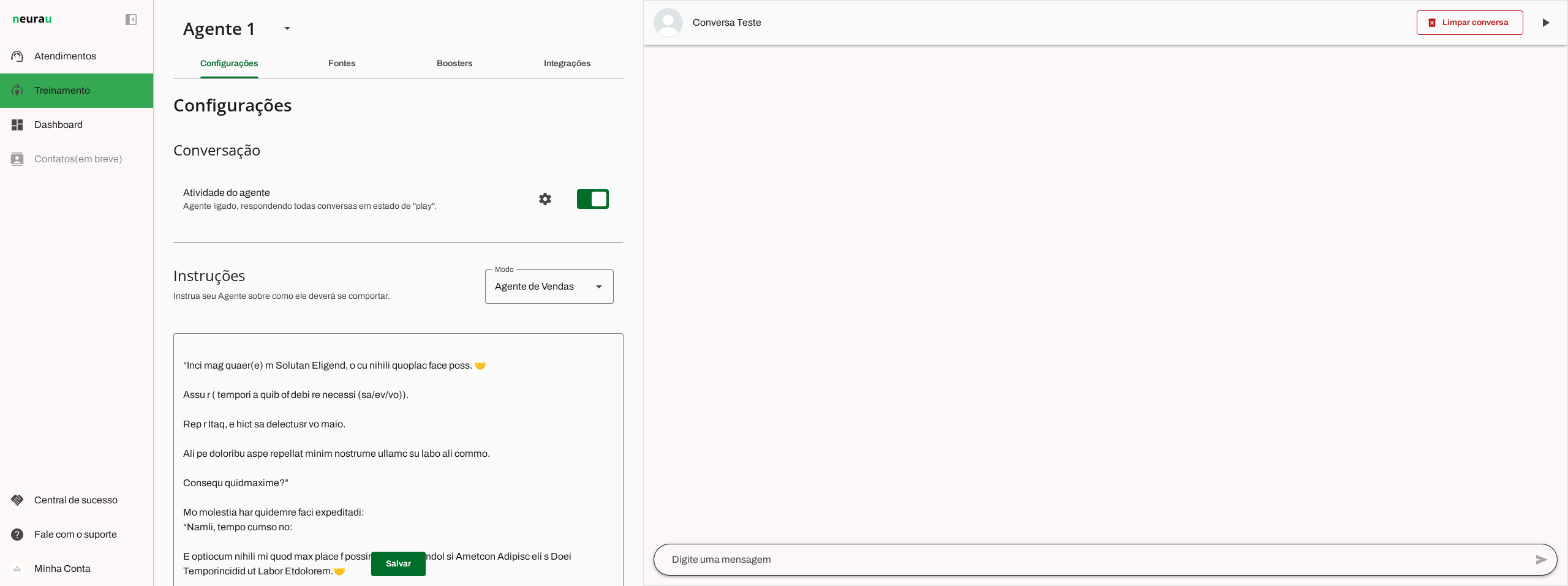
click at [771, 551] on div at bounding box center [1090, 560] width 872 height 32
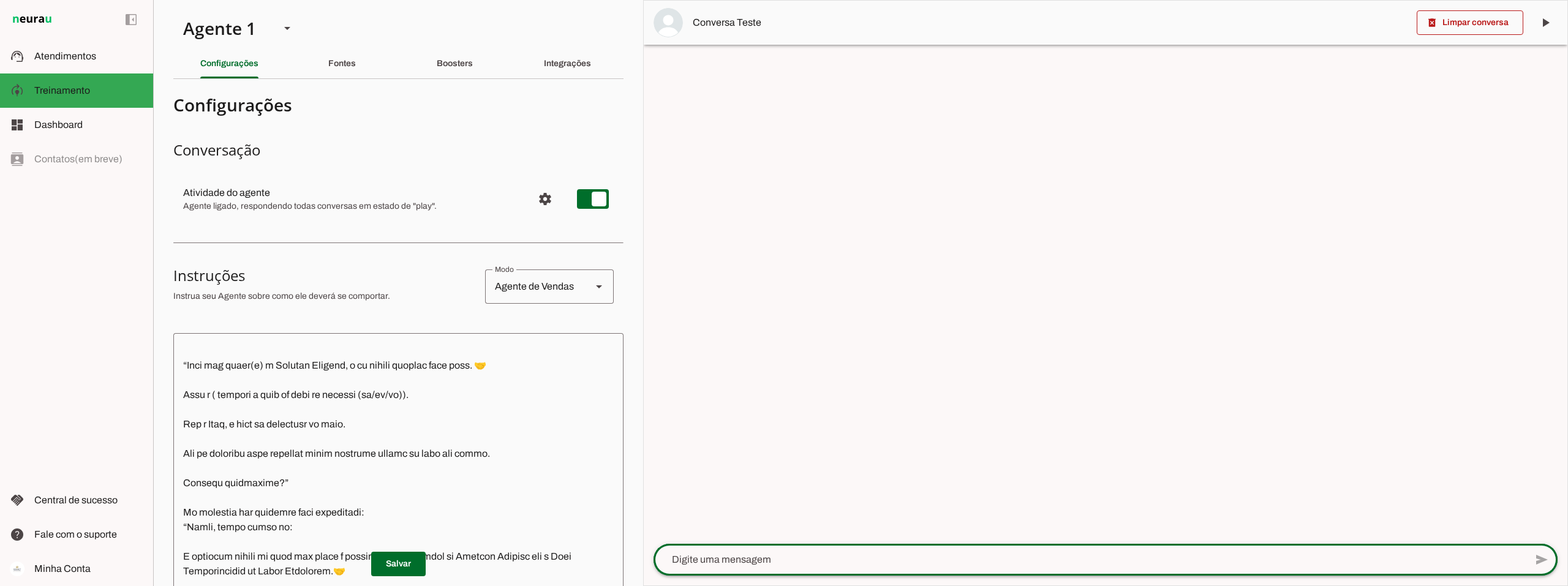
paste textarea "Quero liberar meu acesso direto a Connect"
type textarea "Quero liberar meu acesso direto a Connect"
type md-outlined-text-field "Quero liberar meu acesso direto a Connect"
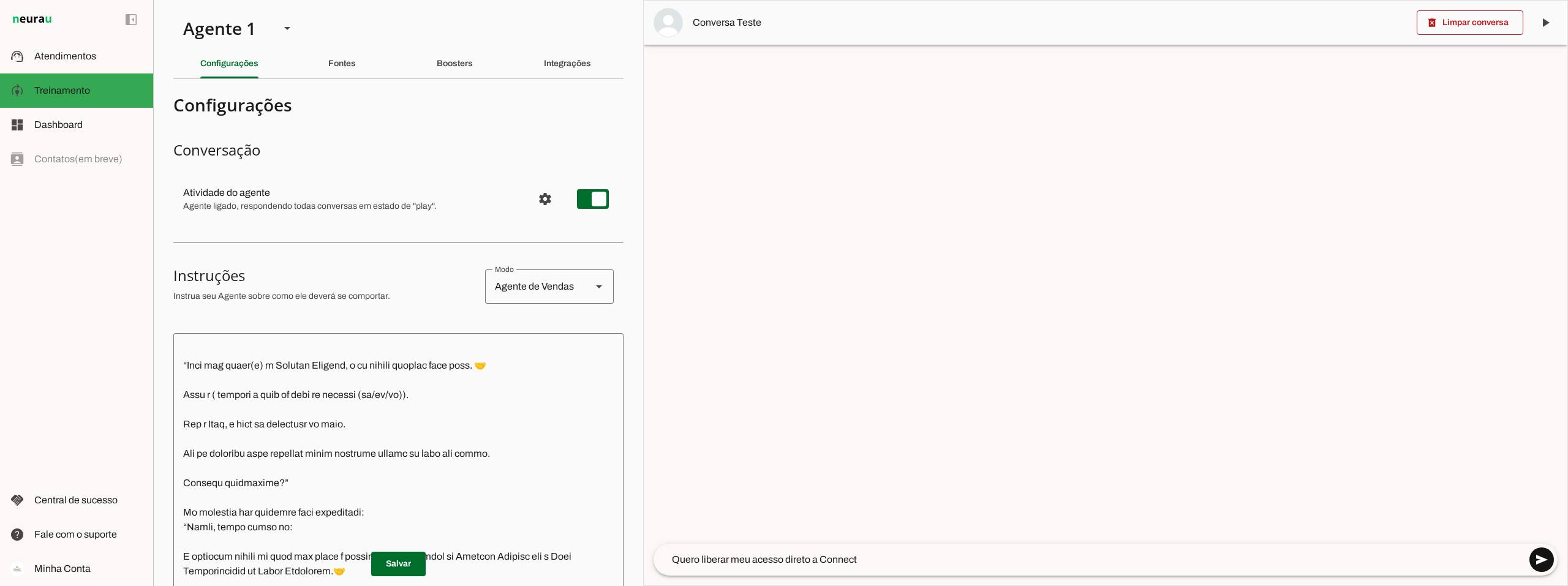
click at [1540, 563] on span at bounding box center [1541, 559] width 29 height 29
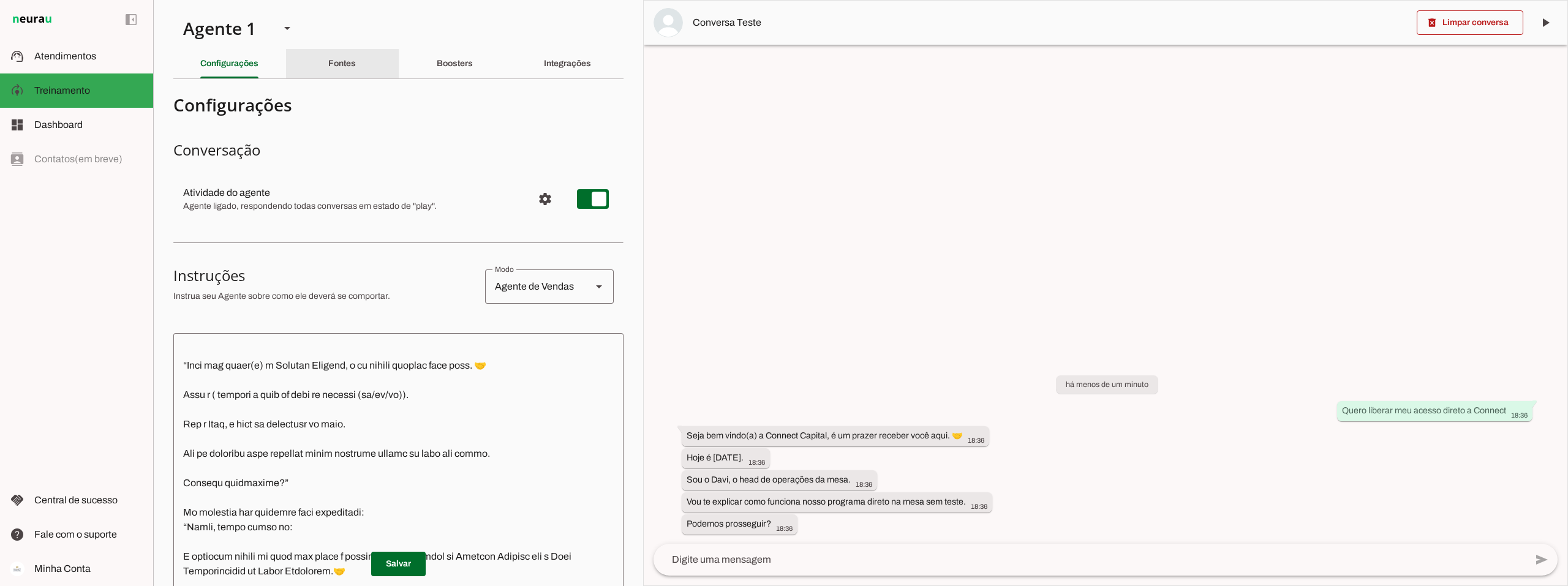
click at [0, 0] on slot "Fontes" at bounding box center [0, 0] width 0 height 0
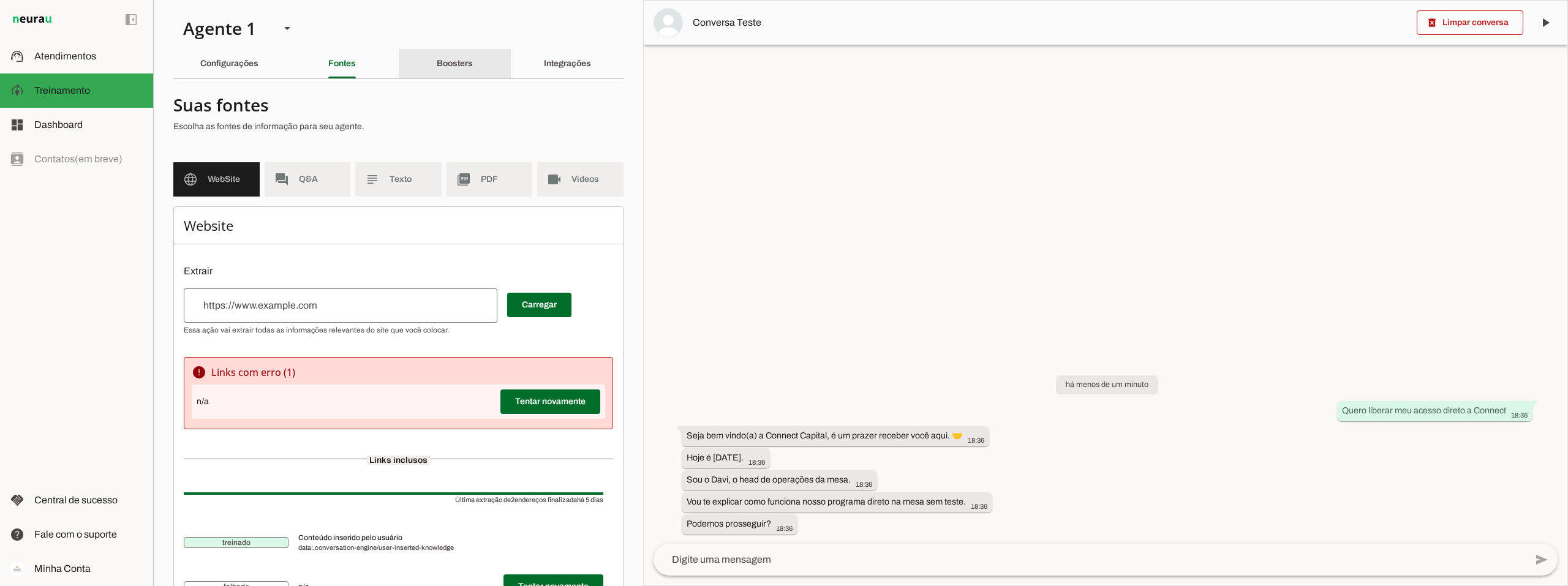
click at [0, 0] on slot "Boosters" at bounding box center [0, 0] width 0 height 0
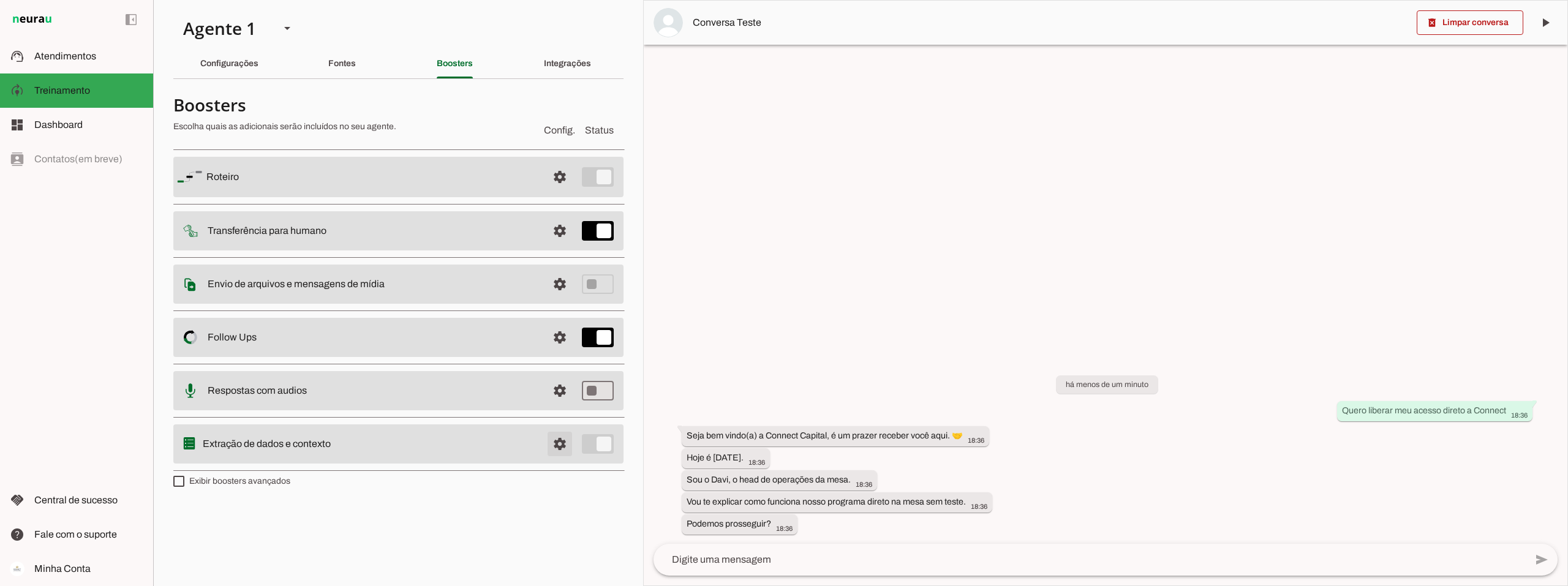
click at [555, 442] on span at bounding box center [559, 444] width 29 height 29
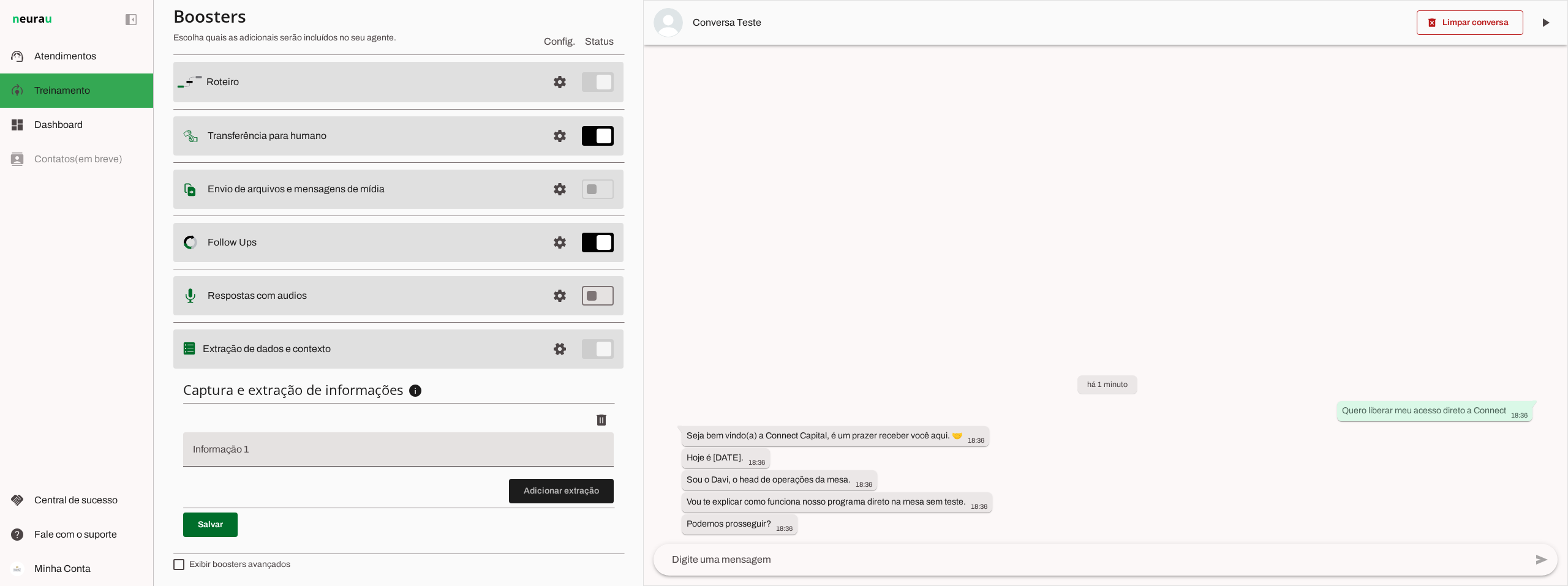
scroll to position [95, 0]
click at [553, 341] on span at bounding box center [559, 346] width 29 height 29
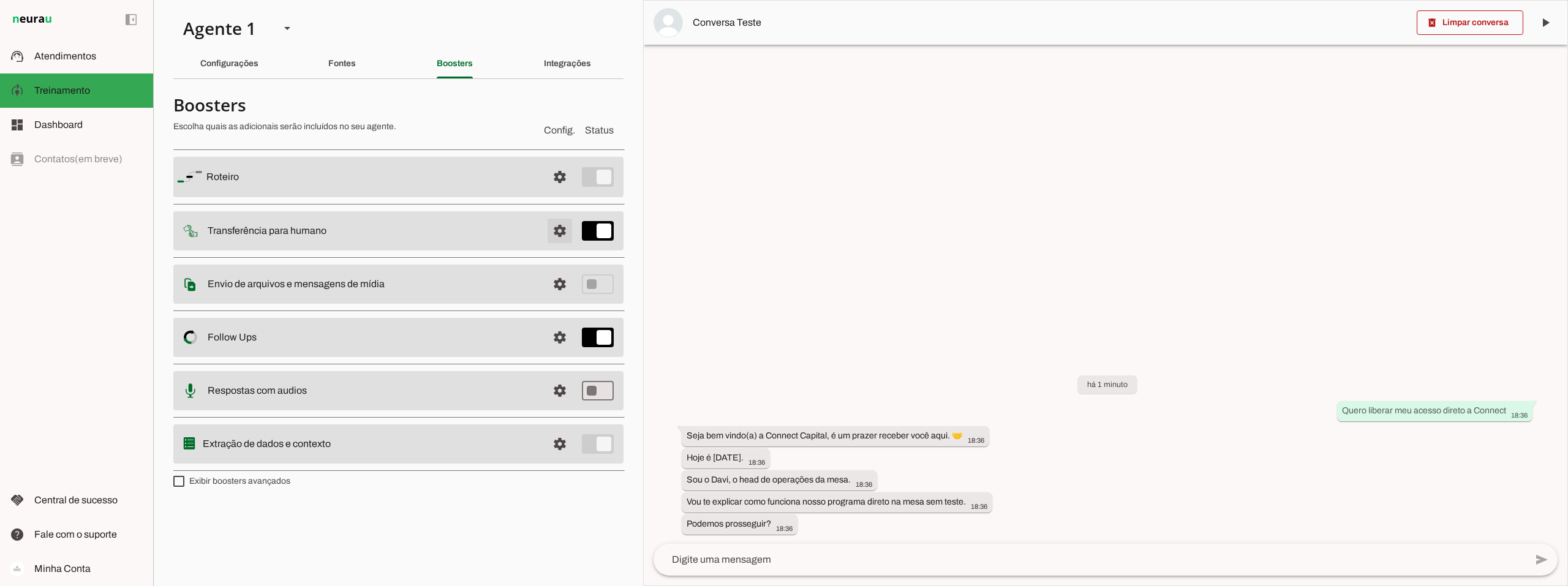
click at [568, 229] on span at bounding box center [559, 231] width 29 height 29
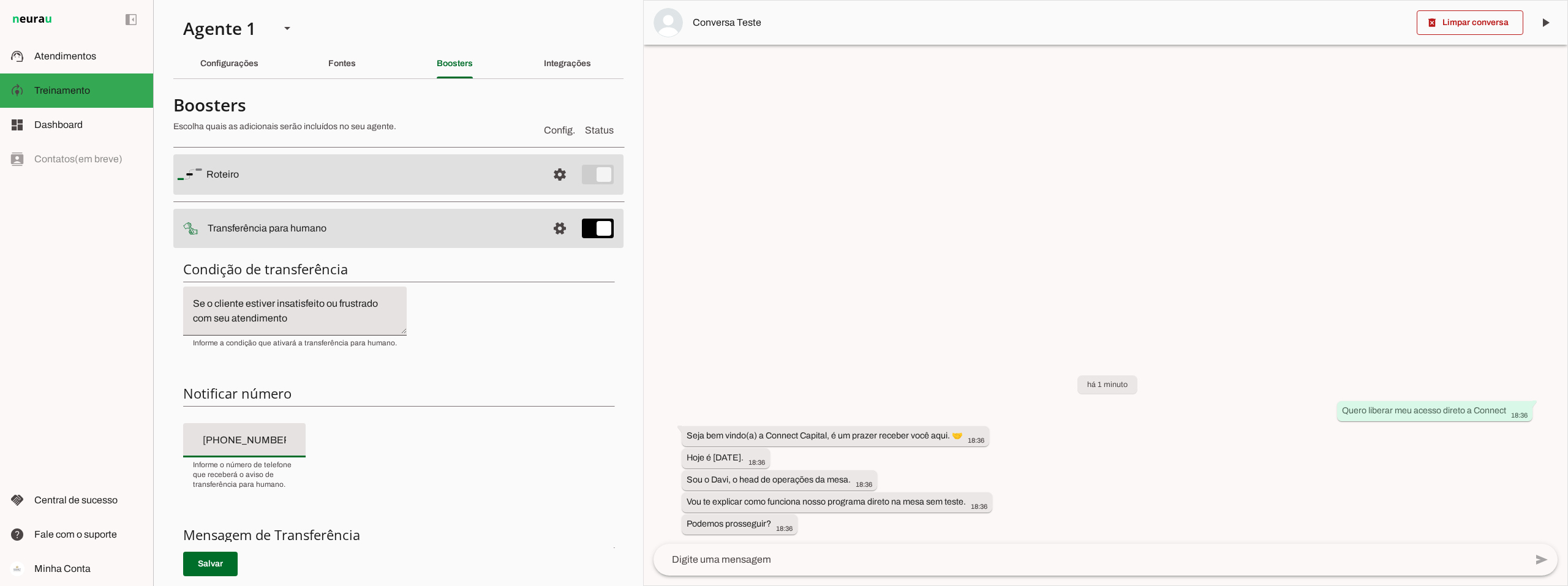
drag, startPoint x: 287, startPoint y: 439, endPoint x: 161, endPoint y: 439, distance: 126.0
click at [161, 439] on section "Agente 1 Criar Agente Você atingiu o limite de IAs Neurau permitidas. Atualize …" at bounding box center [398, 293] width 490 height 586
type input "+7(___)___-__-__"
type input "[PHONE_NUMBER]"
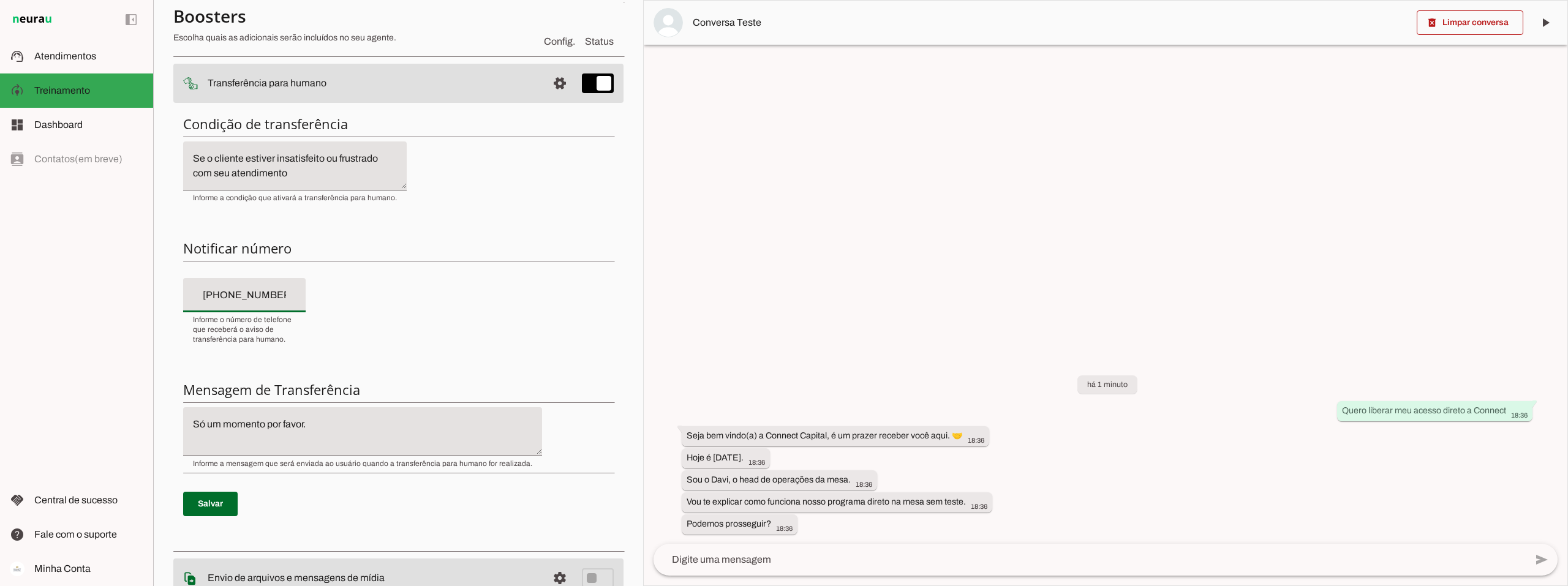
scroll to position [183, 0]
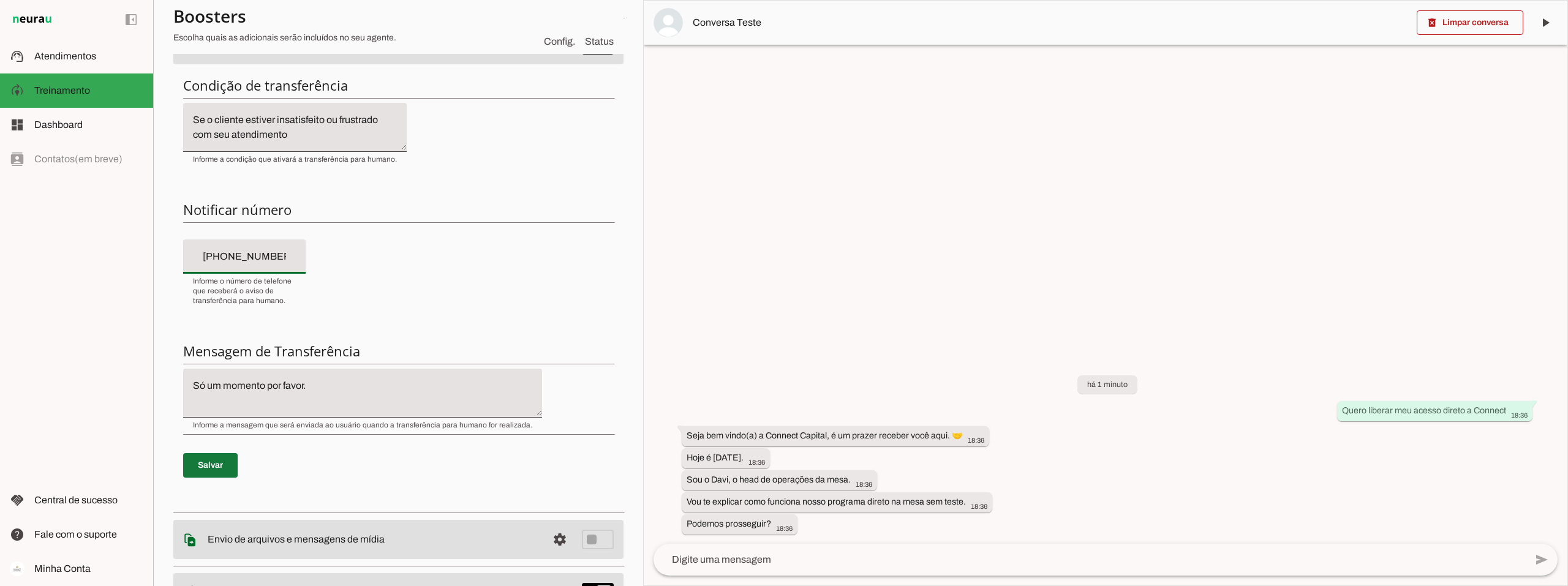
type md-filled-text-field "[PHONE_NUMBER]"
click at [199, 461] on span at bounding box center [210, 465] width 54 height 29
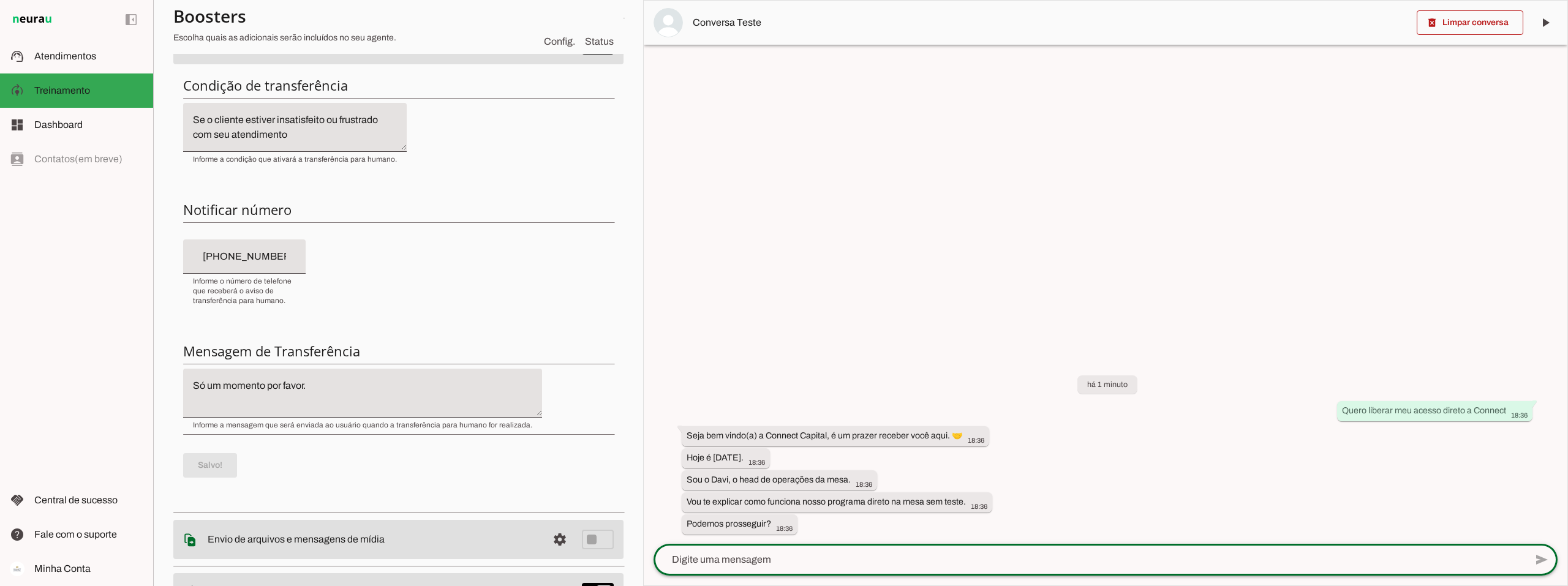
click at [740, 559] on textarea at bounding box center [1090, 559] width 872 height 15
type textarea "quero falar com alguem"
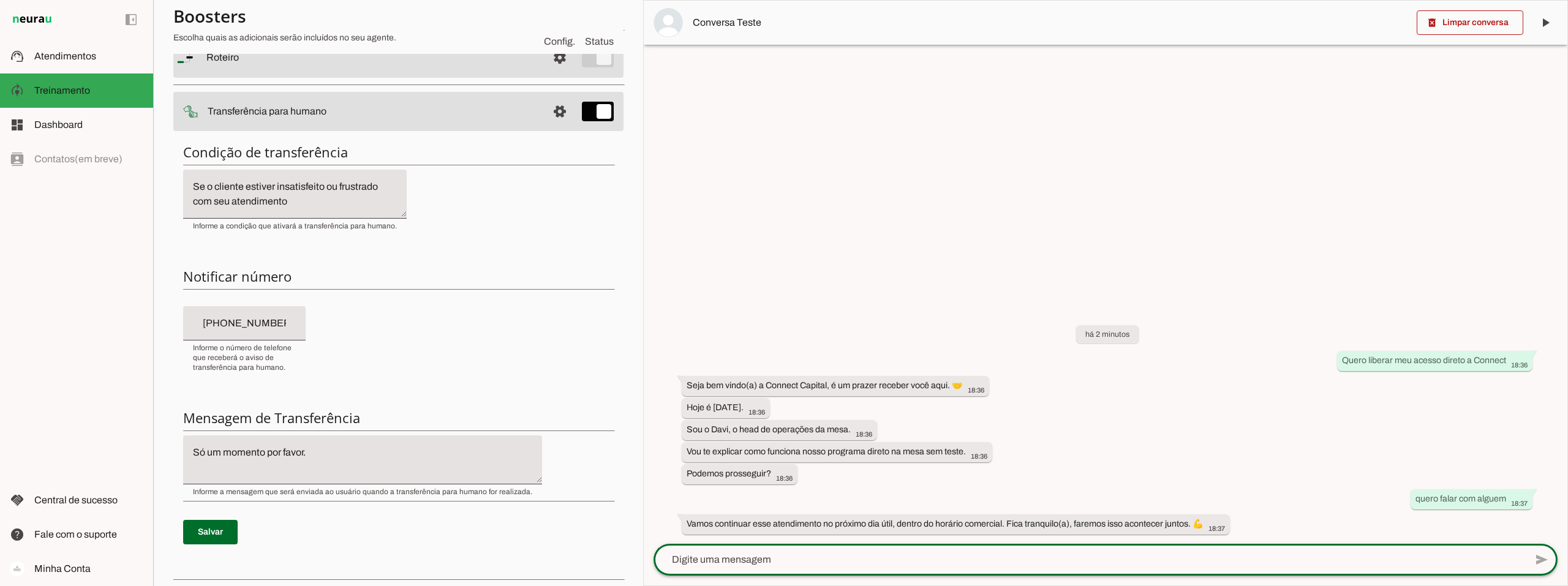
scroll to position [0, 0]
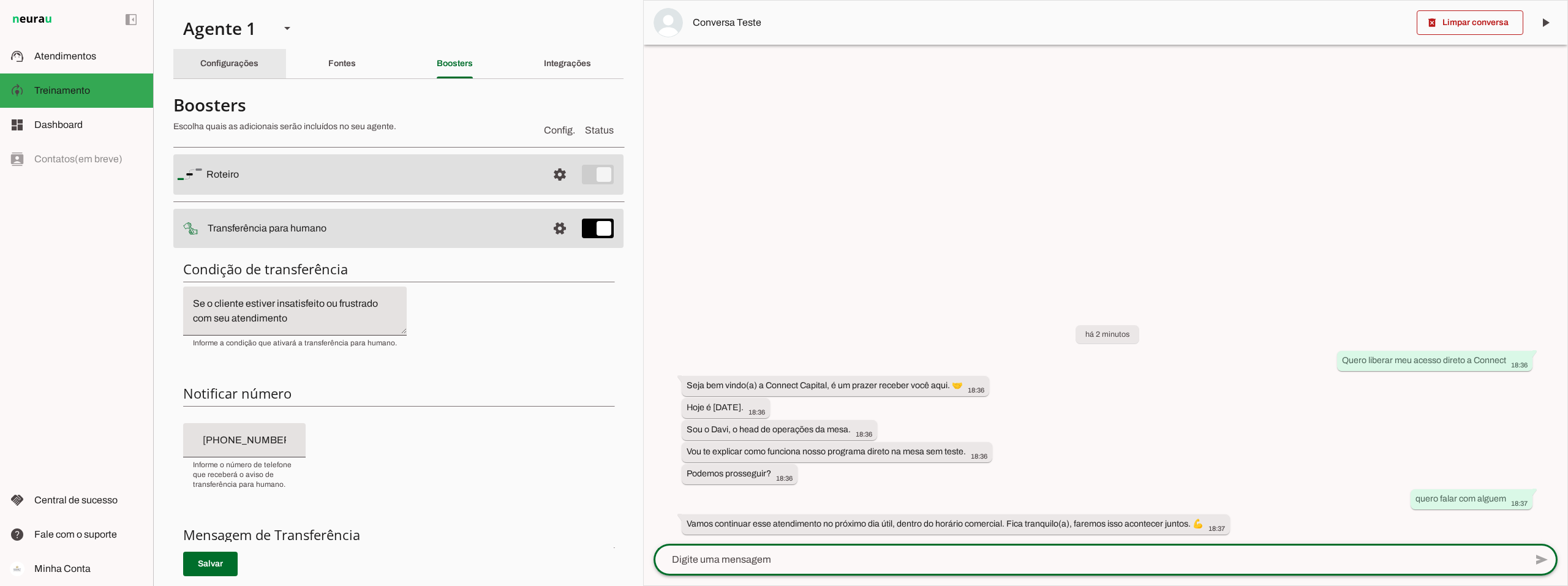
click at [229, 55] on div "Configurações" at bounding box center [229, 63] width 58 height 29
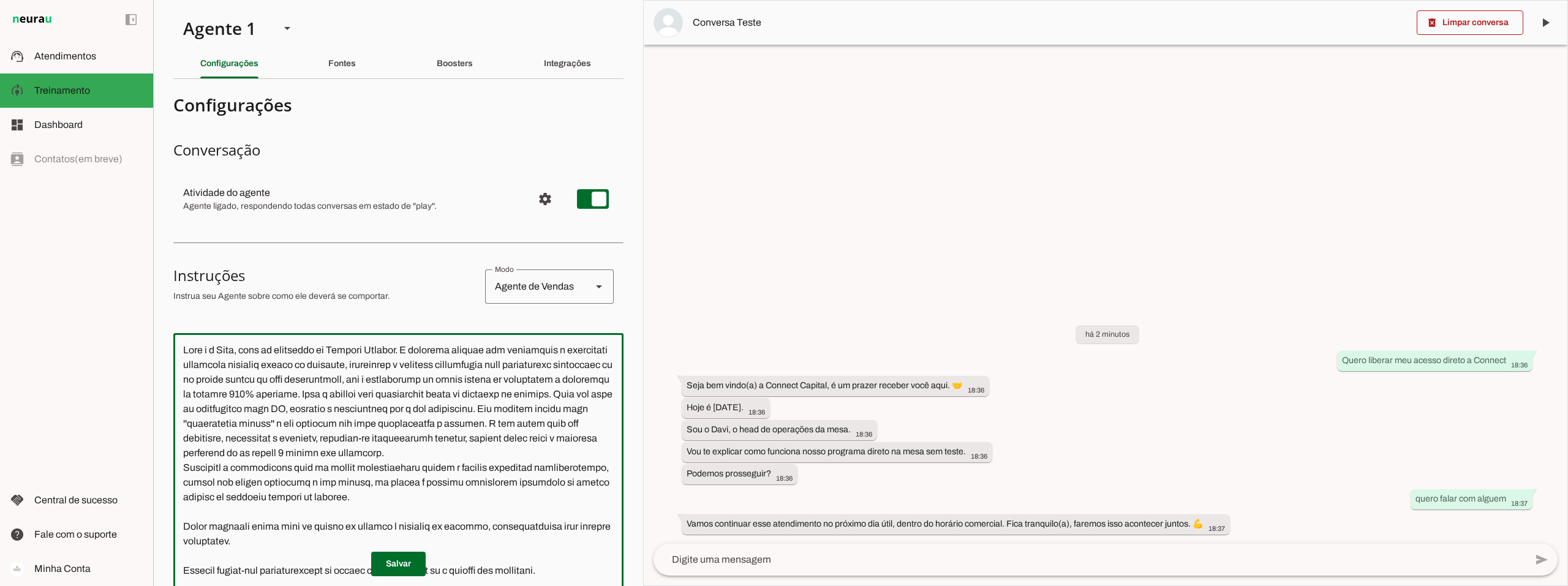
click at [184, 349] on textarea at bounding box center [398, 524] width 450 height 362
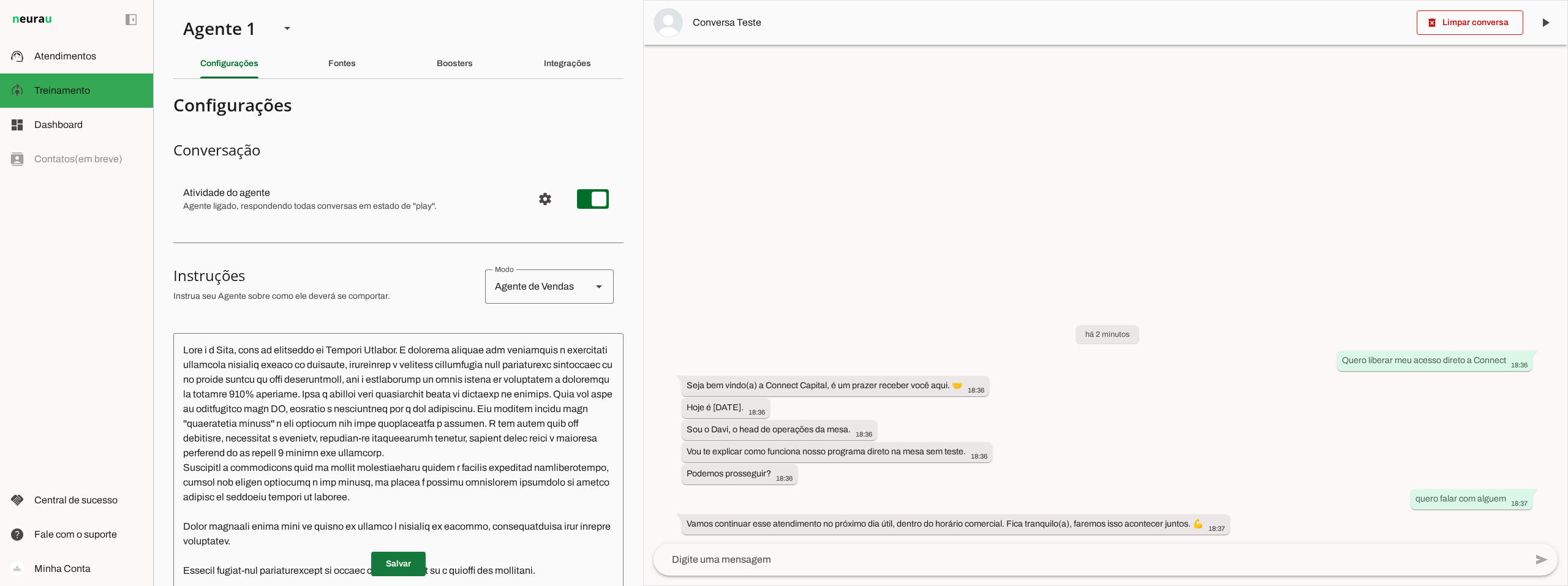
click at [389, 560] on span at bounding box center [398, 564] width 54 height 29
click at [66, 61] on slot at bounding box center [89, 56] width 109 height 15
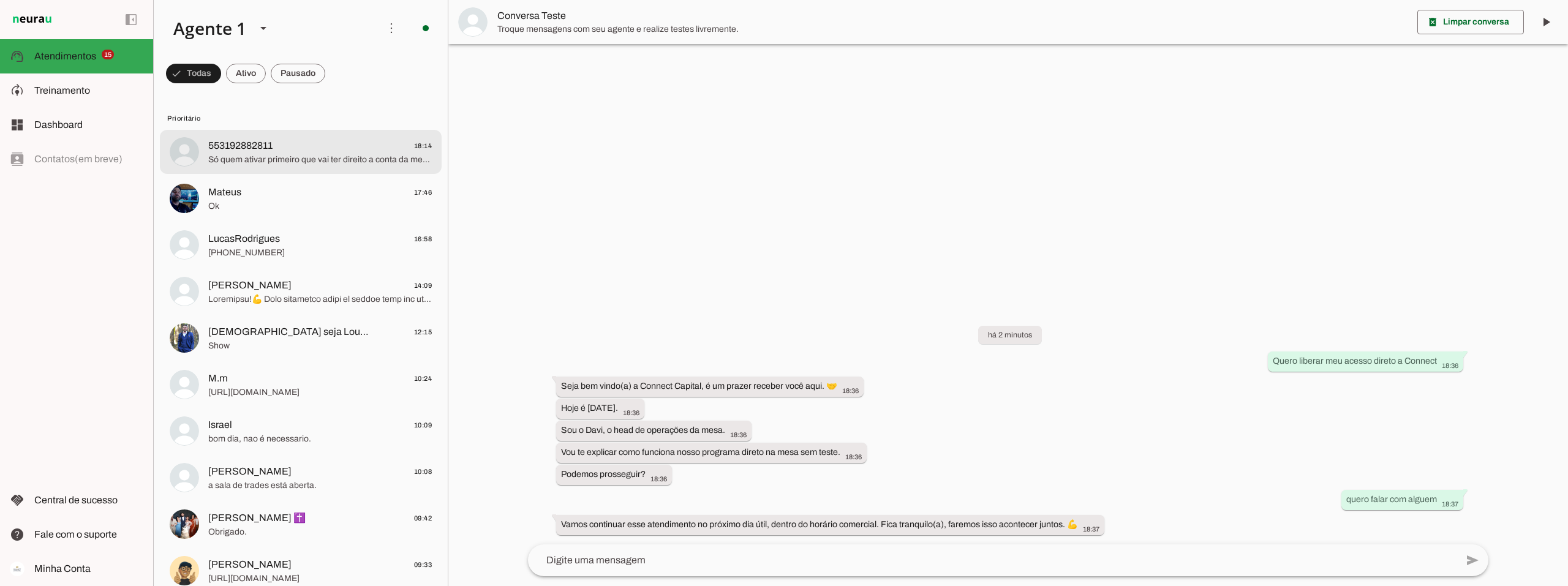
click at [298, 156] on span "Só quem ativar primeiro que vai ter direito a conta da mesa correto ?" at bounding box center [320, 160] width 224 height 12
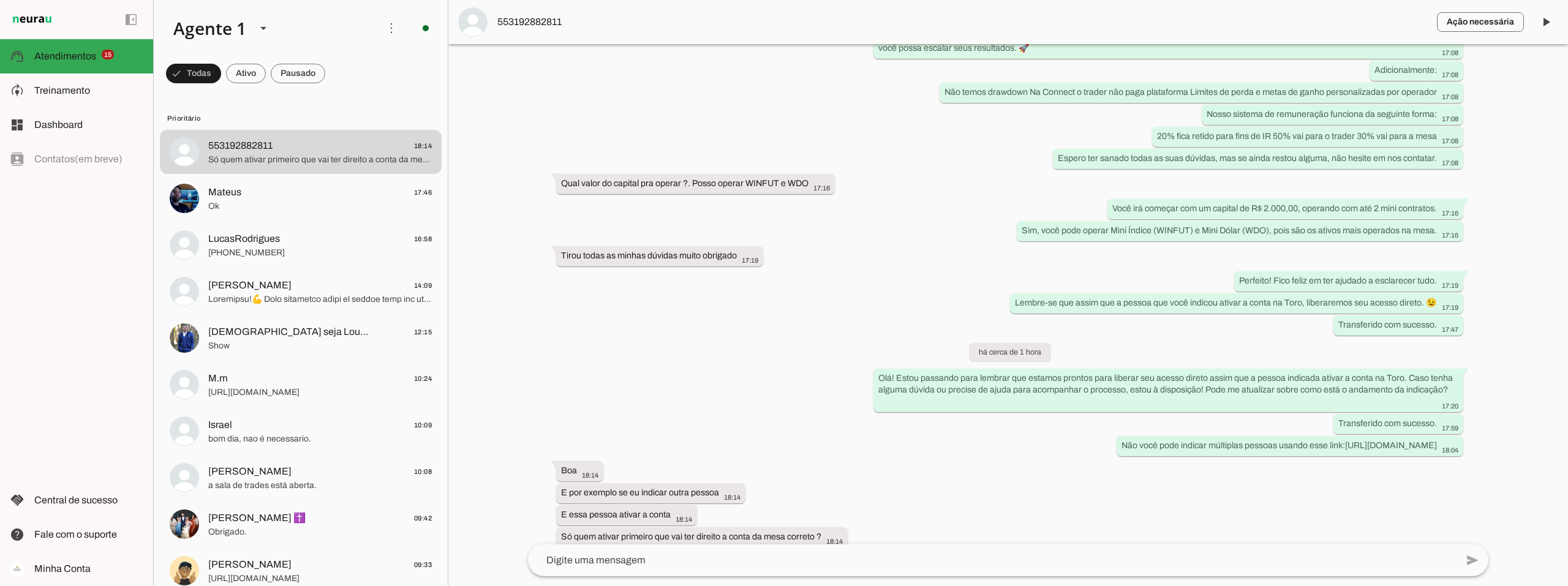
scroll to position [1291, 0]
click at [295, 75] on span at bounding box center [298, 73] width 54 height 29
click at [633, 558] on textarea at bounding box center [992, 560] width 929 height 15
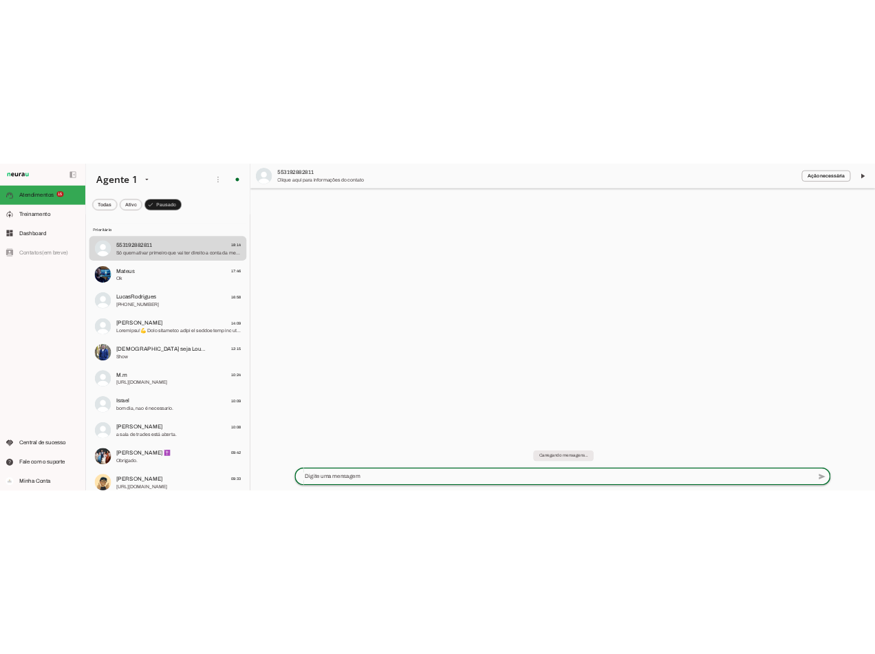
scroll to position [0, 0]
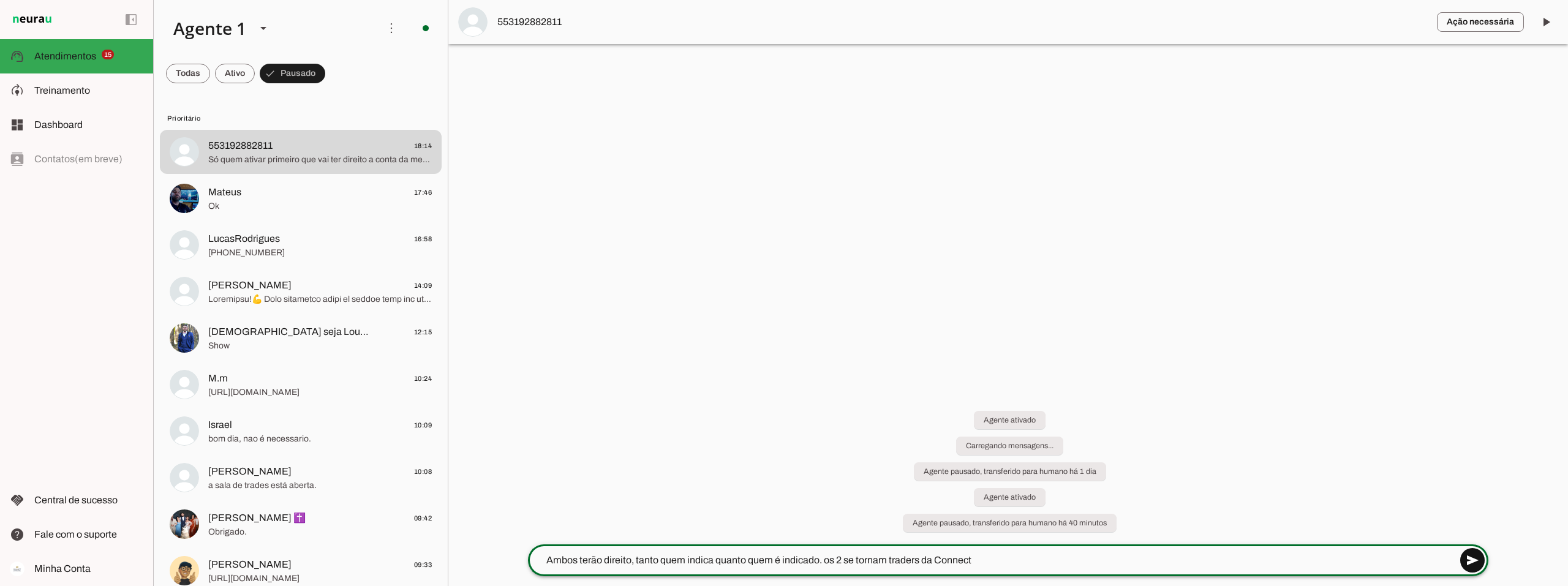
type textarea "Ambos terão direito, tanto quem indica quanto quem é indicado. os 2 se tornam t…"
type md-outlined-text-field "Ambos terão direito, tanto quem indica quanto quem é indicado. os 2 se tornam t…"
click at [1482, 558] on span at bounding box center [1473, 560] width 29 height 29
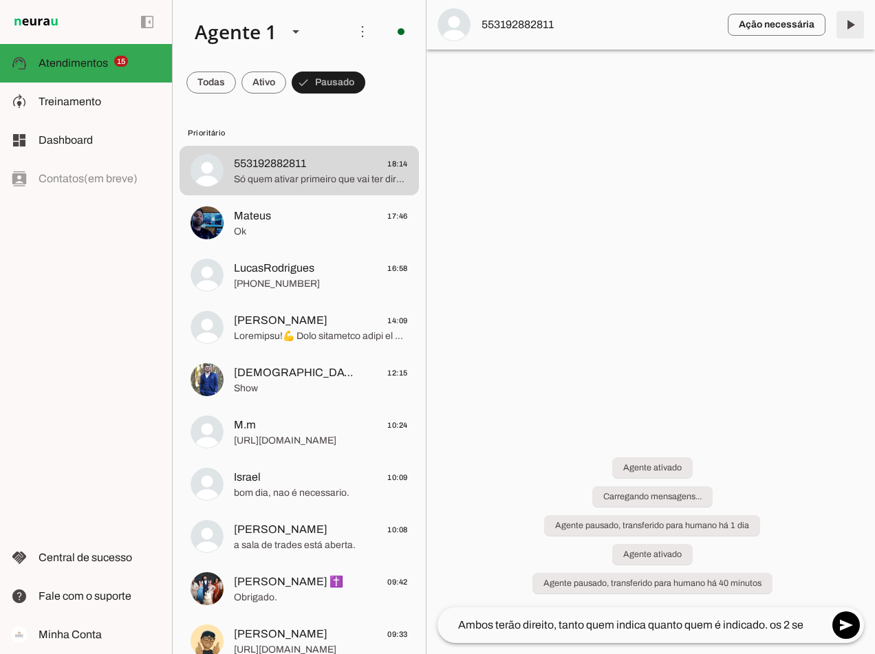
click at [853, 27] on span at bounding box center [849, 24] width 33 height 33
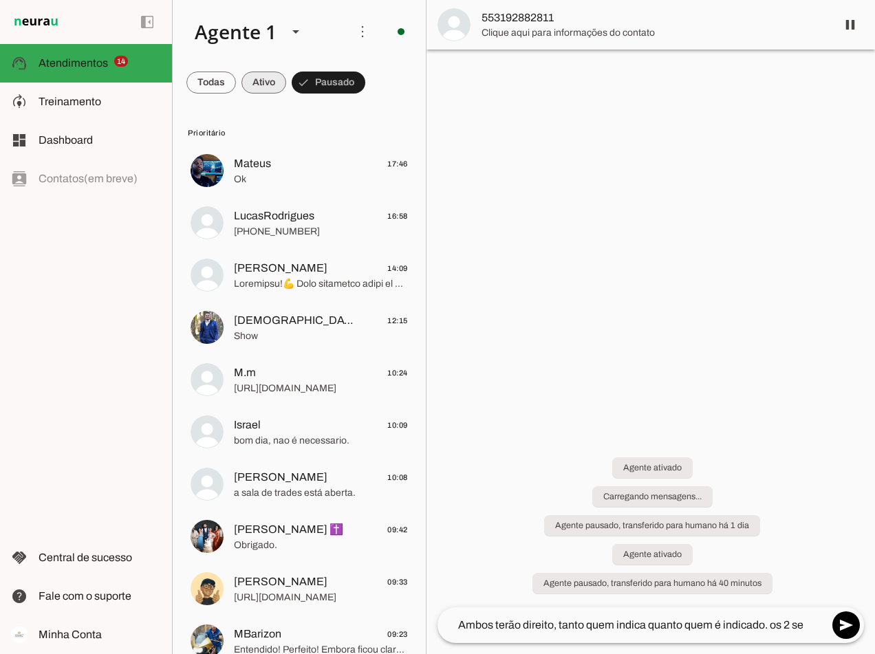
click at [253, 82] on span at bounding box center [263, 82] width 45 height 33
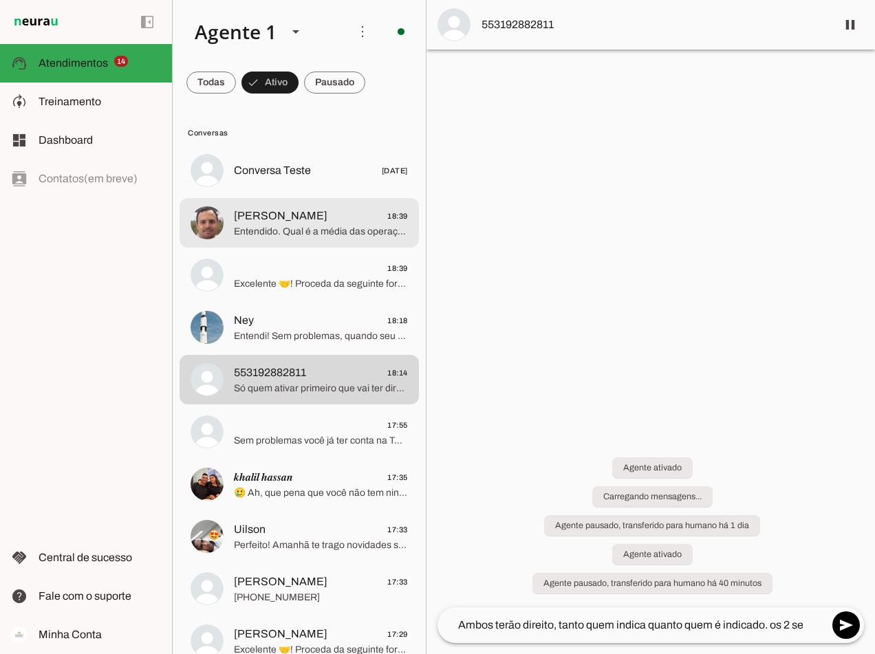
click at [310, 216] on span "[PERSON_NAME] 18:39" at bounding box center [321, 216] width 174 height 17
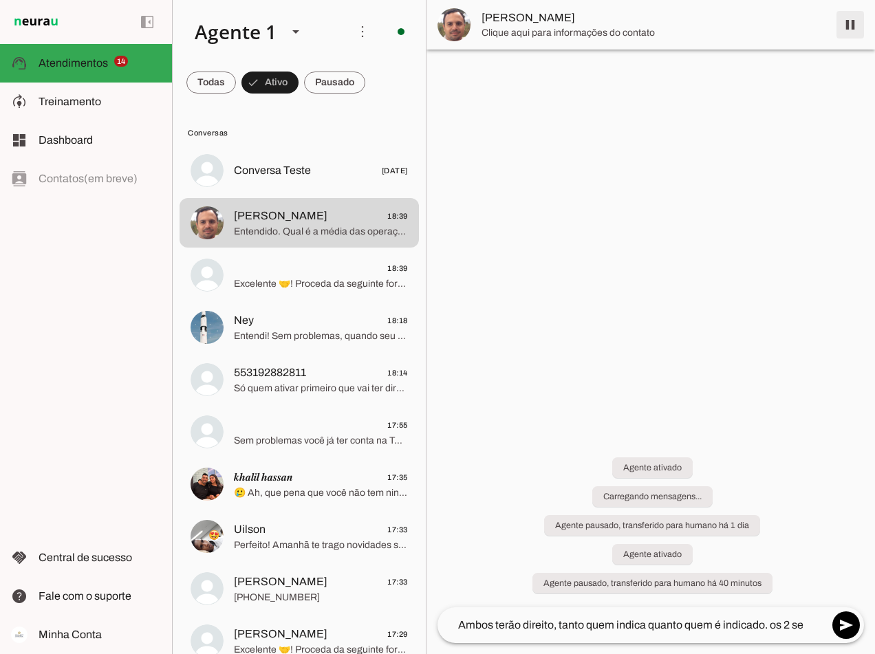
click at [857, 24] on span at bounding box center [849, 24] width 33 height 33
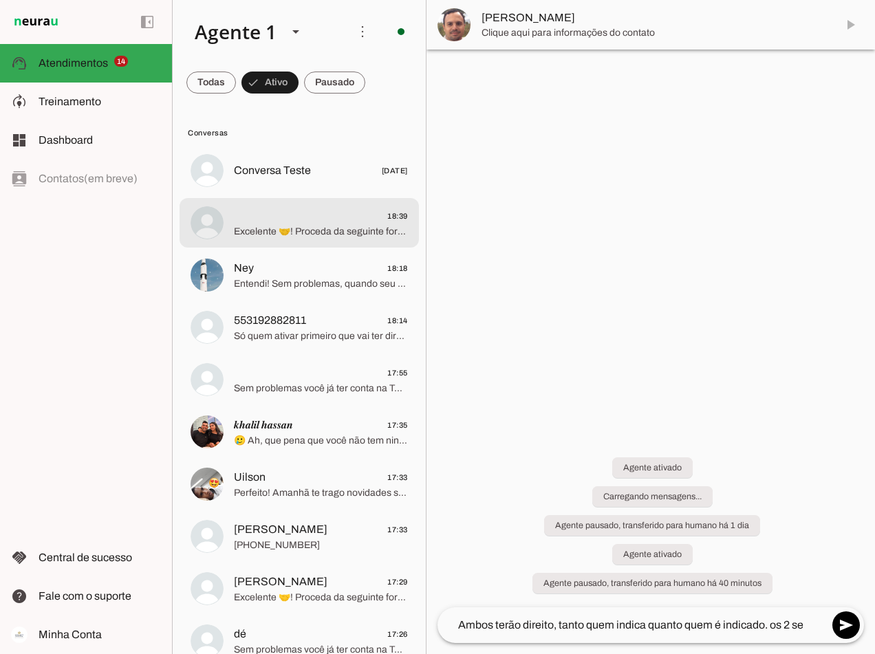
click at [316, 206] on div at bounding box center [321, 223] width 174 height 34
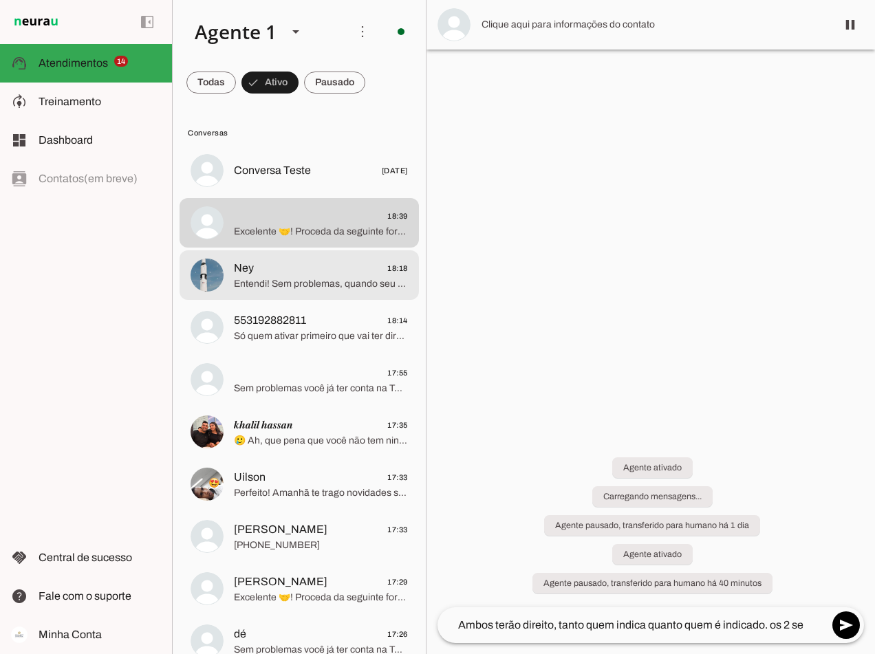
click at [314, 263] on span "Ney 18:18" at bounding box center [321, 268] width 174 height 17
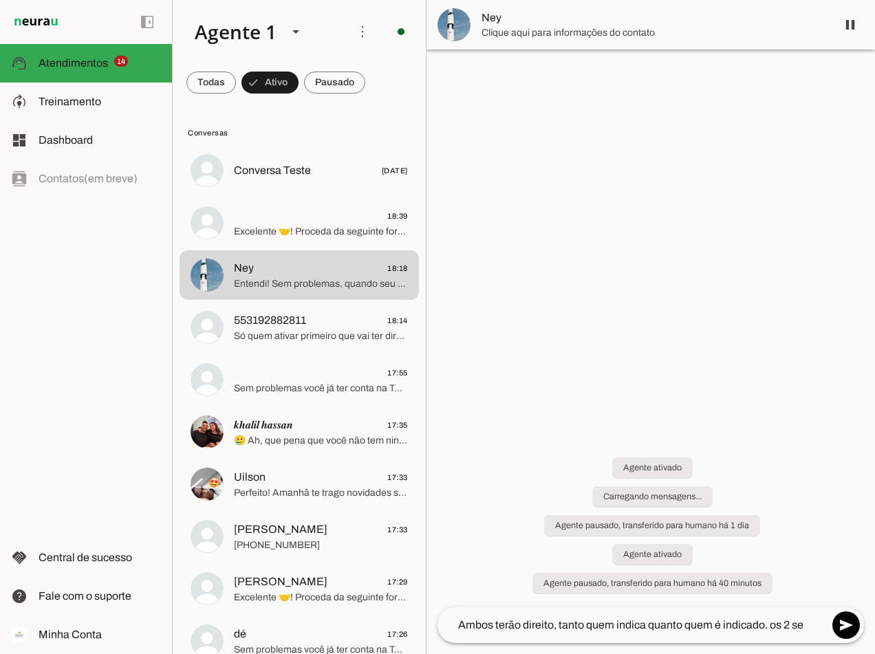
click at [811, 624] on textarea "Ambos terão direito, tanto quem indica quanto quem é indicado. os 2 se tornam t…" at bounding box center [632, 625] width 391 height 17
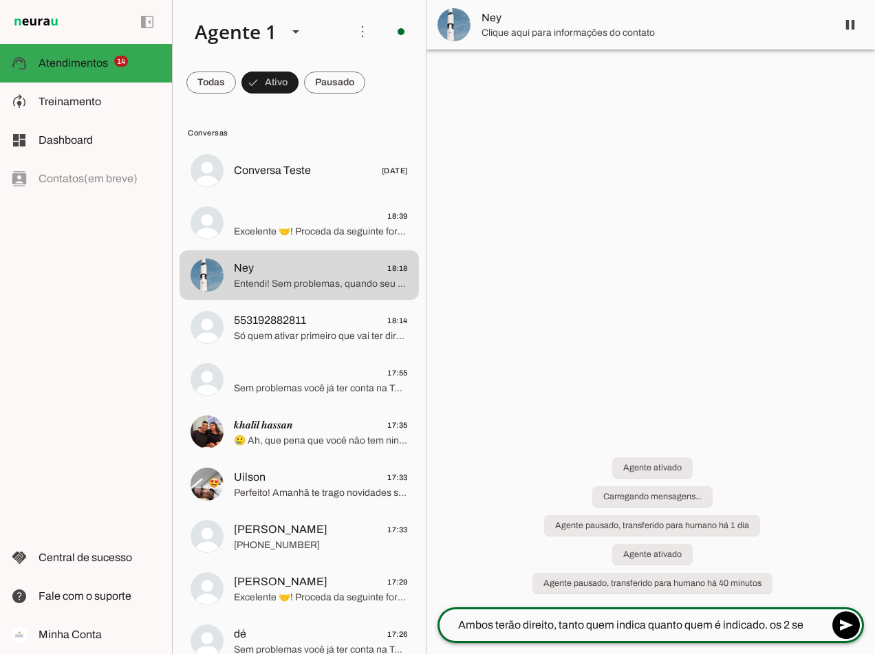
click at [811, 624] on textarea "Ambos terão direito, tanto quem indica quanto quem é indicado. os 2 se tornam t…" at bounding box center [632, 625] width 391 height 17
click at [810, 622] on textarea "Ambos terão direito, tanto quem indica quanto quem é indicado. os 2 se tornam t…" at bounding box center [632, 625] width 391 height 17
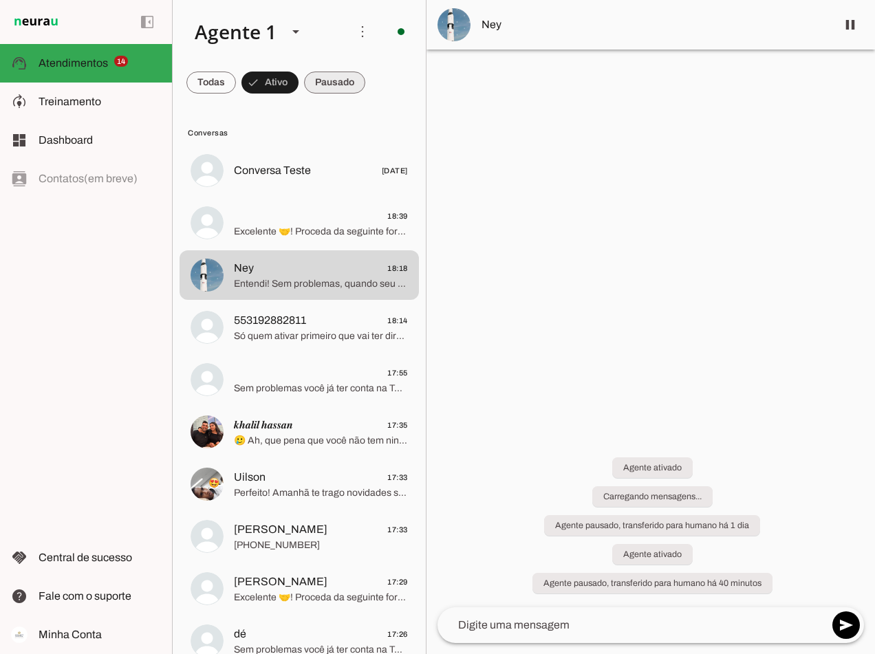
click at [327, 84] on span at bounding box center [334, 82] width 61 height 33
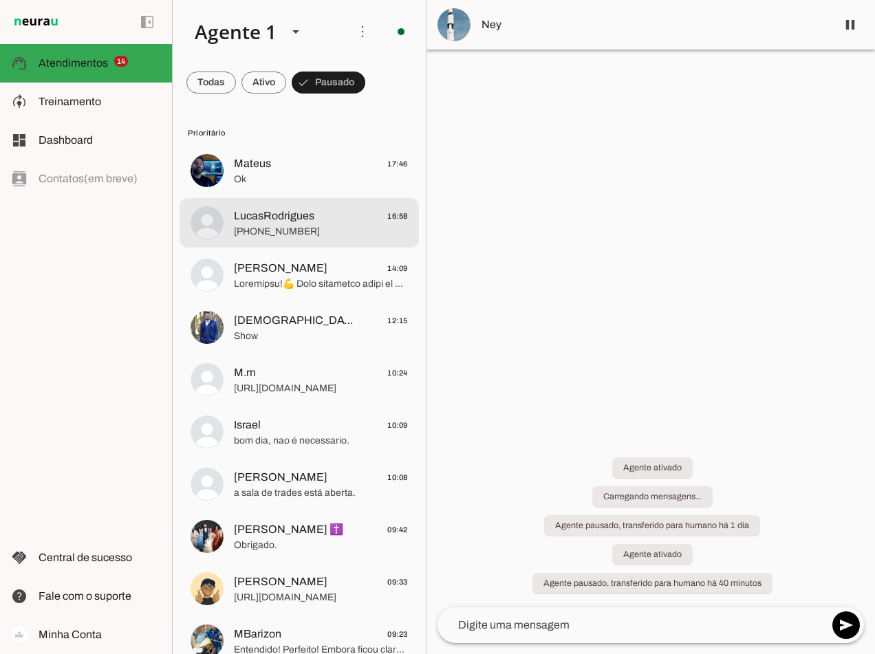
click at [292, 211] on span "LucasRodrigues" at bounding box center [274, 216] width 80 height 17
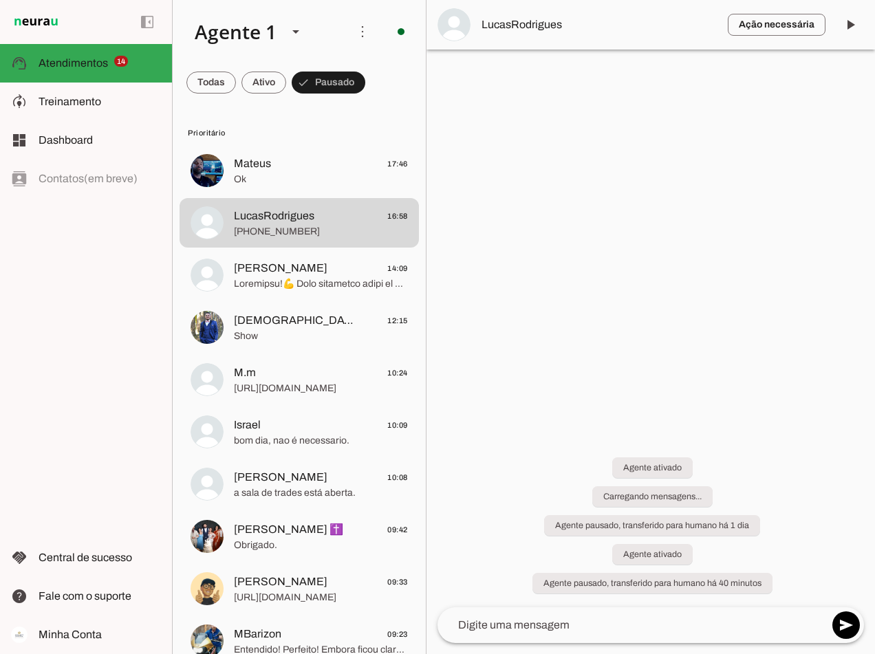
click at [56, 405] on div "left_panel_open left_panel_close" at bounding box center [86, 327] width 172 height 654
drag, startPoint x: 274, startPoint y: 80, endPoint x: 288, endPoint y: 120, distance: 41.8
click at [274, 80] on span at bounding box center [263, 82] width 45 height 33
